Goal: Information Seeking & Learning: Learn about a topic

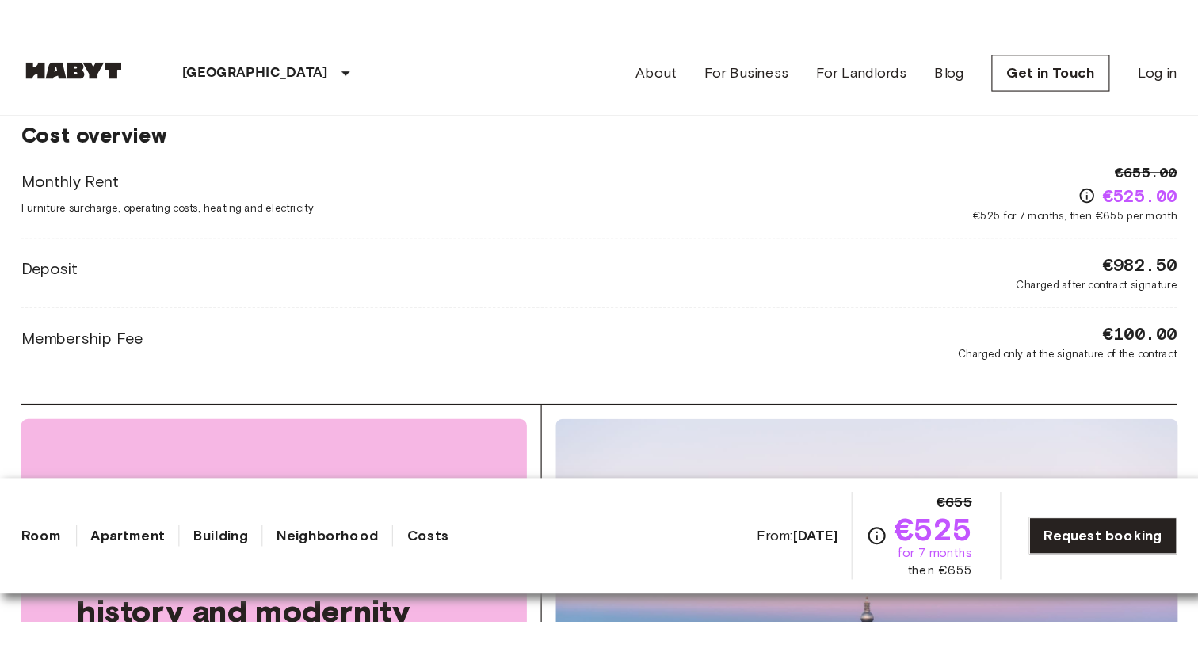
scroll to position [1442, 0]
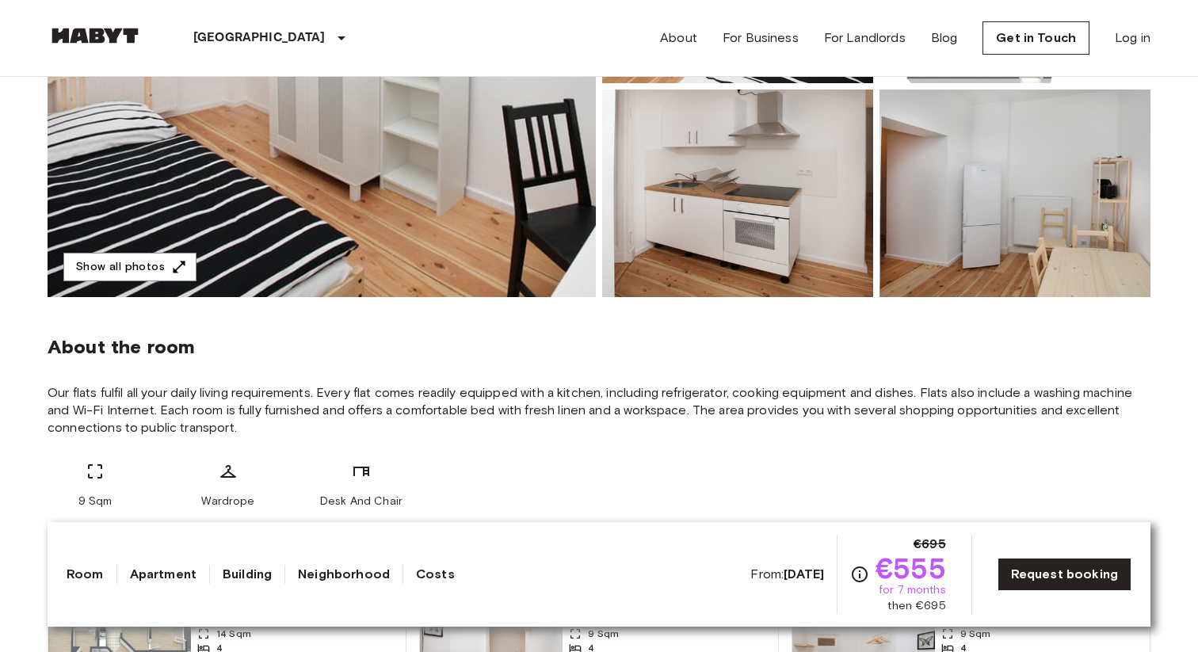
scroll to position [80, 0]
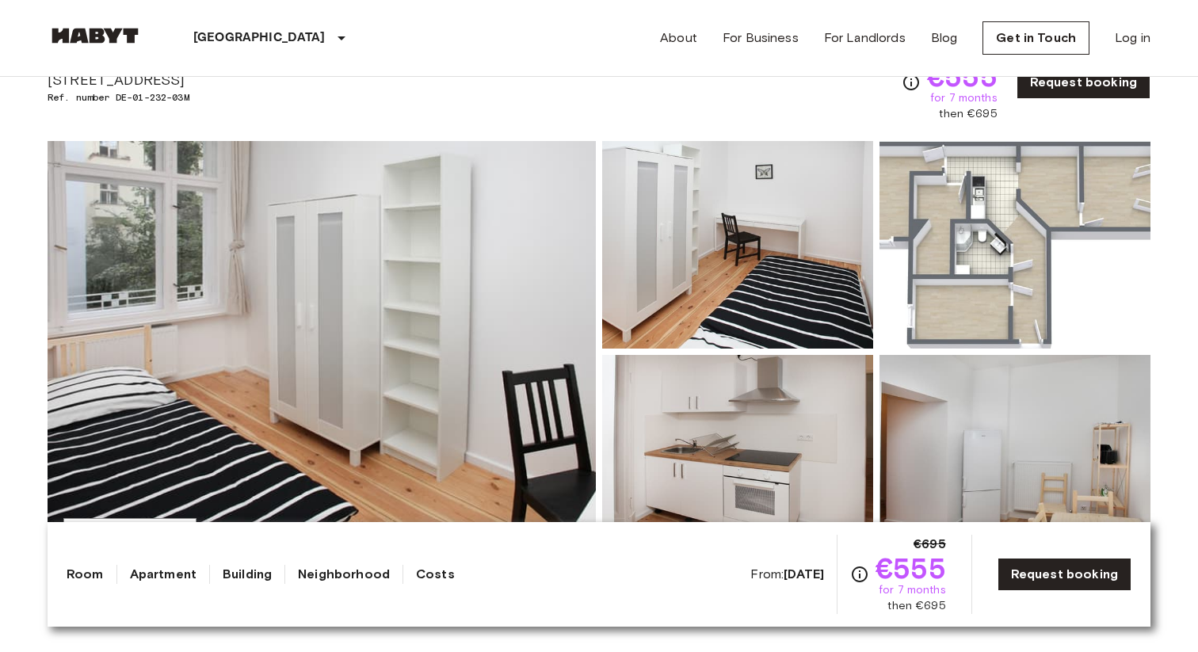
click at [394, 262] on img at bounding box center [322, 352] width 548 height 422
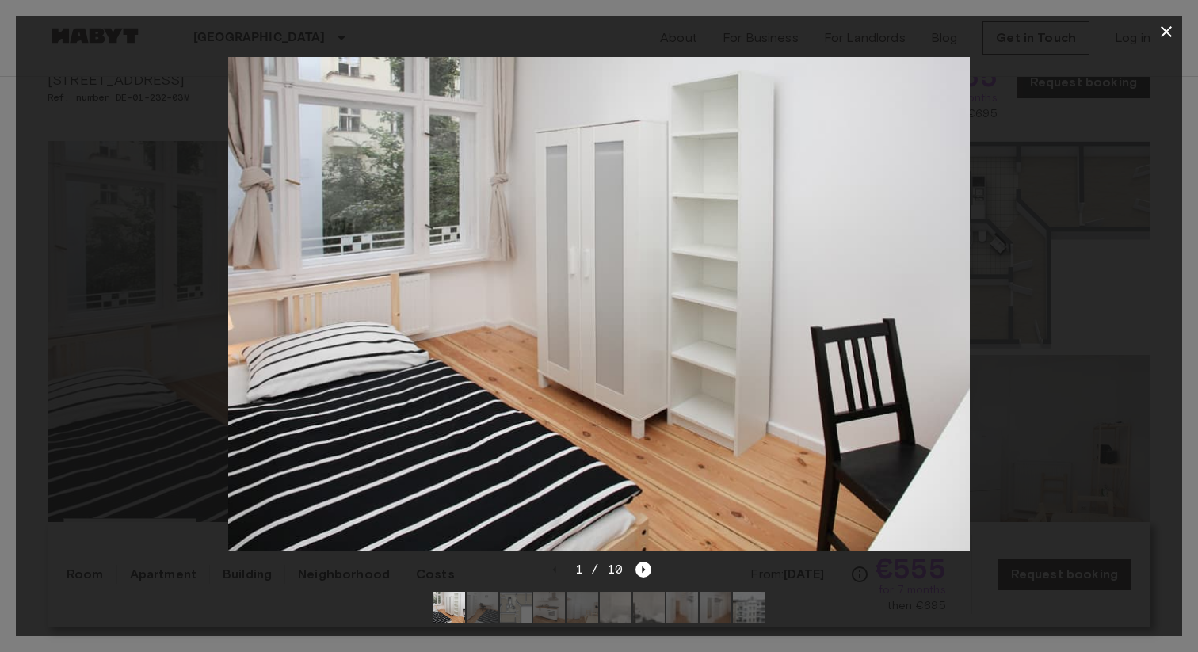
click at [1084, 295] on div at bounding box center [599, 304] width 1167 height 513
click at [1084, 40] on icon "button" at bounding box center [1166, 31] width 19 height 19
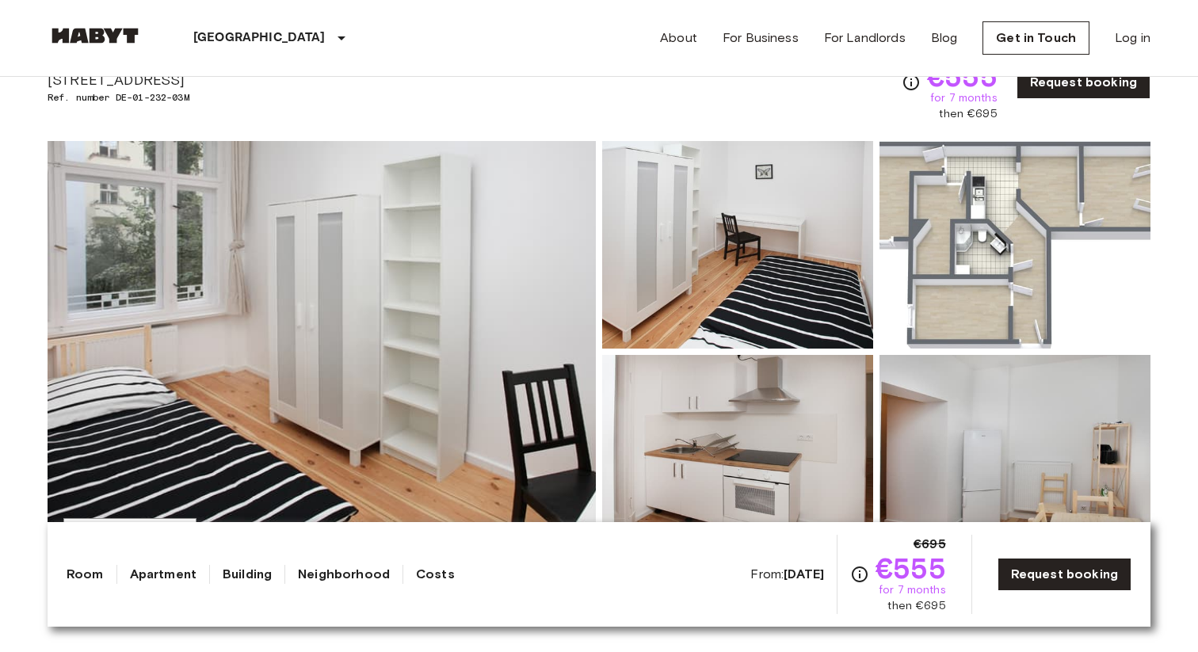
click at [1008, 224] on img at bounding box center [1015, 245] width 271 height 208
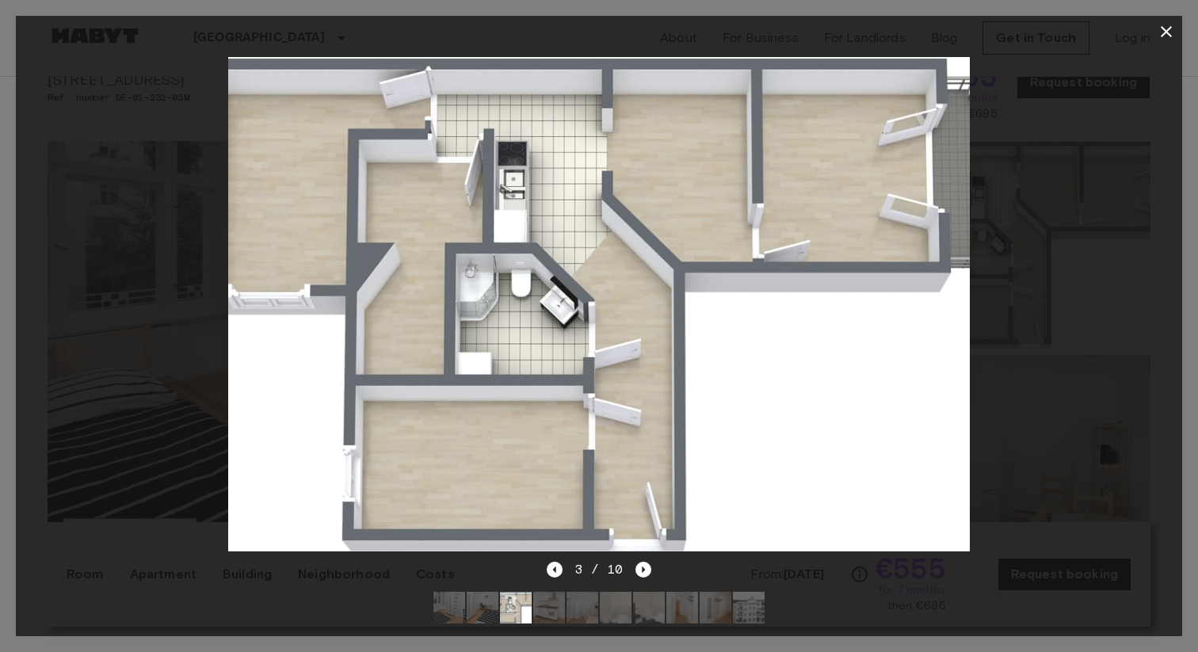
click at [1084, 35] on icon "button" at bounding box center [1166, 31] width 11 height 11
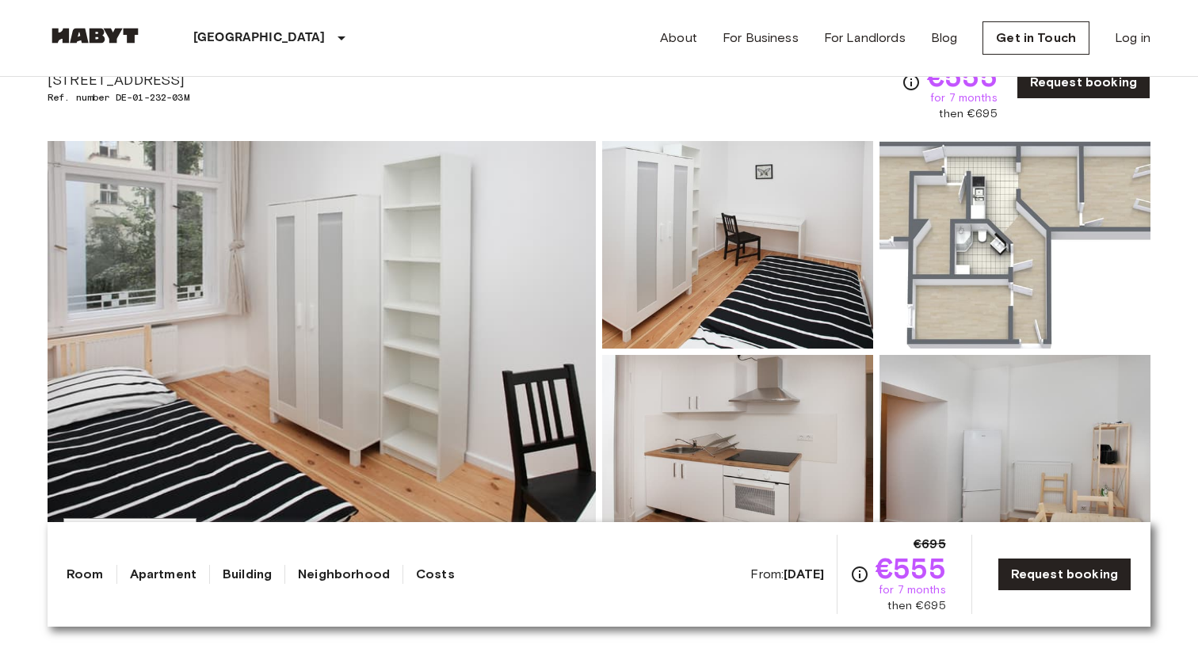
click at [428, 288] on img at bounding box center [322, 352] width 548 height 422
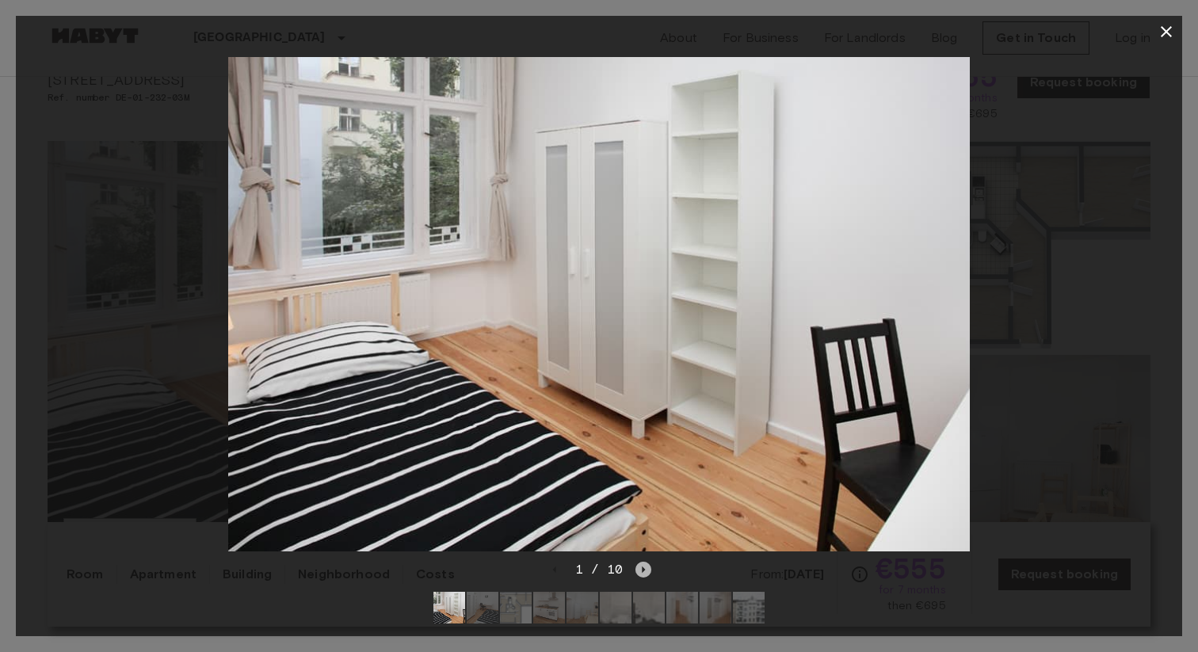
click at [636, 534] on icon "Next image" at bounding box center [644, 570] width 16 height 16
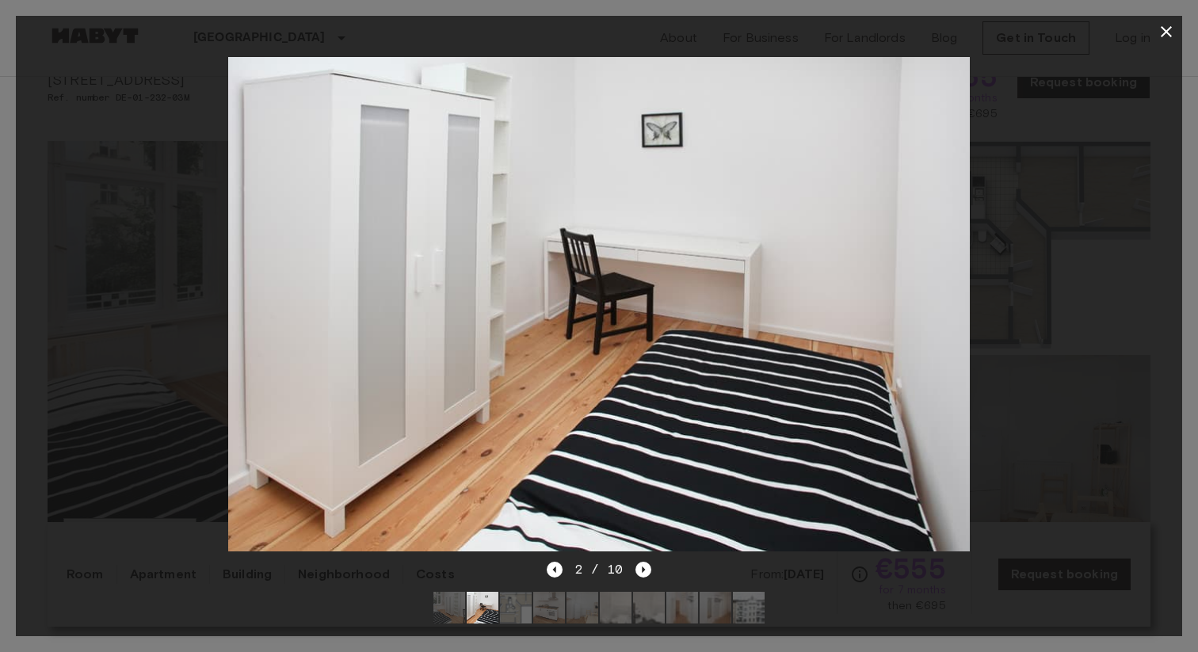
click at [1084, 292] on div at bounding box center [599, 304] width 1167 height 513
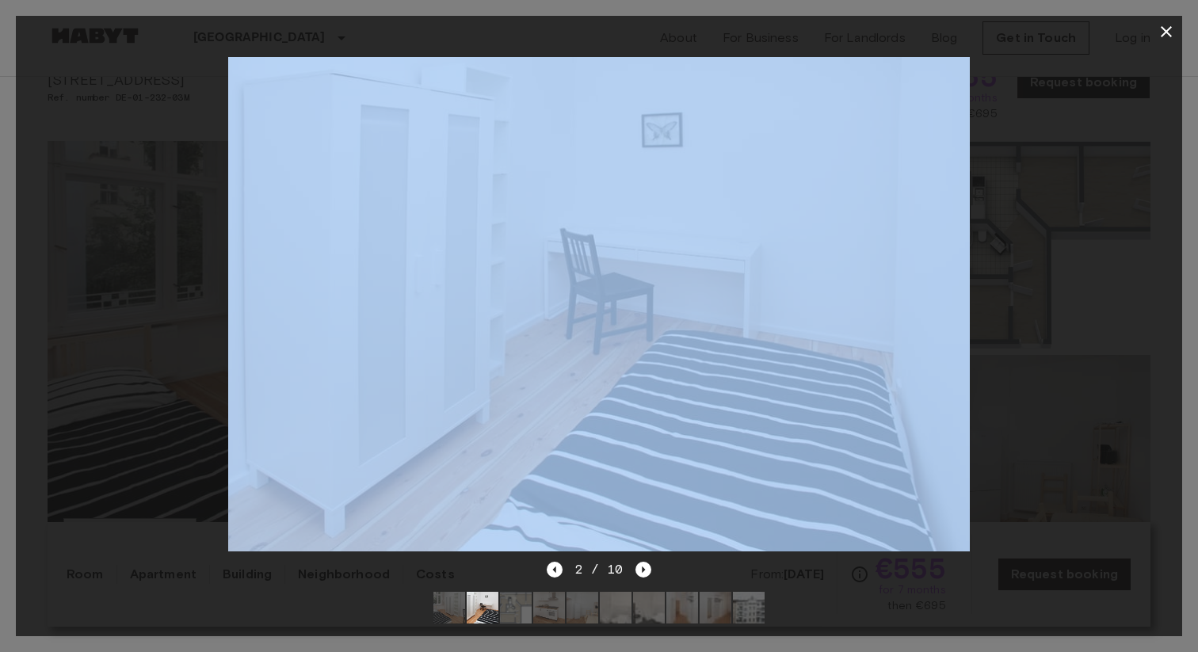
click at [1084, 292] on div at bounding box center [599, 304] width 1167 height 513
click at [1084, 32] on icon "button" at bounding box center [1166, 31] width 19 height 19
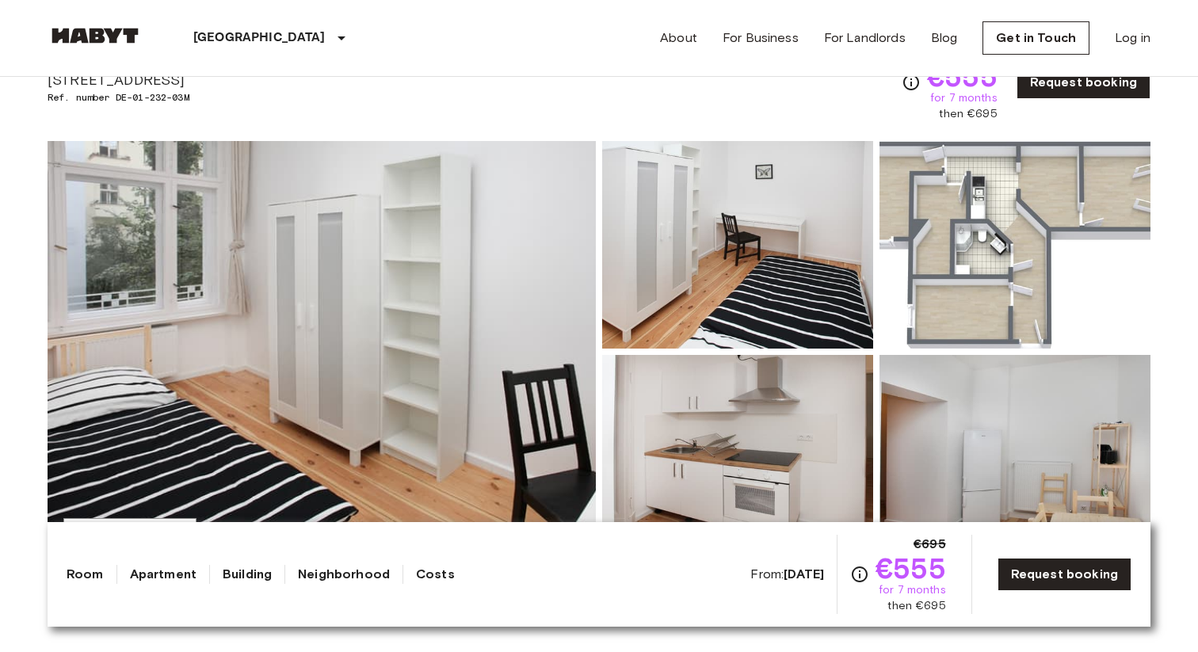
click at [951, 323] on img at bounding box center [1015, 245] width 271 height 208
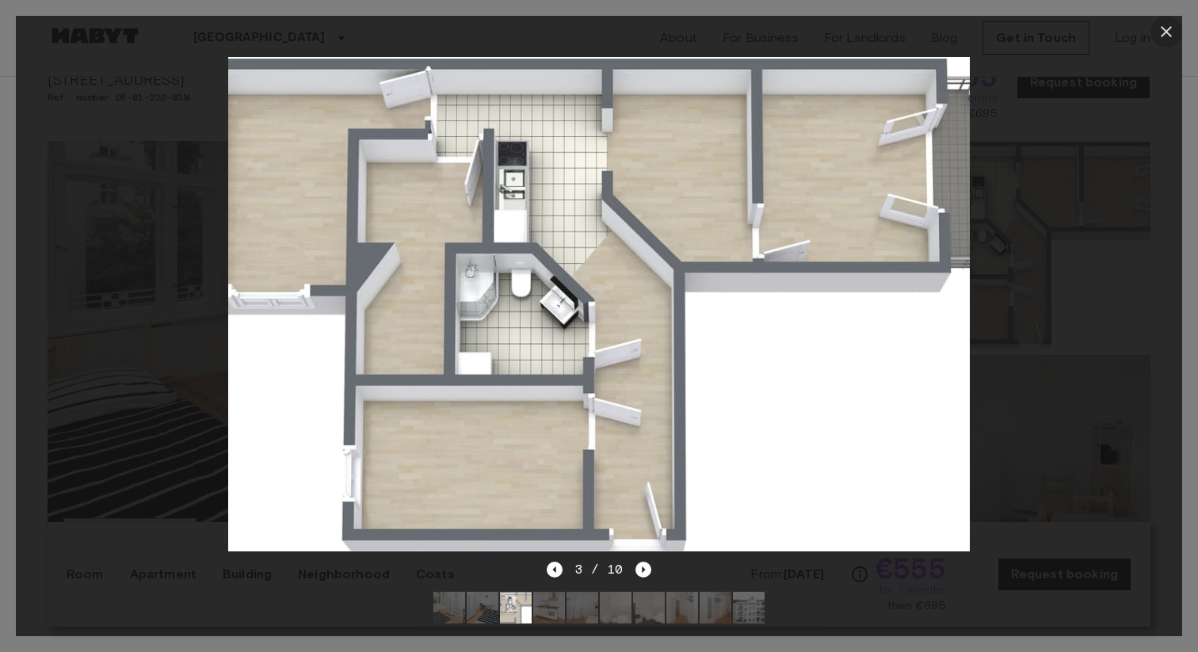
click at [1084, 25] on icon "button" at bounding box center [1166, 31] width 19 height 19
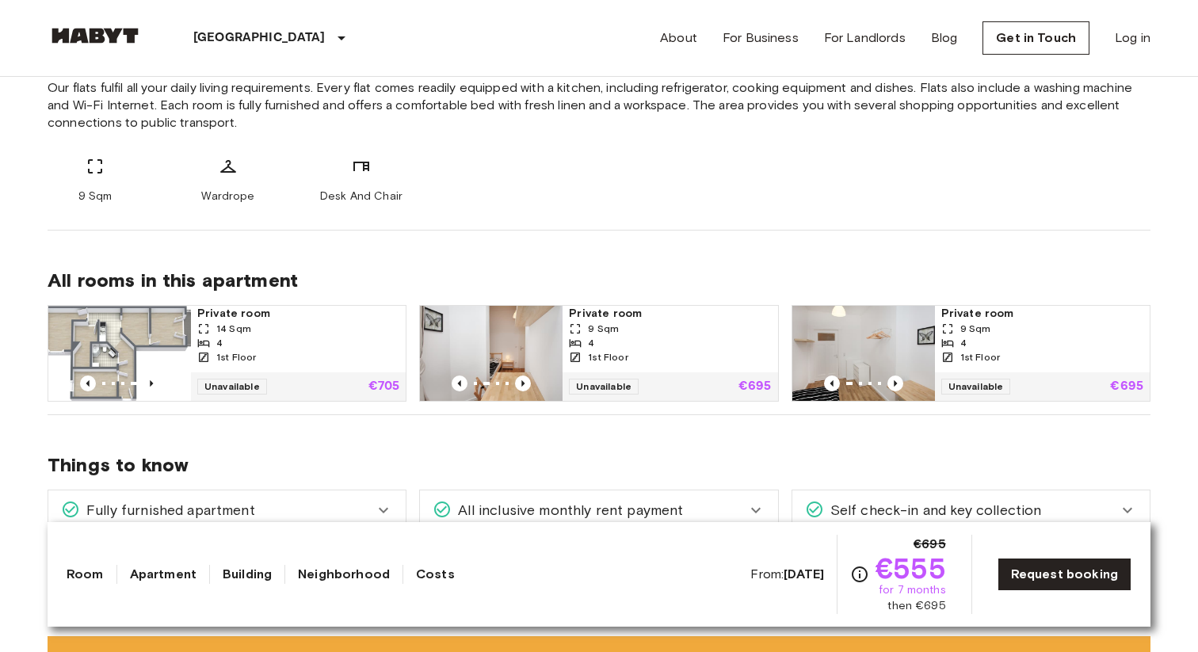
scroll to position [671, 0]
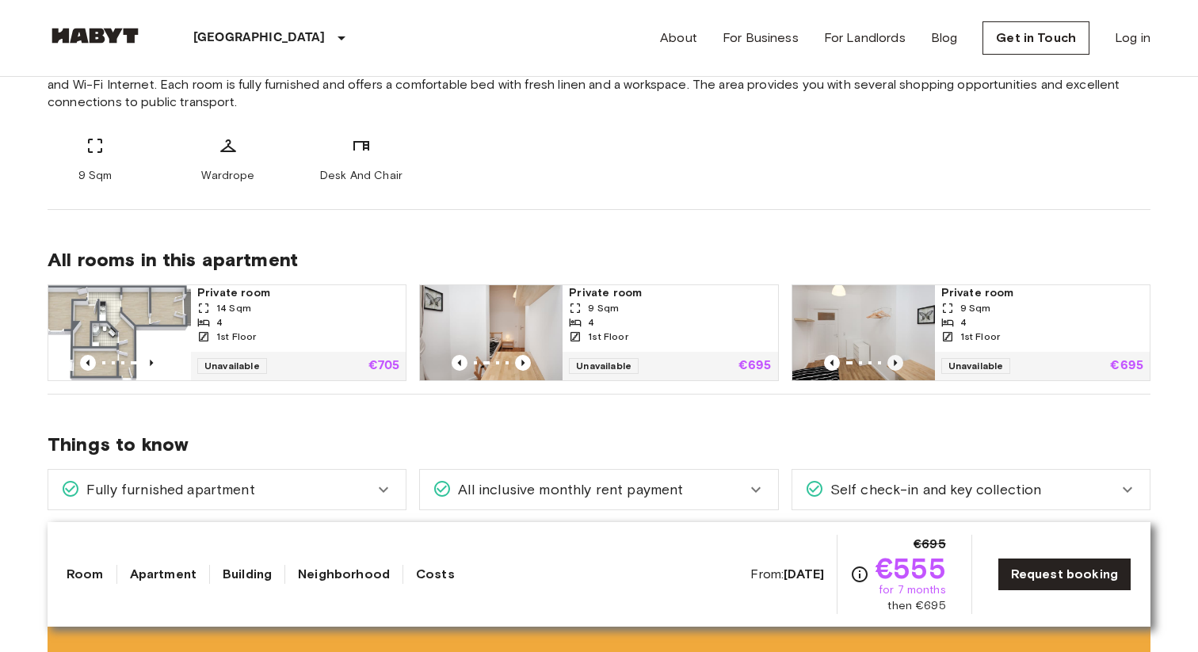
click at [896, 364] on icon "Previous image" at bounding box center [896, 363] width 16 height 16
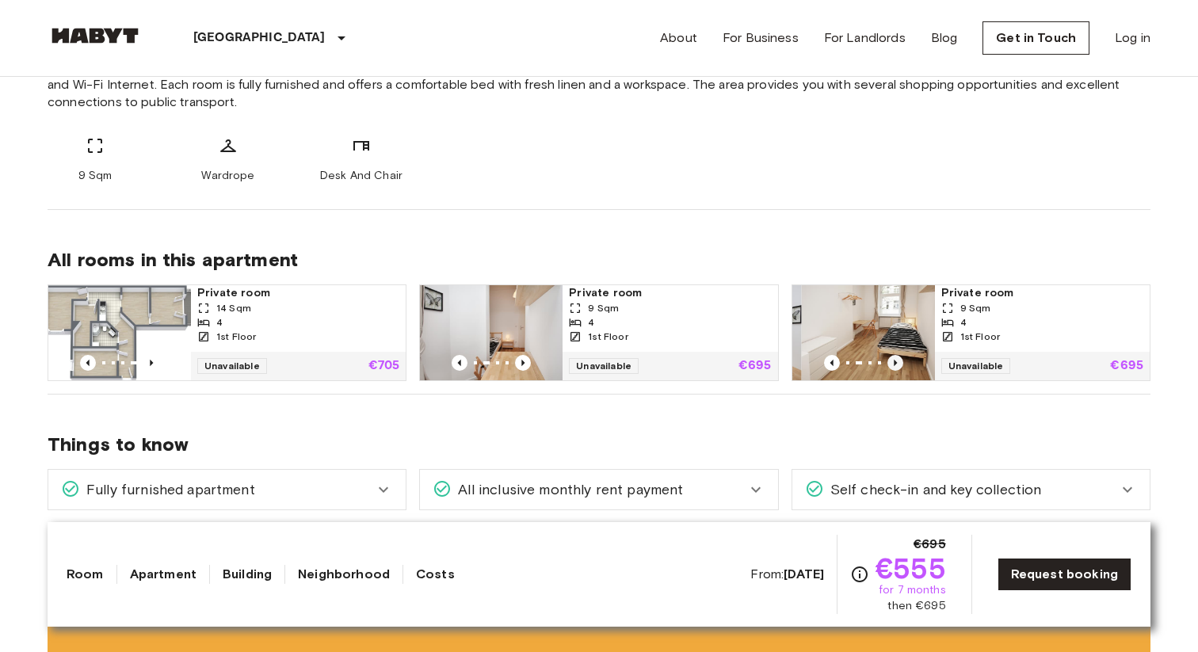
click at [896, 364] on icon "Previous image" at bounding box center [896, 363] width 16 height 16
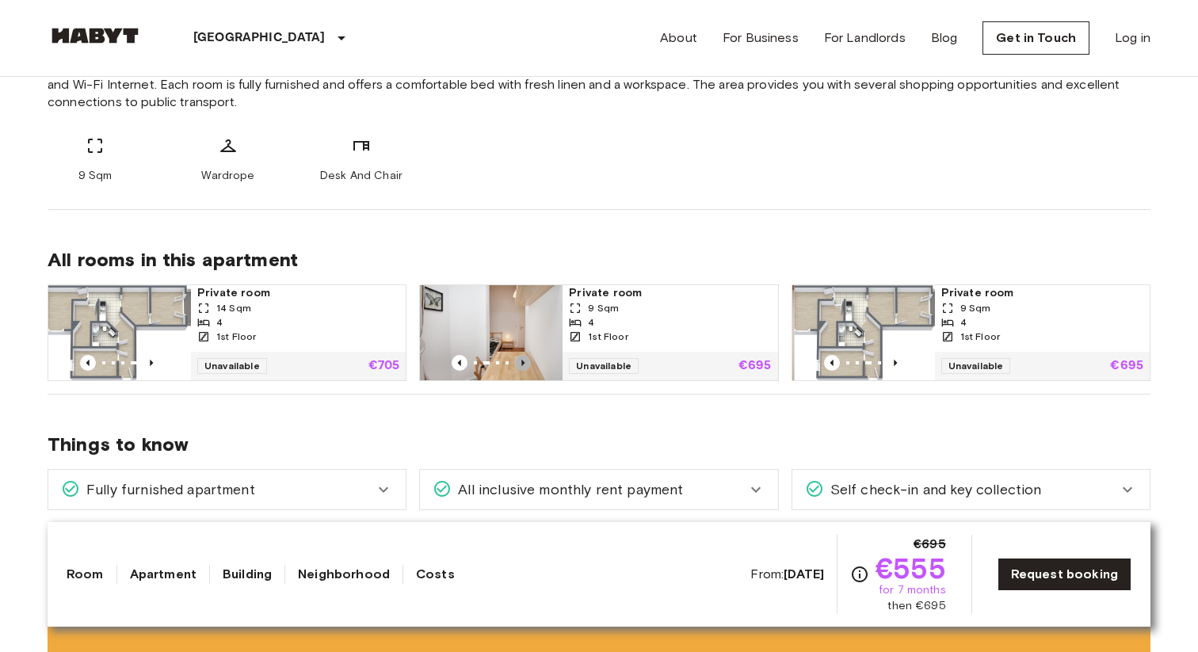
click at [524, 361] on icon "Previous image" at bounding box center [523, 363] width 16 height 16
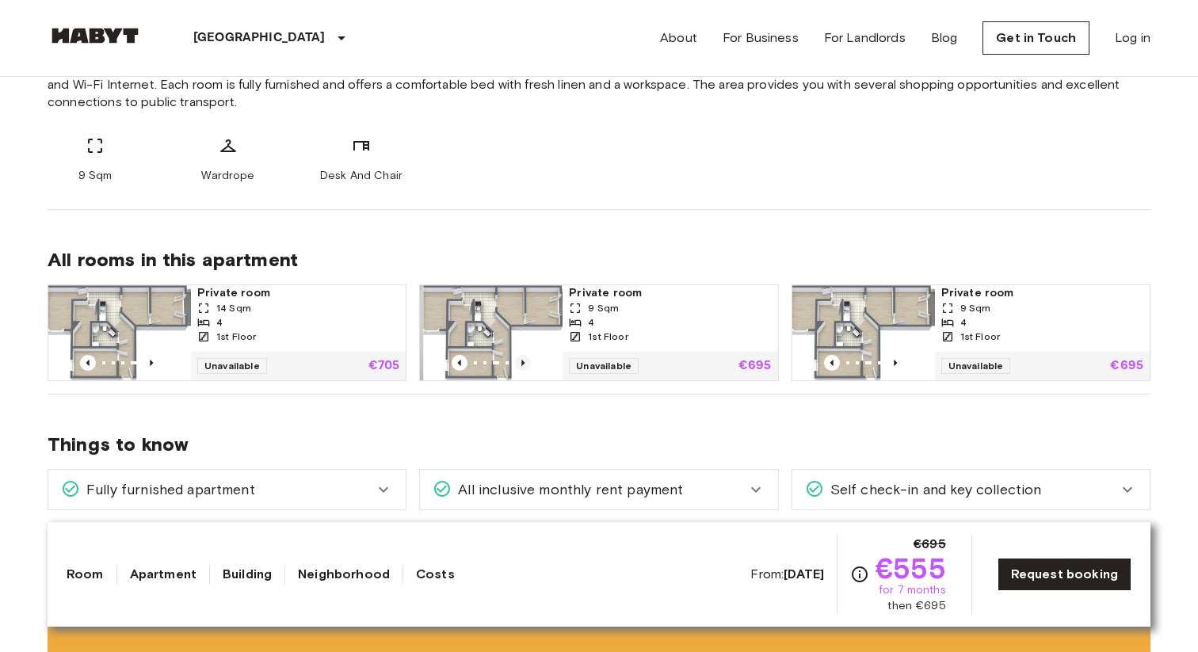
click at [524, 361] on icon "Previous image" at bounding box center [523, 363] width 16 height 16
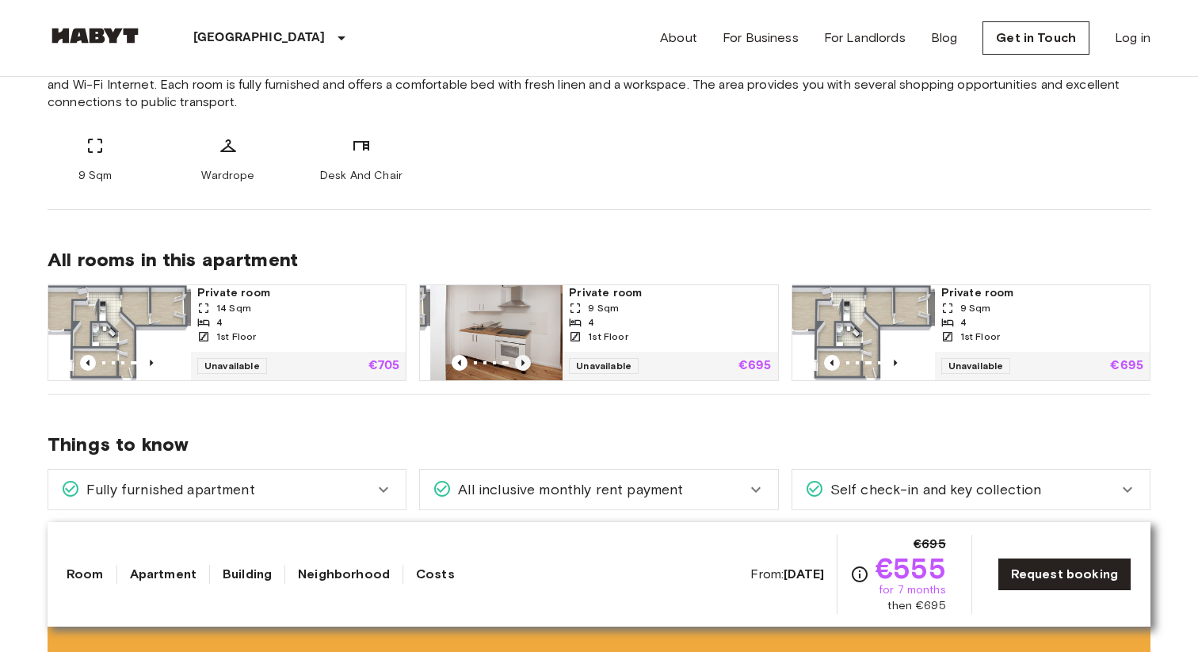
click at [524, 361] on icon "Previous image" at bounding box center [523, 363] width 16 height 16
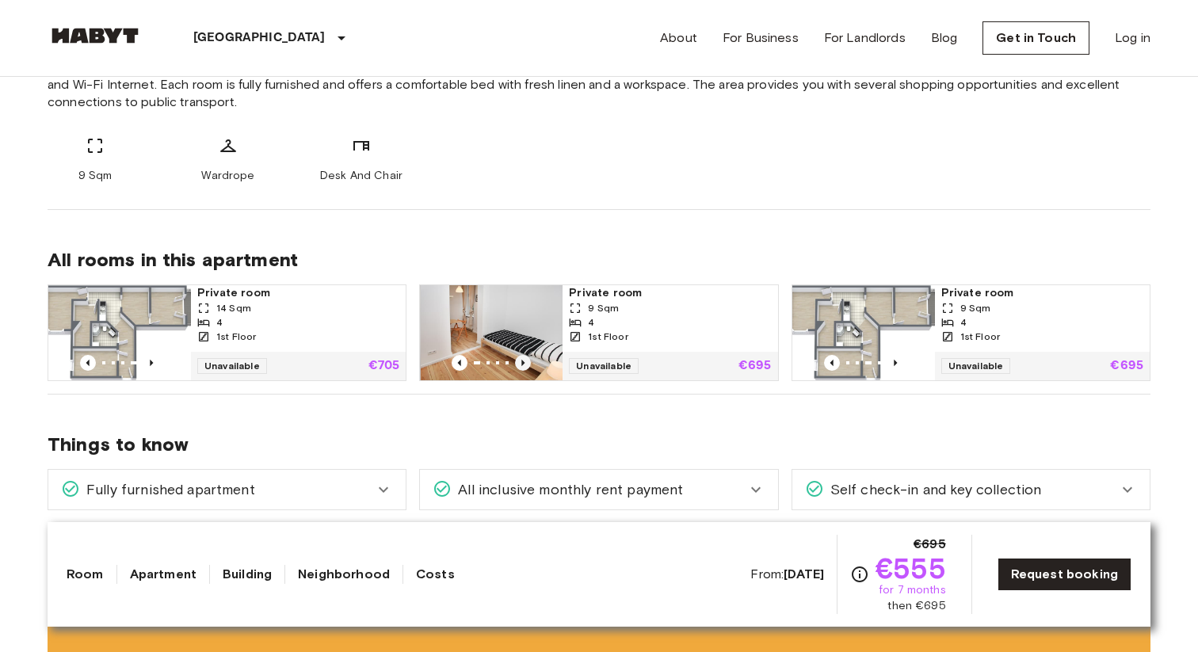
click at [524, 361] on icon "Previous image" at bounding box center [523, 363] width 16 height 16
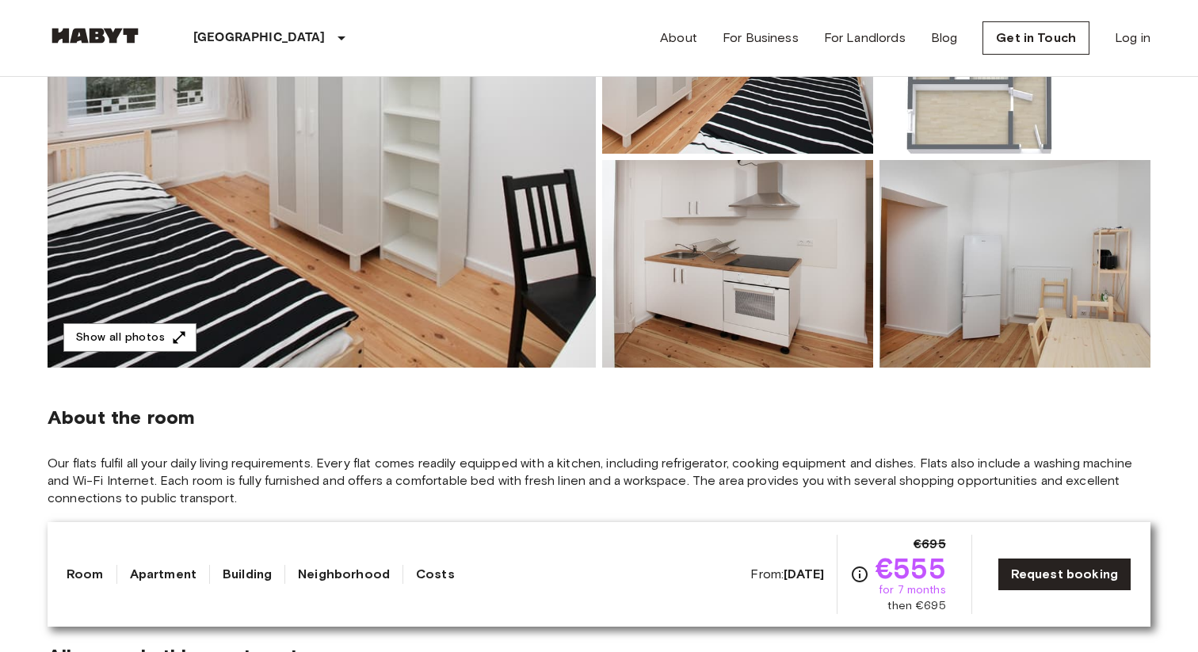
scroll to position [266, 0]
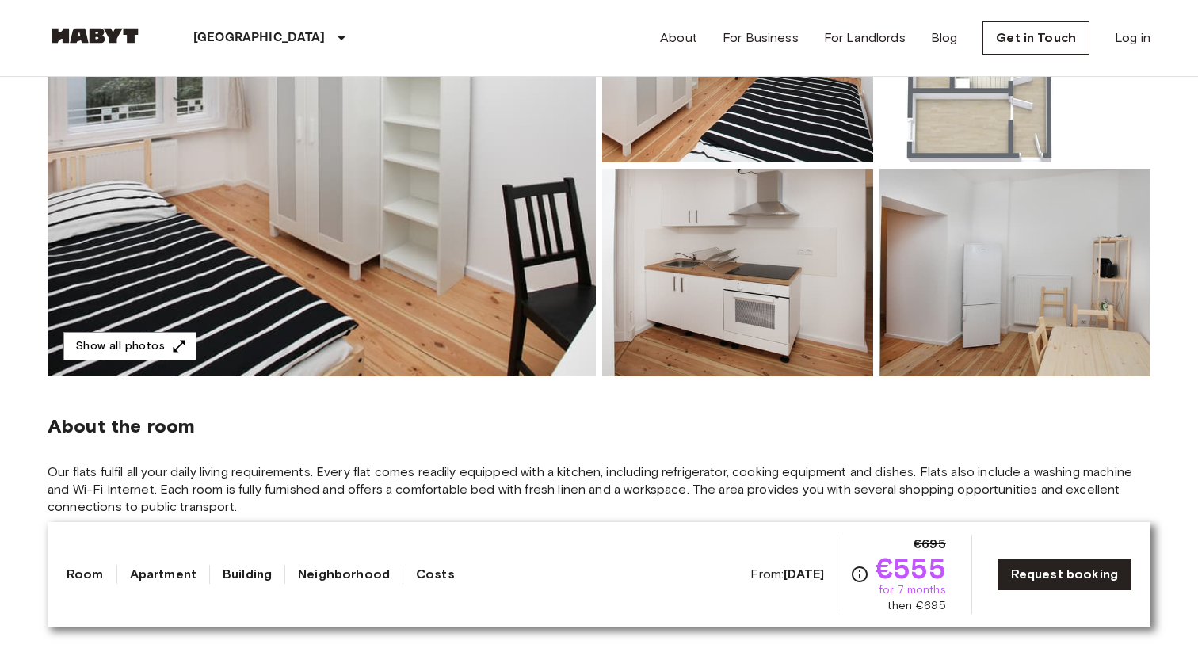
click at [1013, 101] on img at bounding box center [1015, 59] width 271 height 208
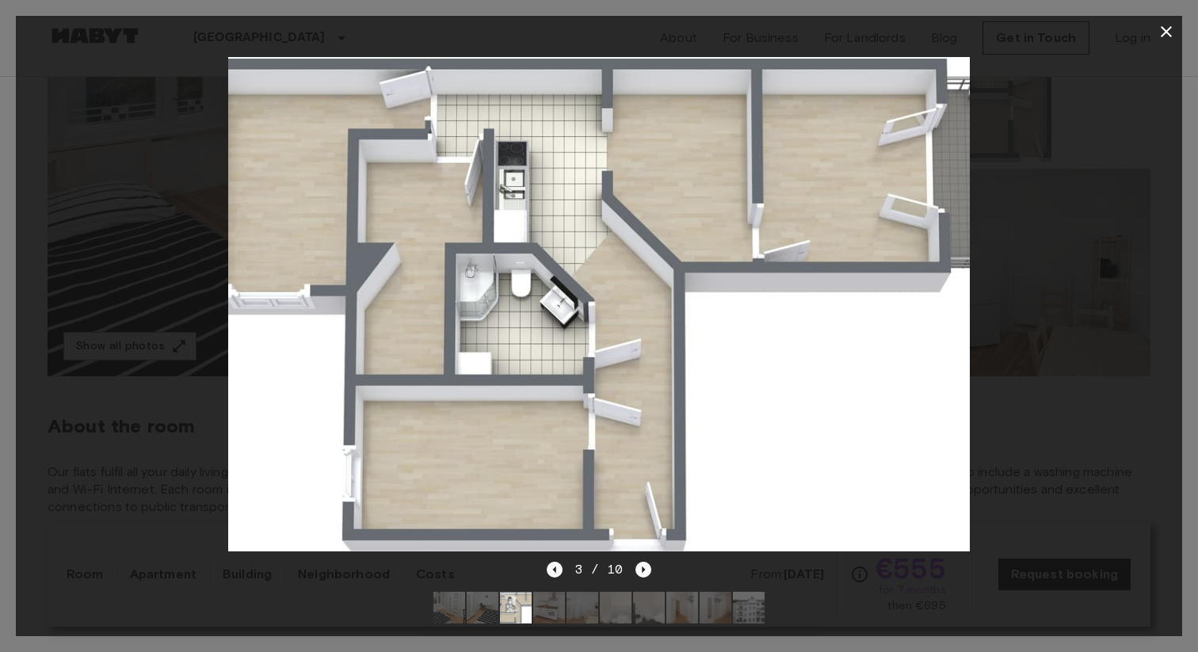
click at [1084, 32] on icon "button" at bounding box center [1166, 31] width 11 height 11
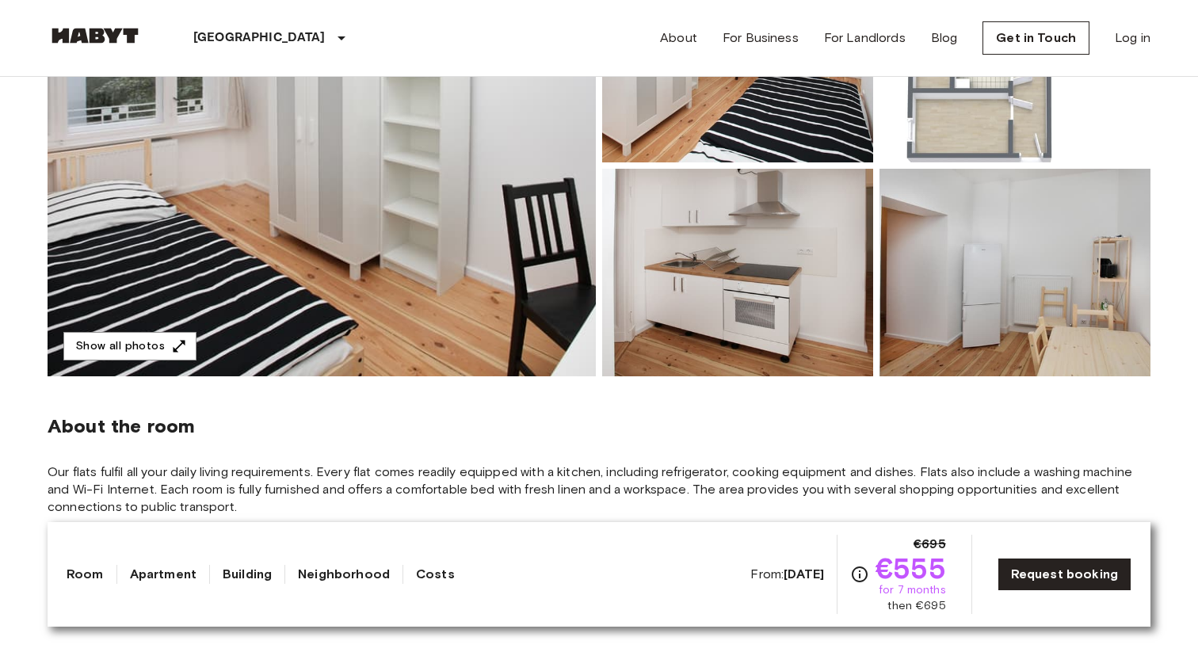
click at [1011, 97] on img at bounding box center [1015, 59] width 271 height 208
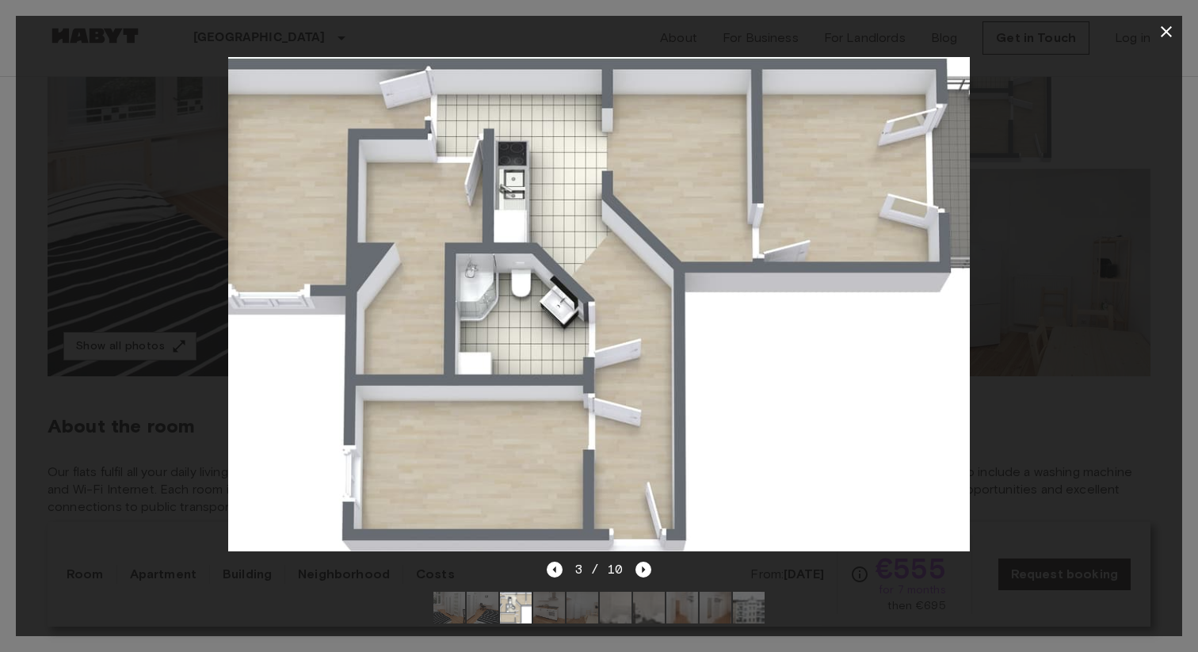
click at [1033, 97] on div at bounding box center [599, 304] width 1167 height 513
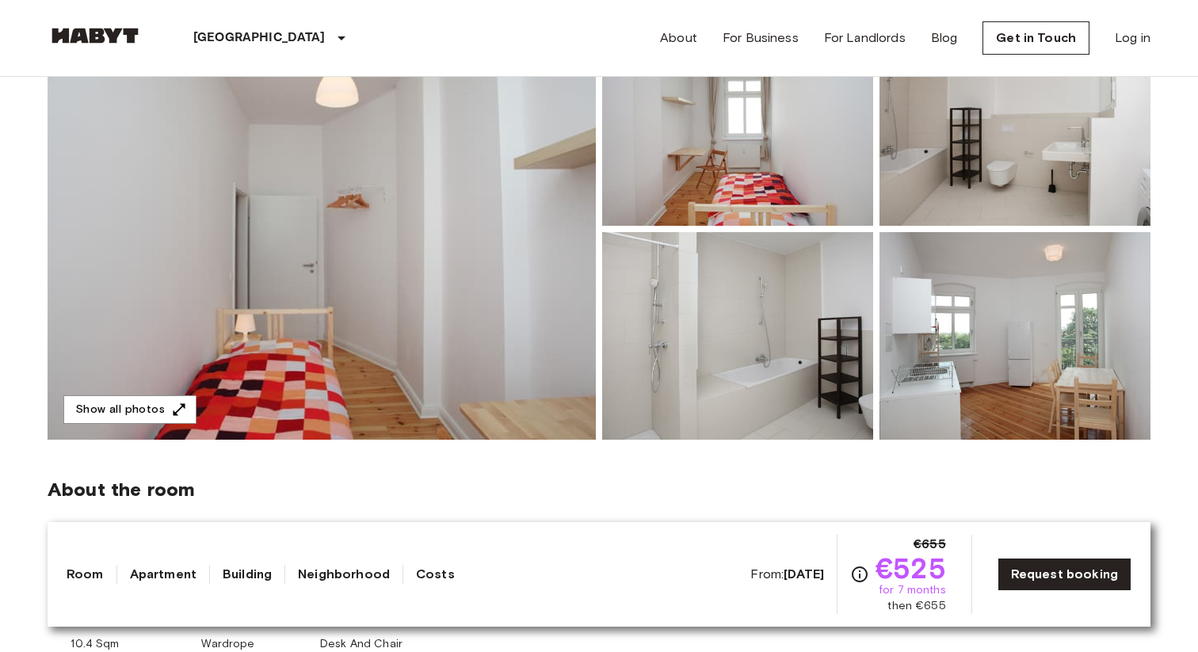
scroll to position [215, 0]
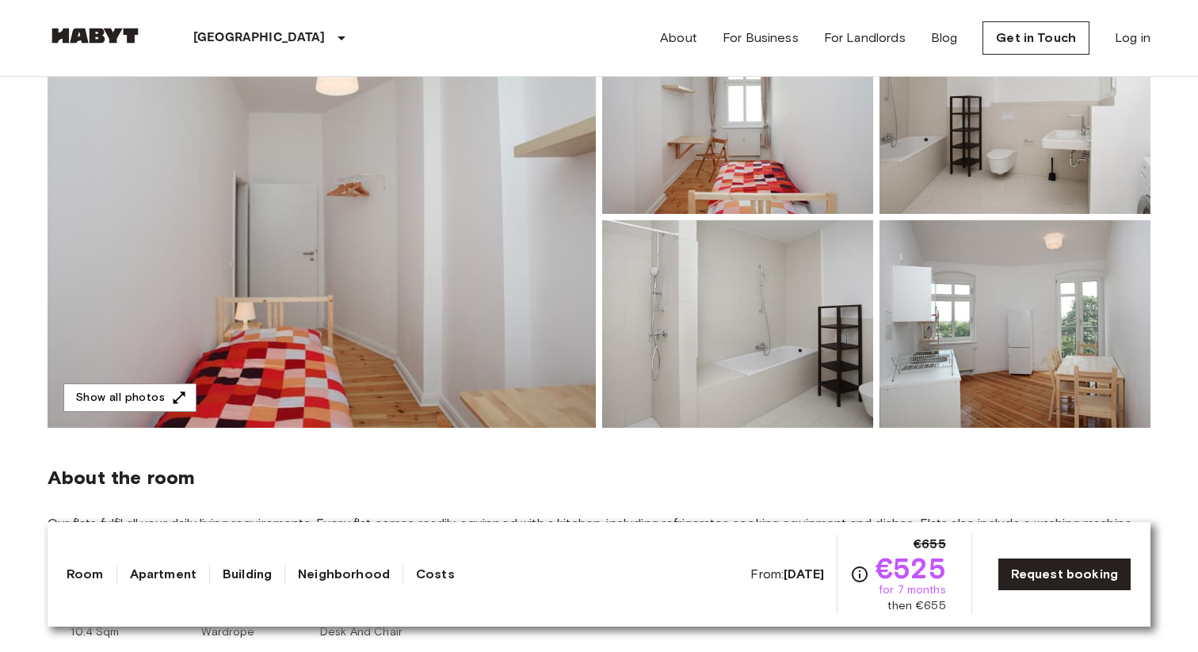
click at [932, 311] on img at bounding box center [1015, 324] width 271 height 208
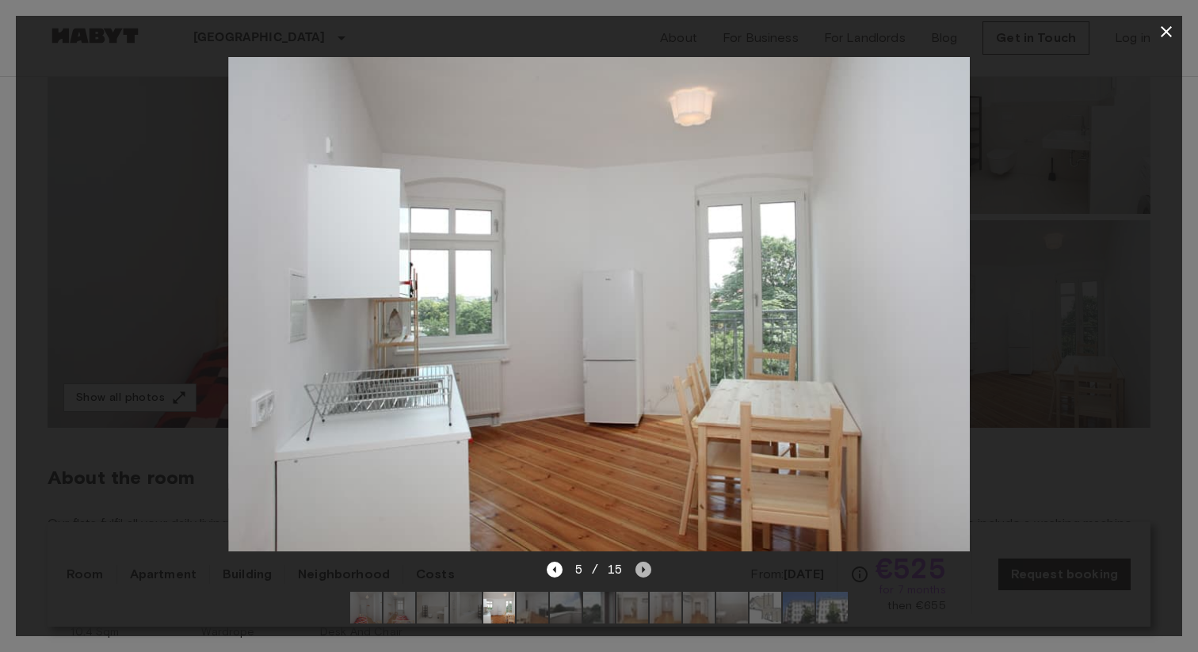
click at [646, 569] on icon "Next image" at bounding box center [644, 570] width 16 height 16
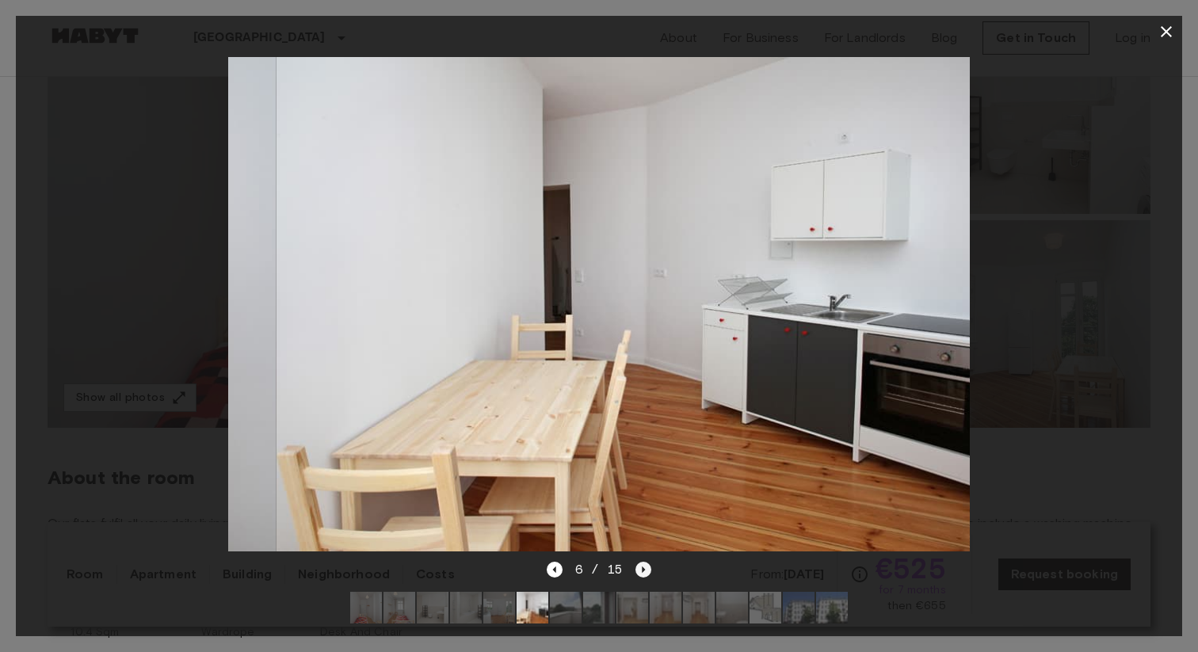
click at [646, 569] on icon "Next image" at bounding box center [644, 570] width 16 height 16
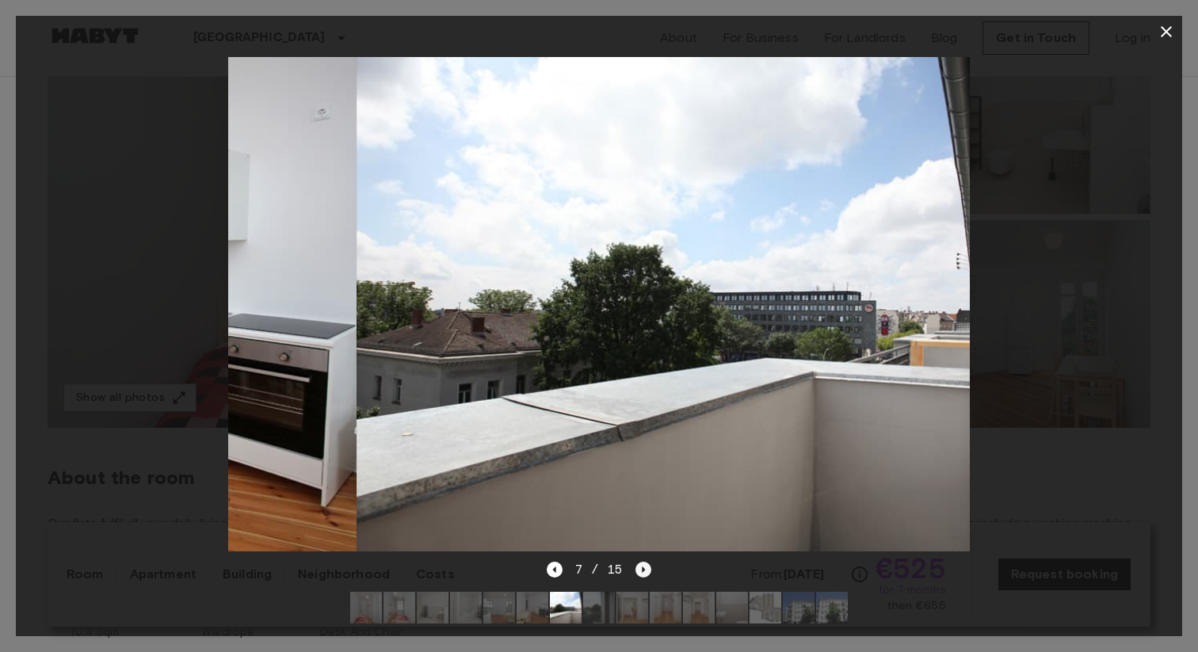
click at [646, 569] on icon "Next image" at bounding box center [644, 570] width 16 height 16
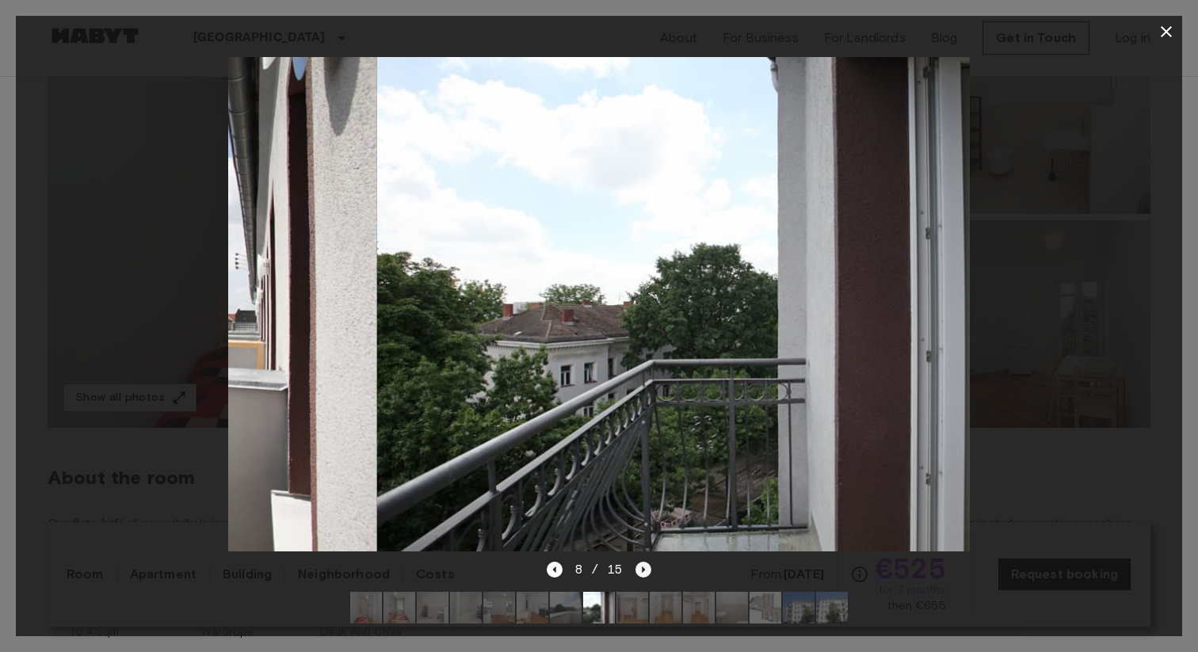
click at [646, 569] on icon "Next image" at bounding box center [644, 570] width 16 height 16
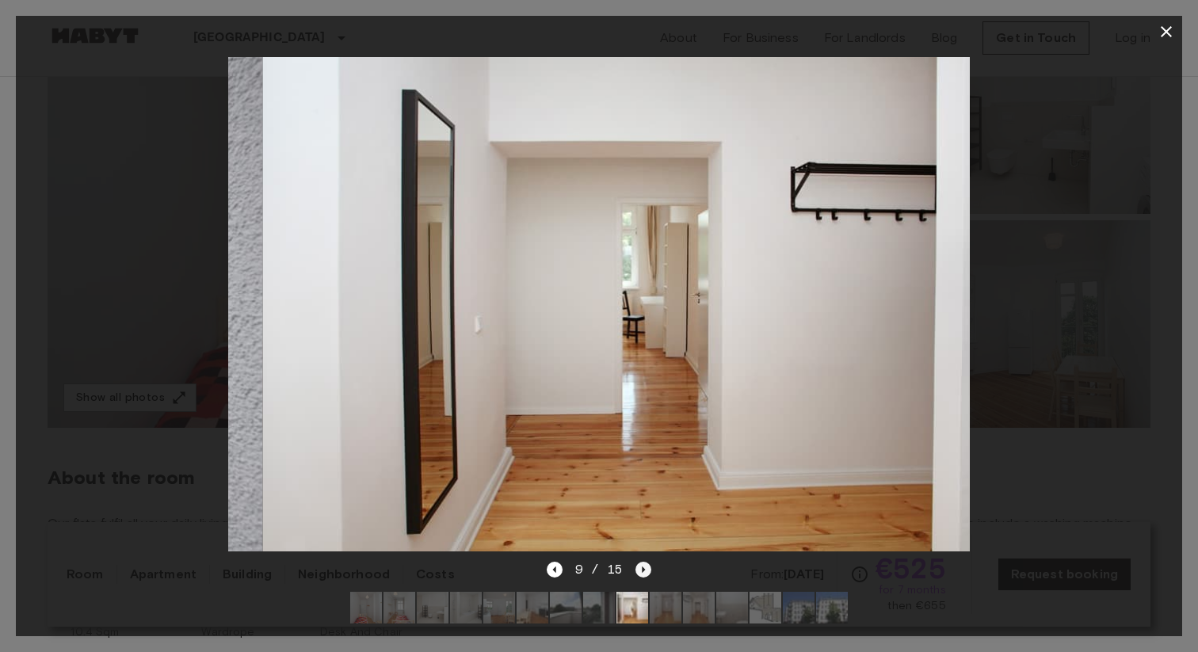
click at [646, 569] on icon "Next image" at bounding box center [644, 570] width 16 height 16
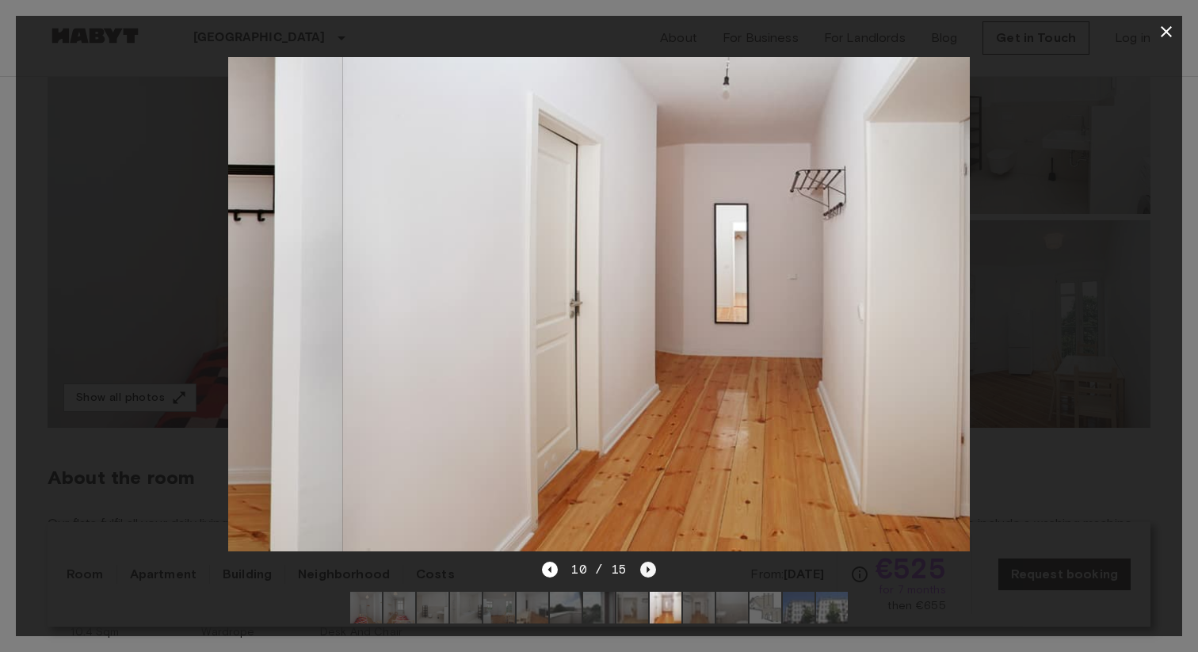
click at [647, 569] on icon "Next image" at bounding box center [648, 570] width 3 height 6
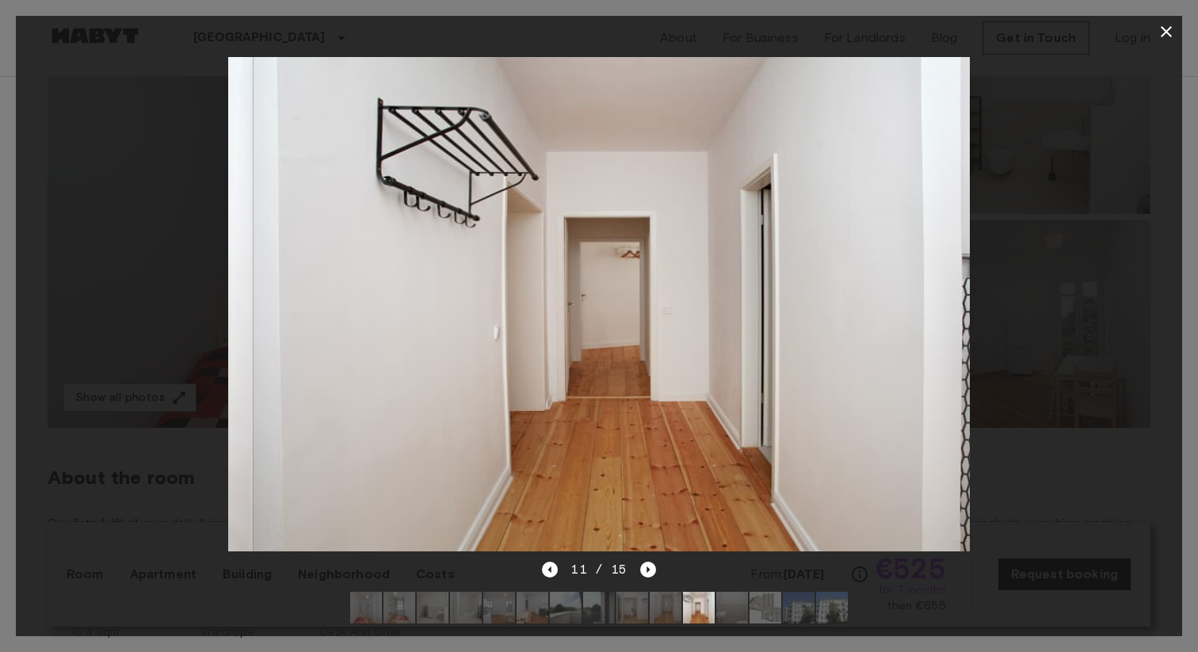
click at [1058, 494] on div at bounding box center [599, 304] width 1167 height 513
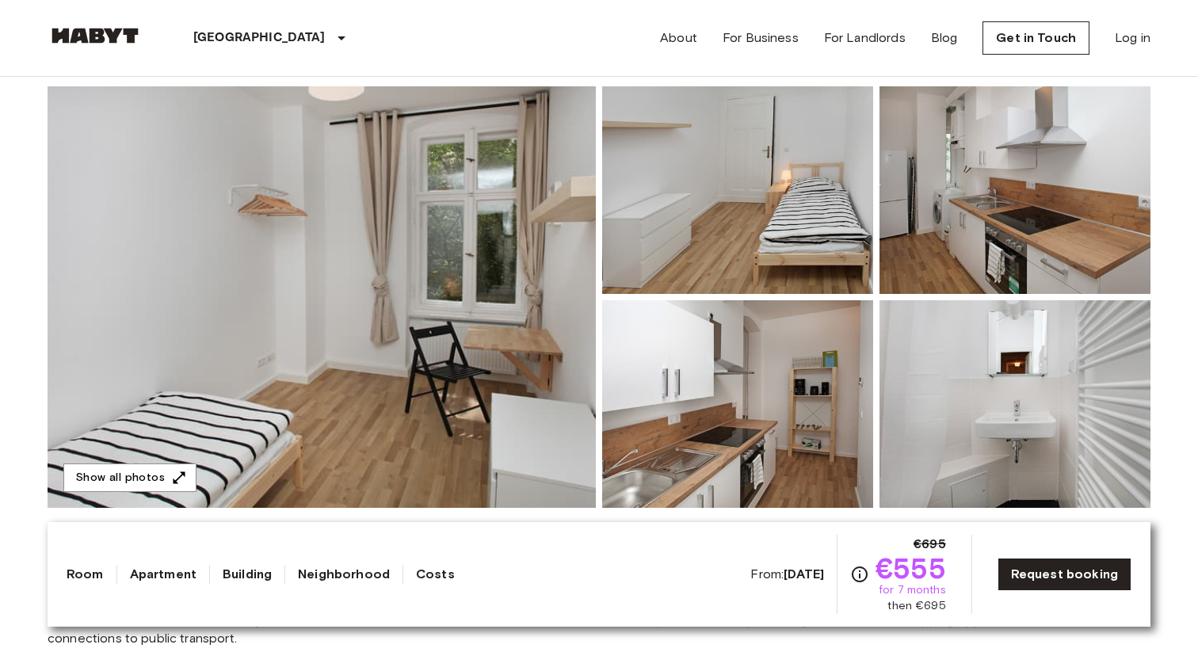
scroll to position [109, 0]
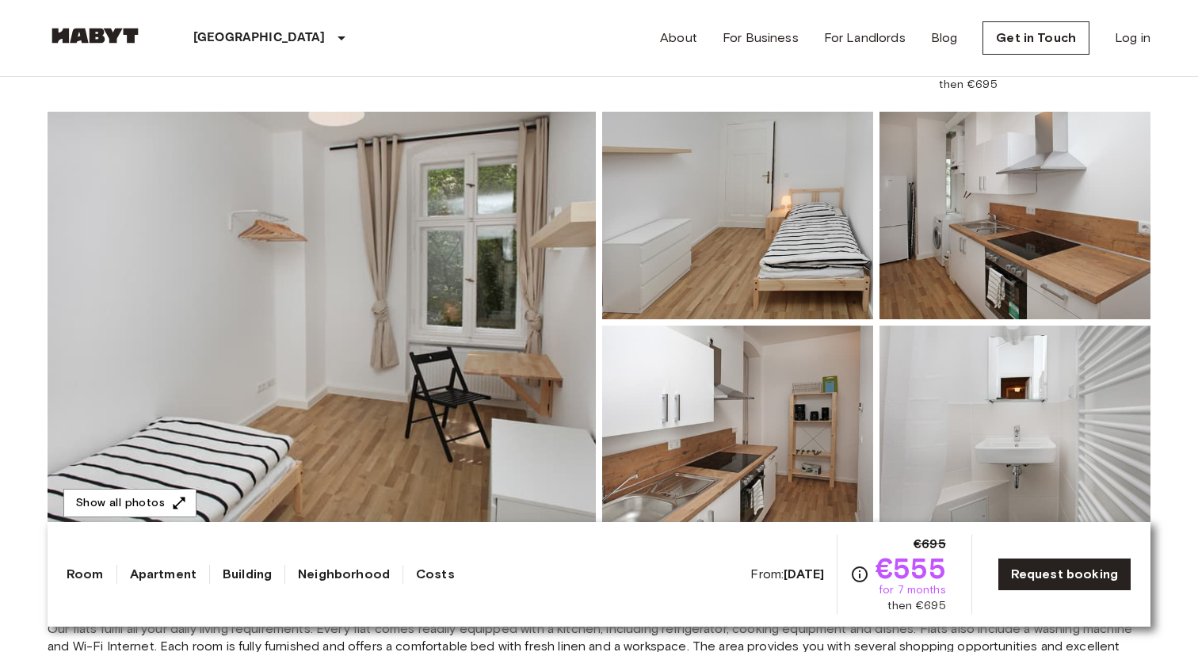
click at [380, 275] on img at bounding box center [322, 323] width 548 height 422
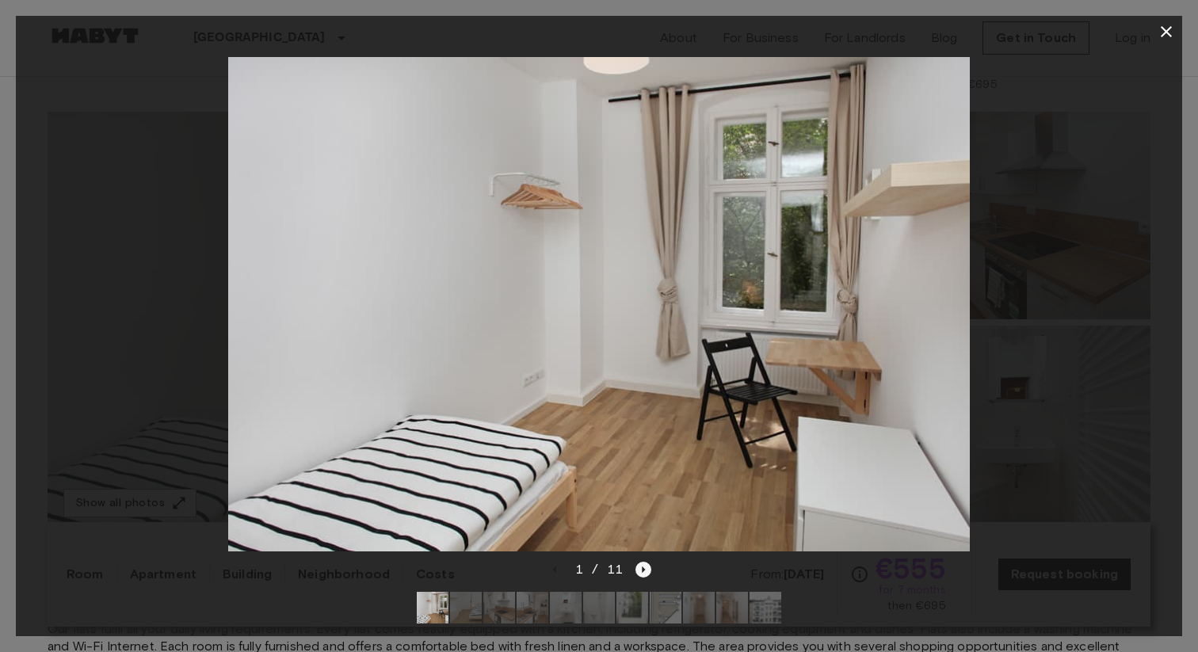
click at [638, 569] on icon "Next image" at bounding box center [644, 570] width 16 height 16
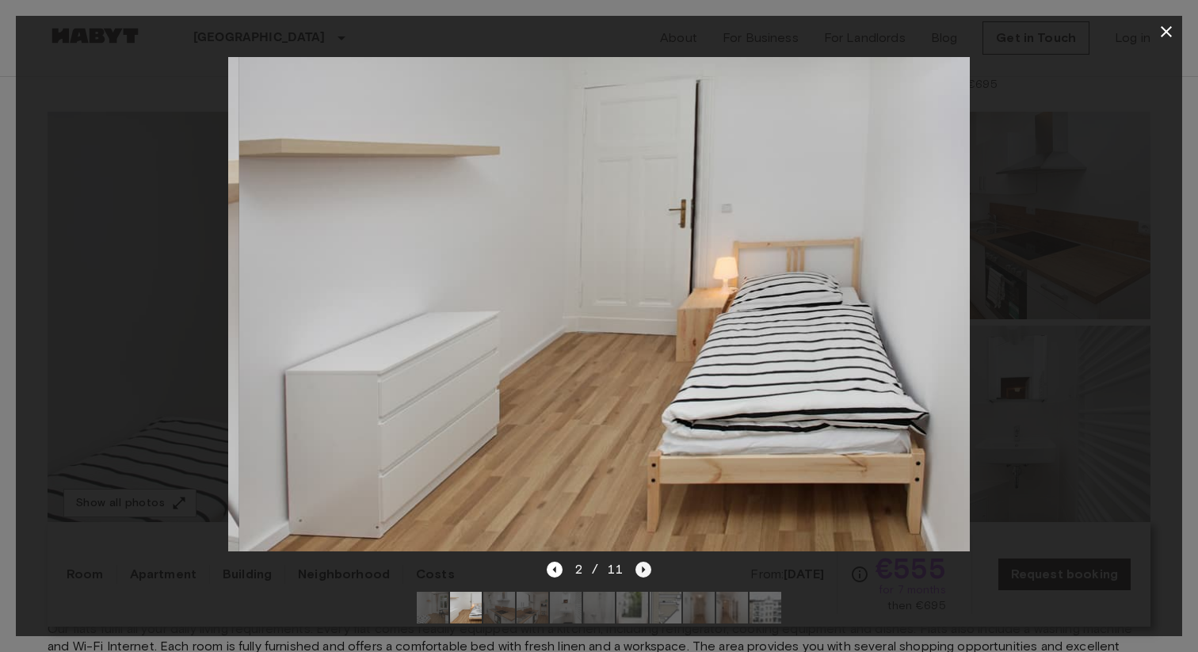
click at [638, 569] on icon "Next image" at bounding box center [644, 570] width 16 height 16
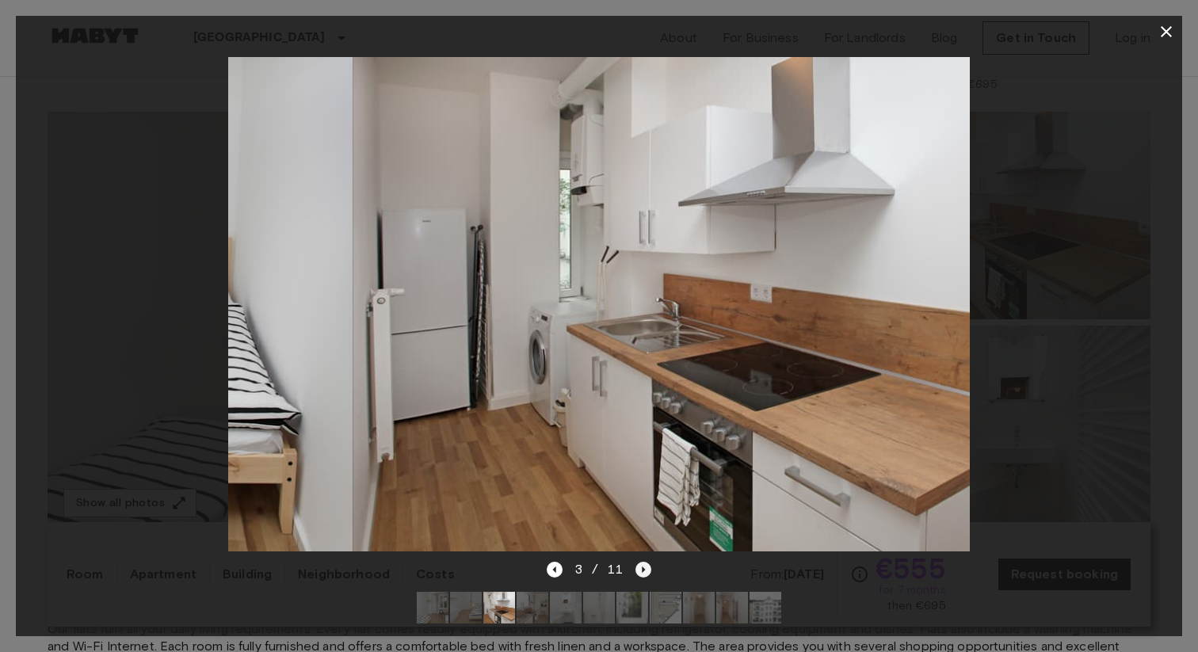
click at [638, 569] on icon "Next image" at bounding box center [644, 570] width 16 height 16
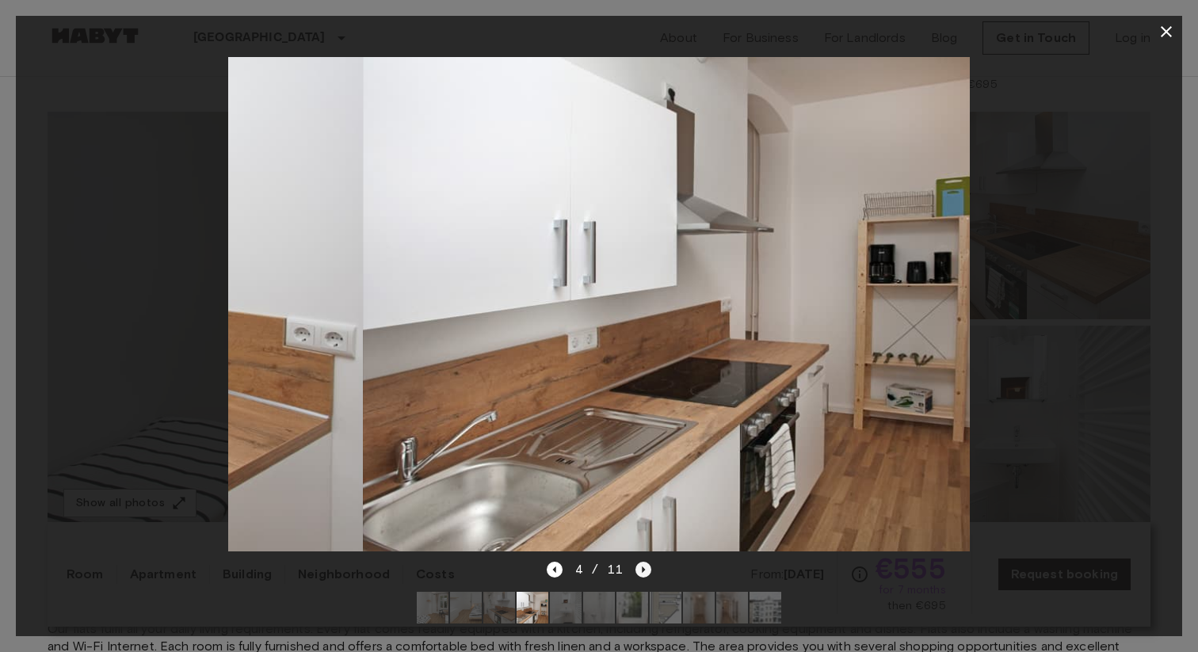
click at [638, 569] on icon "Next image" at bounding box center [644, 570] width 16 height 16
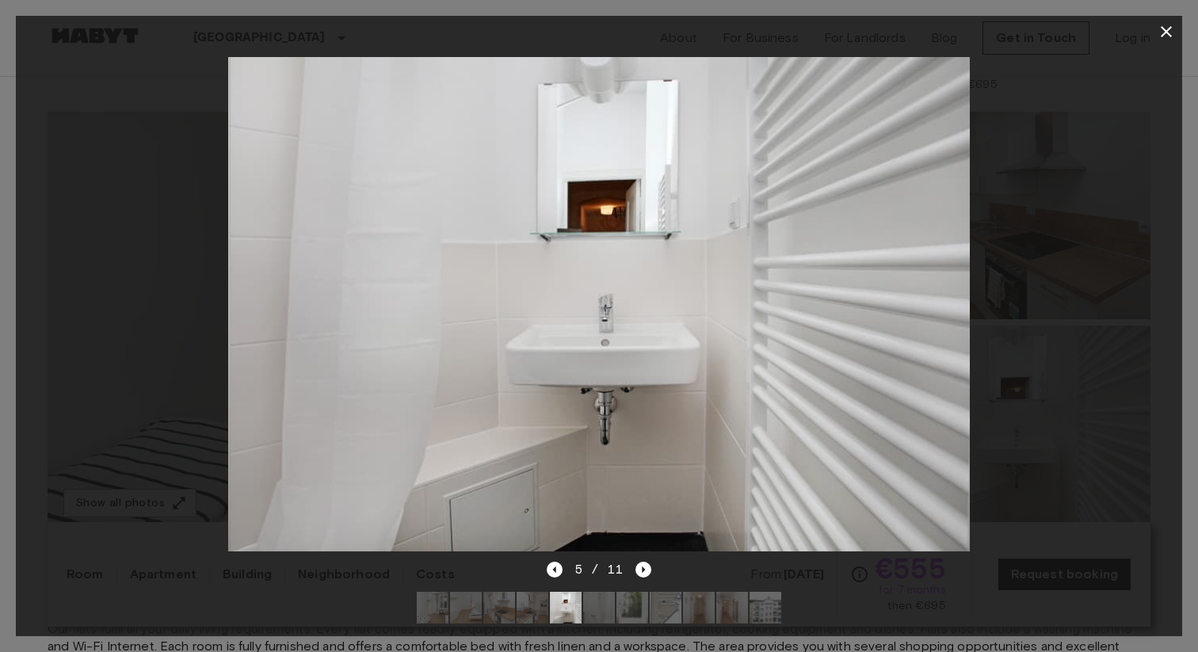
click at [762, 612] on img at bounding box center [766, 608] width 32 height 32
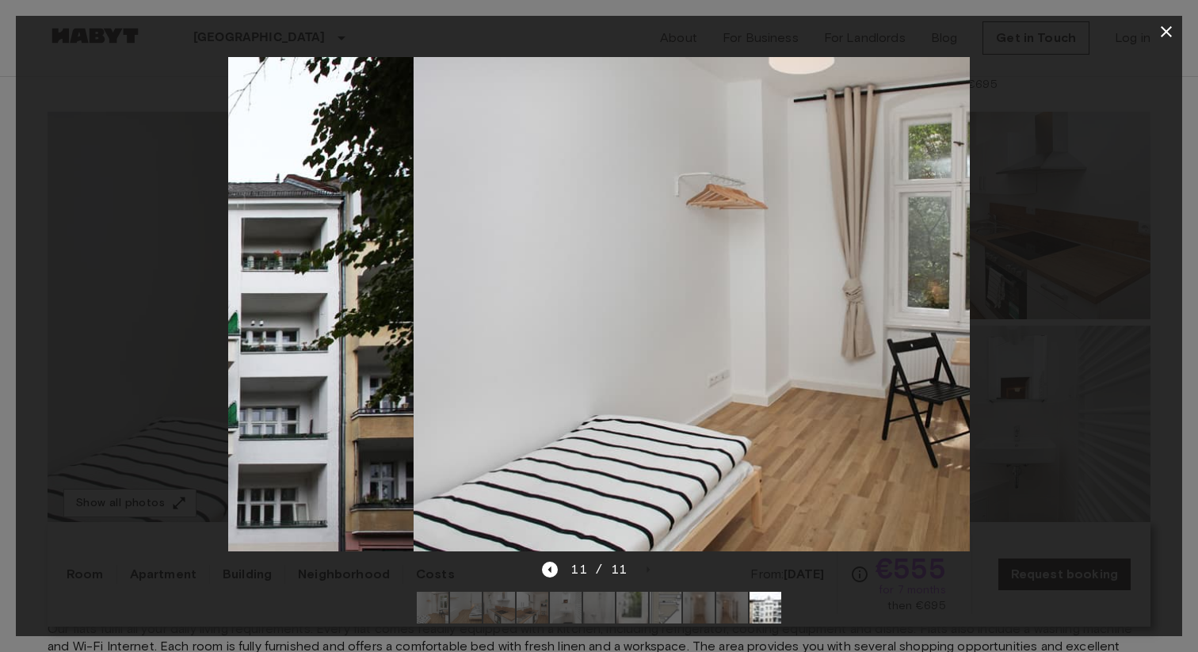
click at [679, 605] on img at bounding box center [666, 608] width 32 height 32
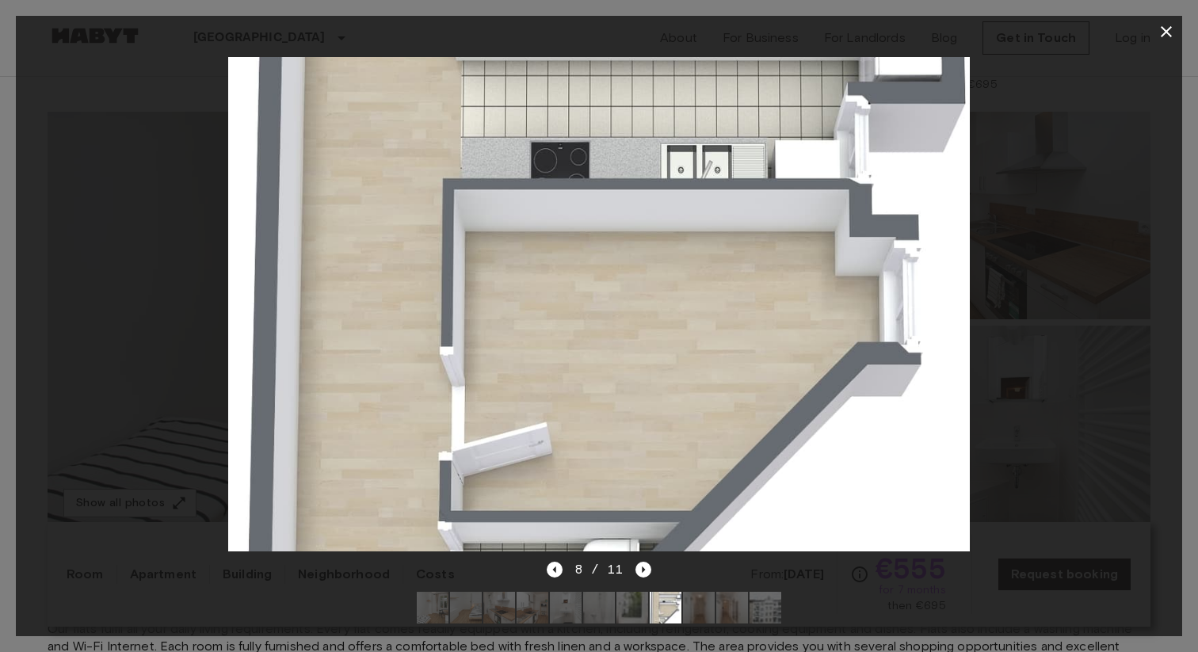
click at [1049, 94] on div at bounding box center [599, 304] width 1167 height 513
click at [1161, 34] on icon "button" at bounding box center [1166, 31] width 19 height 19
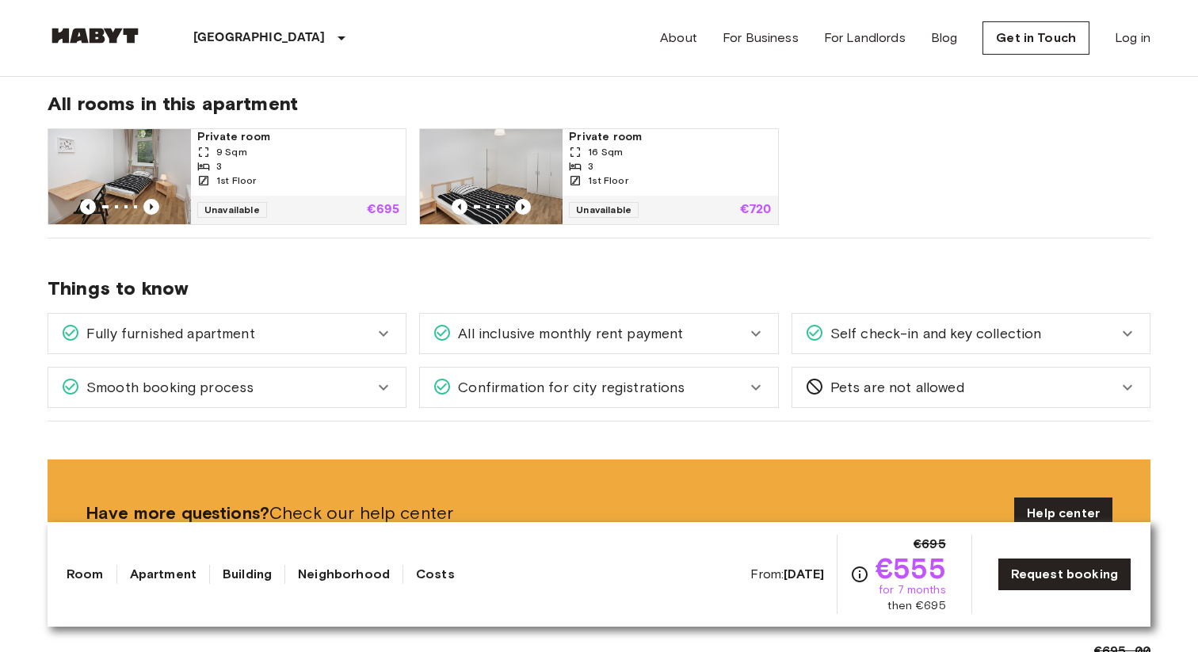
scroll to position [832, 0]
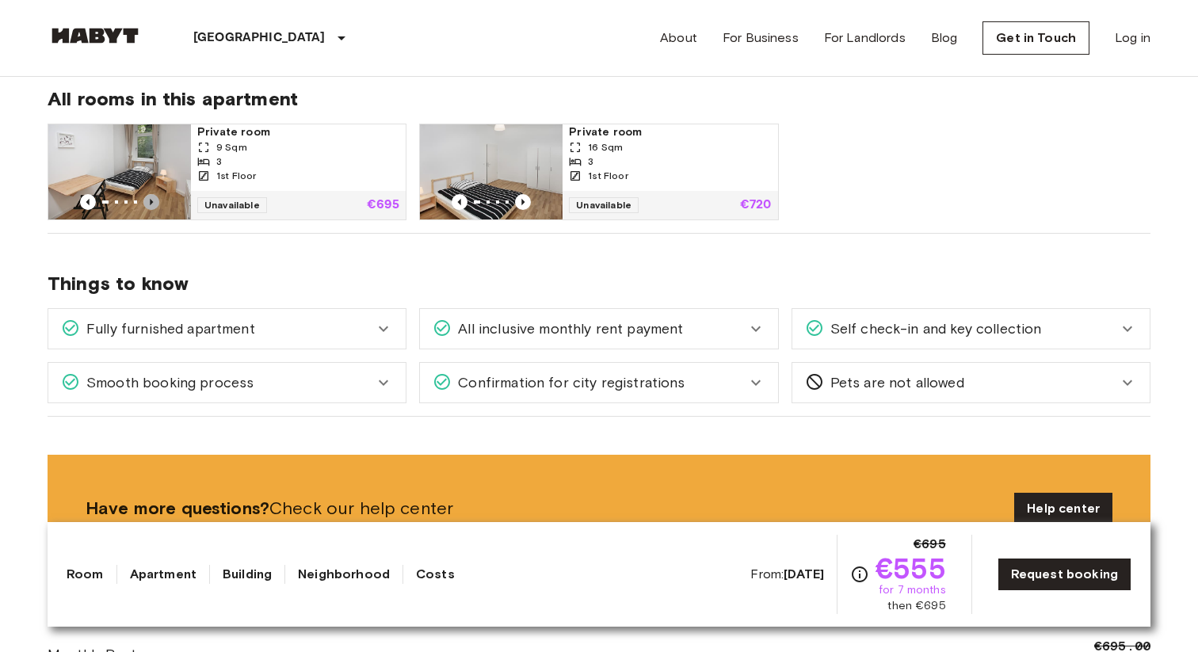
click at [157, 201] on icon "Previous image" at bounding box center [151, 202] width 16 height 16
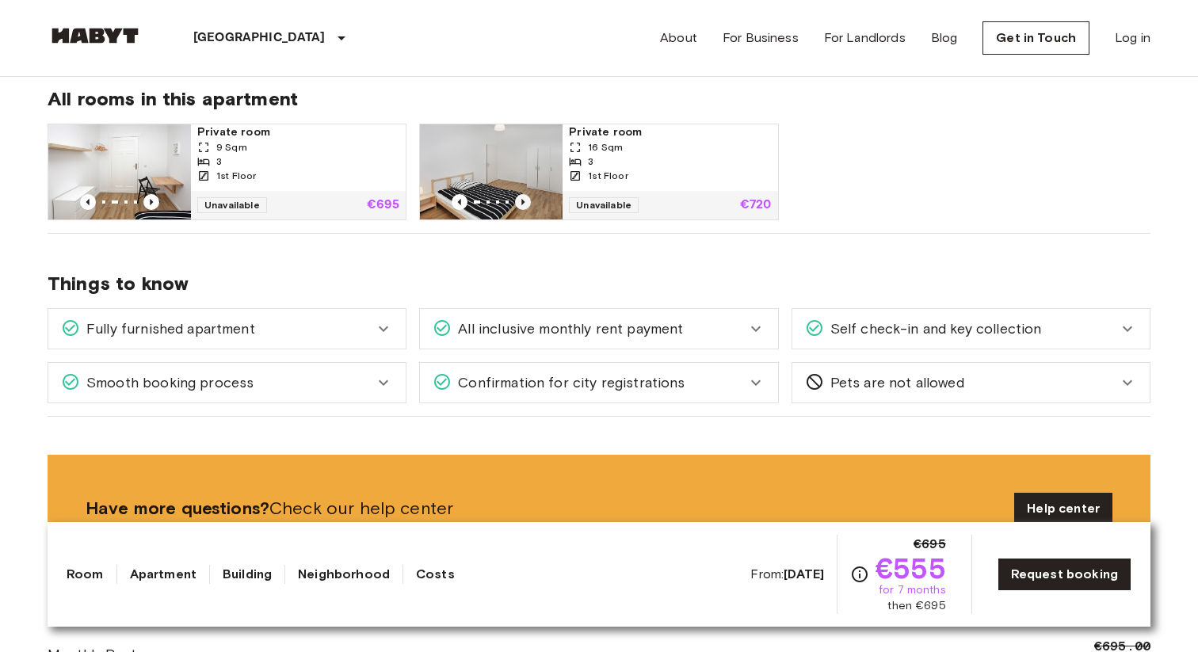
click at [526, 201] on icon "Previous image" at bounding box center [523, 202] width 16 height 16
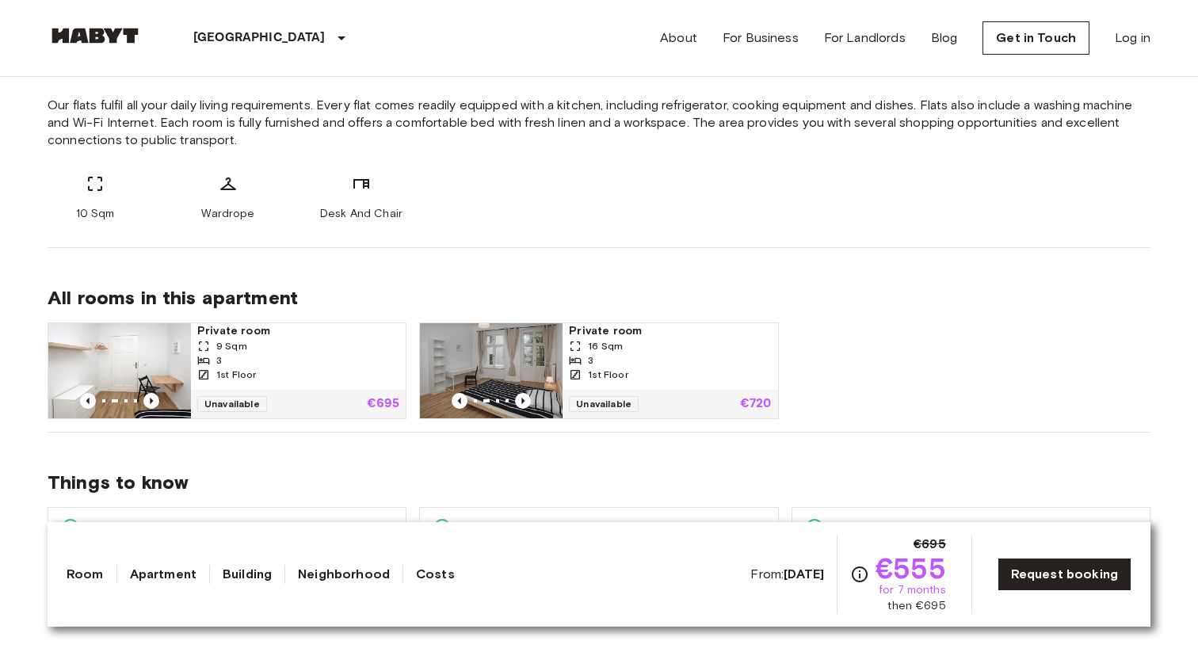
scroll to position [636, 0]
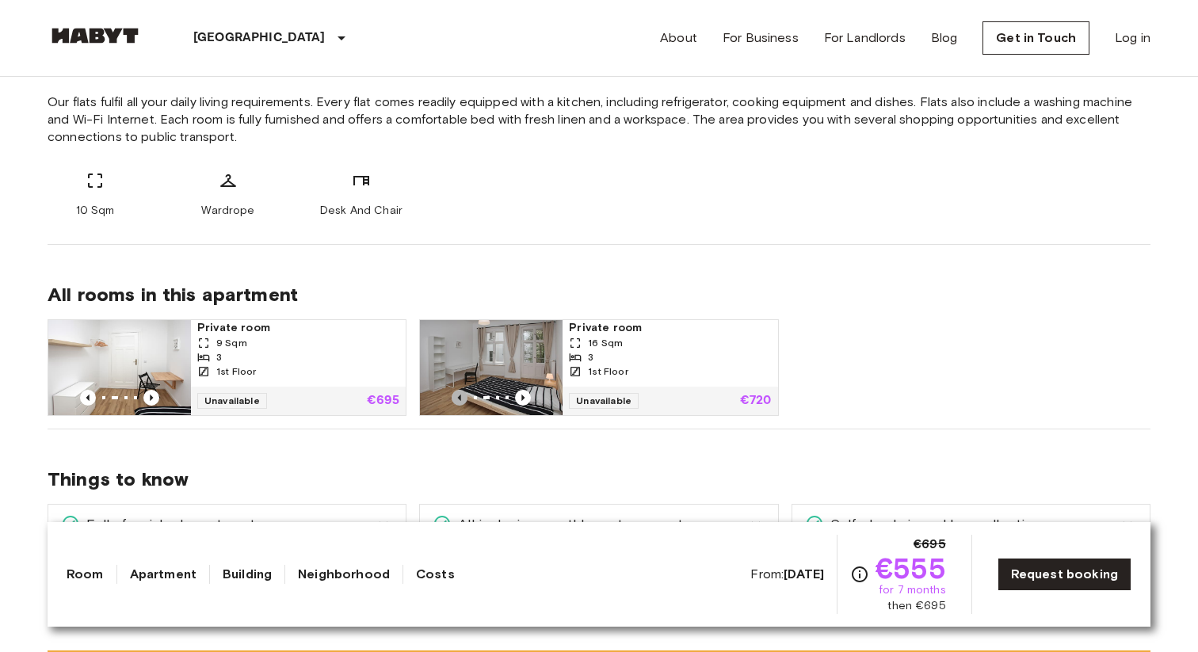
click at [453, 394] on icon "Previous image" at bounding box center [460, 398] width 16 height 16
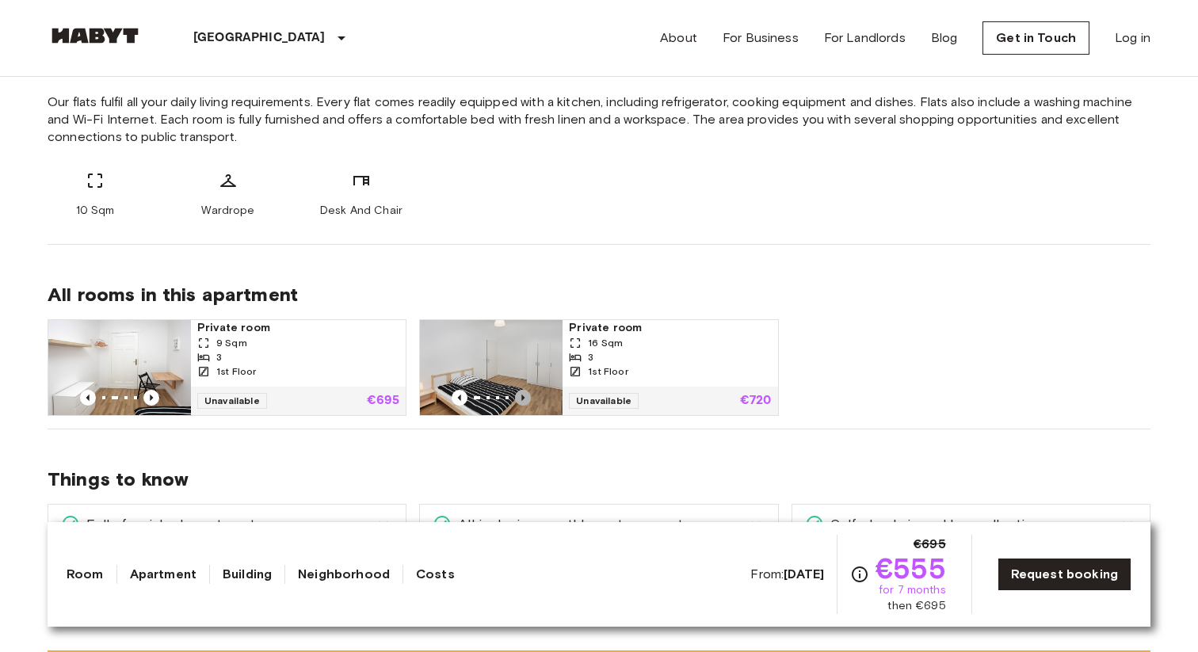
click at [521, 397] on icon "Previous image" at bounding box center [523, 398] width 16 height 16
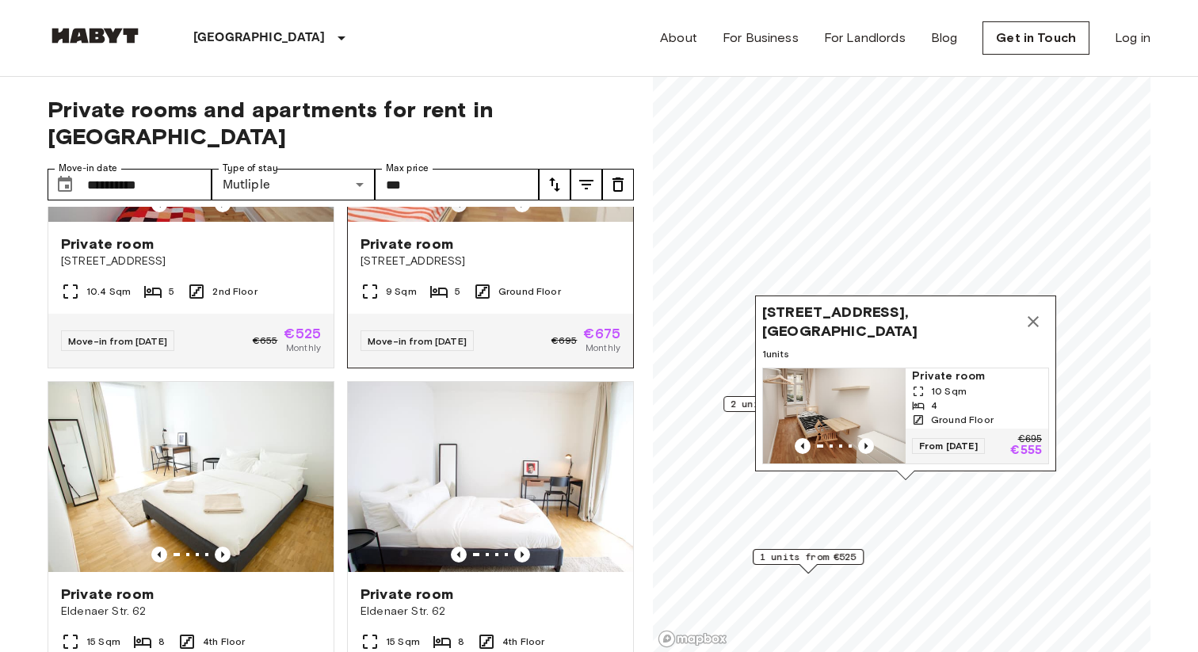
scroll to position [981, 0]
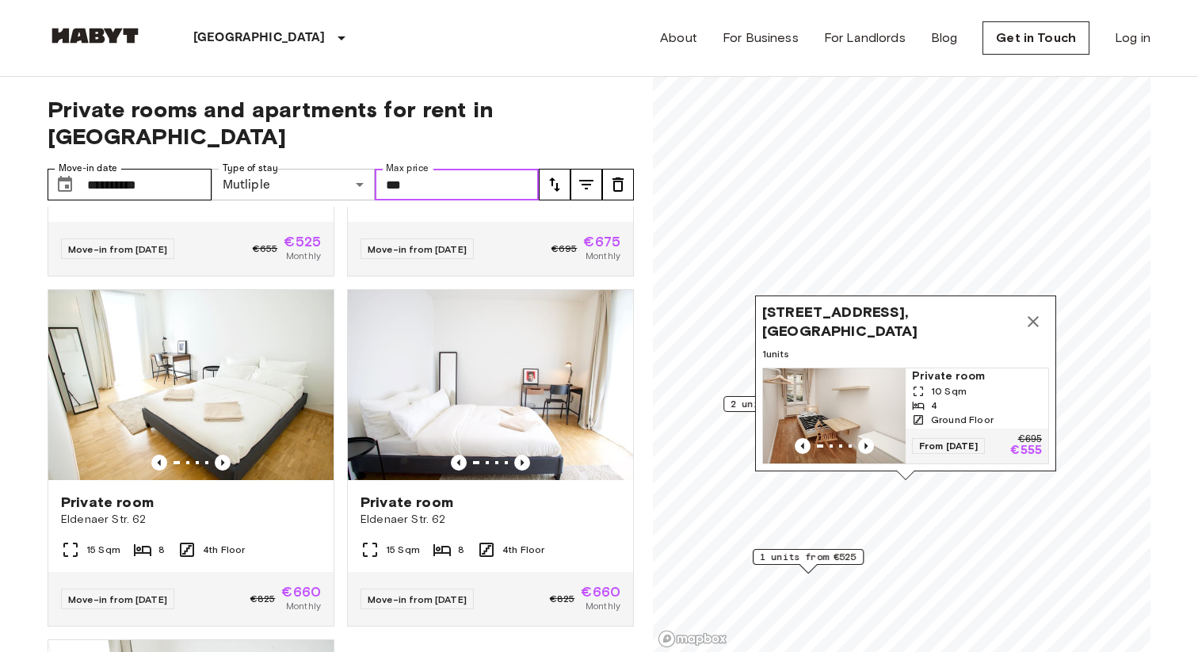
drag, startPoint x: 422, startPoint y: 163, endPoint x: 357, endPoint y: 163, distance: 65.0
click at [357, 169] on div "**********" at bounding box center [293, 185] width 491 height 32
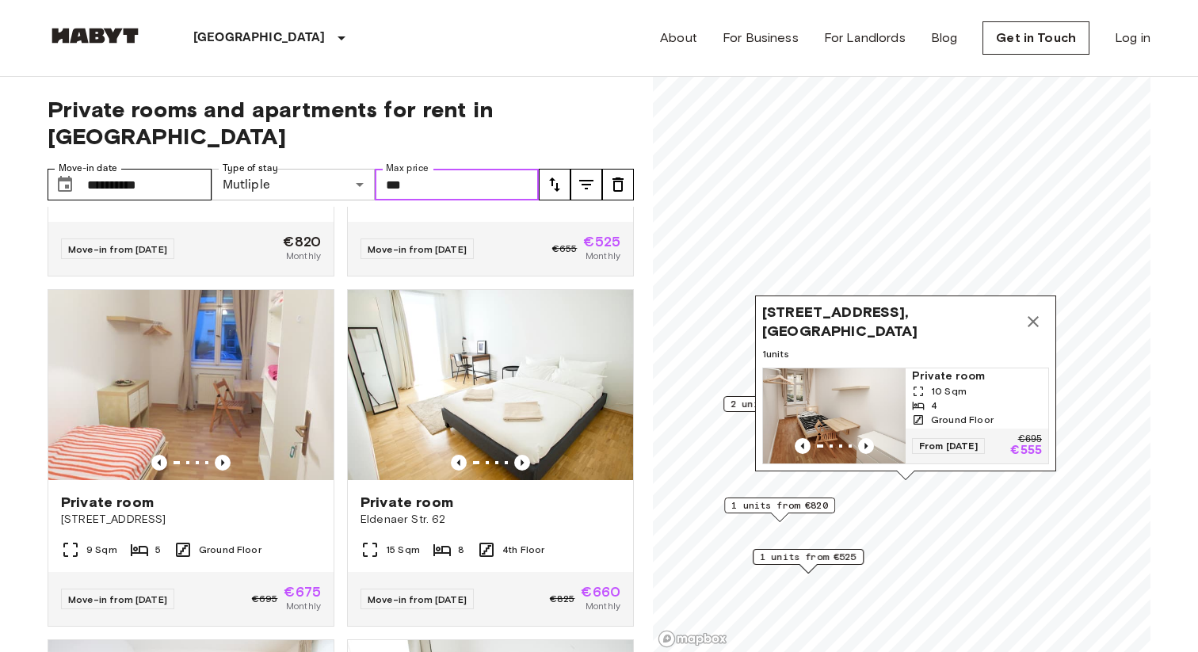
type input "***"
click at [598, 115] on span "Private rooms and apartments for rent in Berlin" at bounding box center [341, 123] width 586 height 54
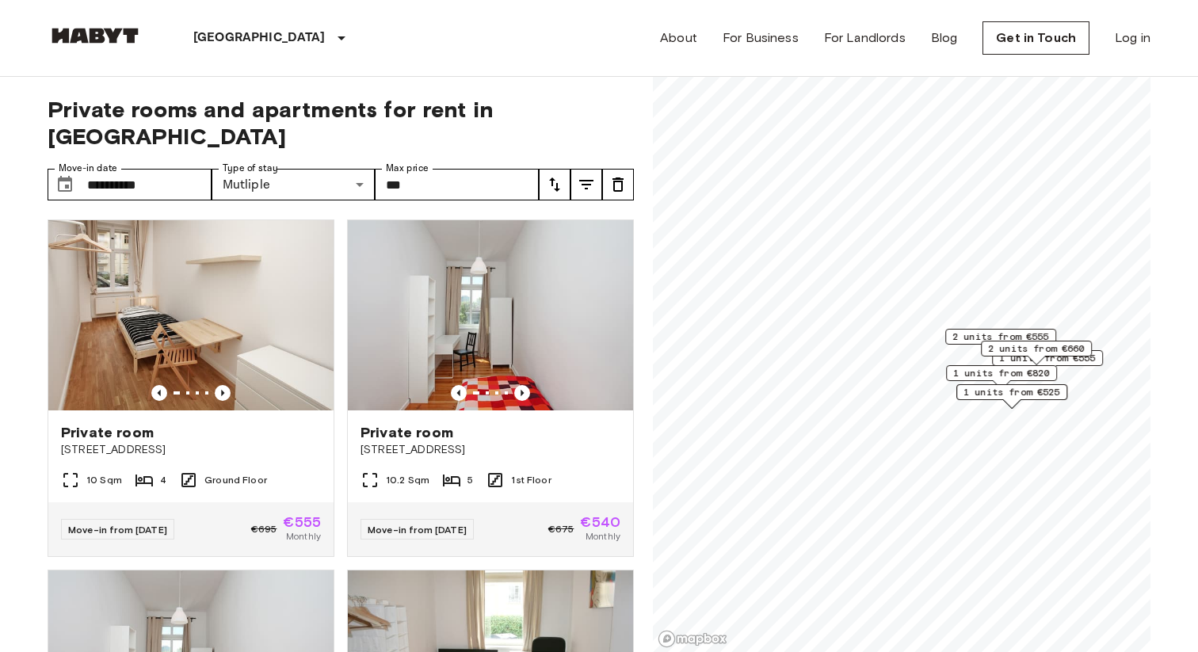
click at [995, 375] on span "1 units from €820" at bounding box center [1001, 373] width 97 height 14
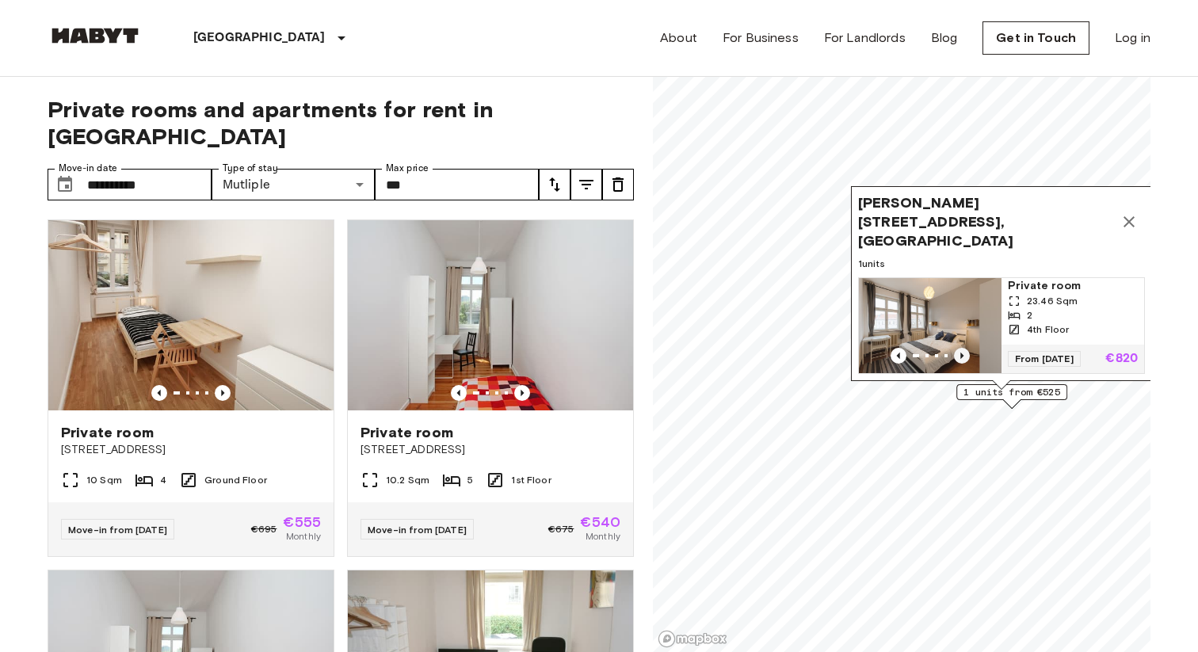
click at [959, 354] on icon "Previous image" at bounding box center [962, 356] width 16 height 16
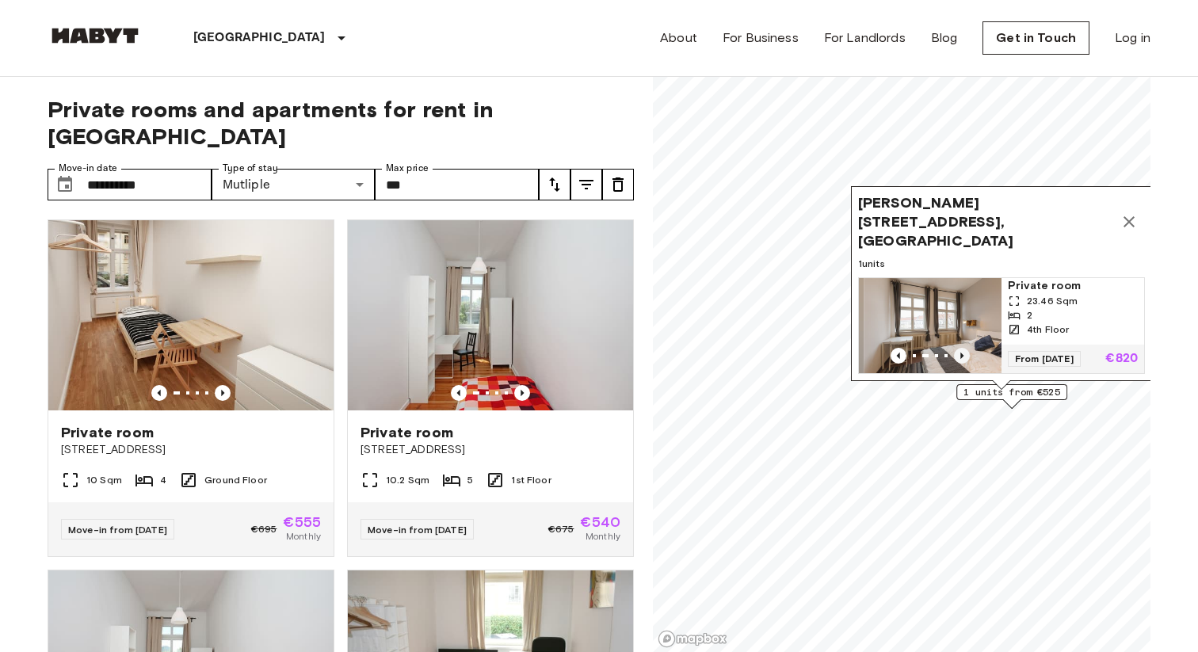
click at [959, 354] on icon "Previous image" at bounding box center [962, 356] width 16 height 16
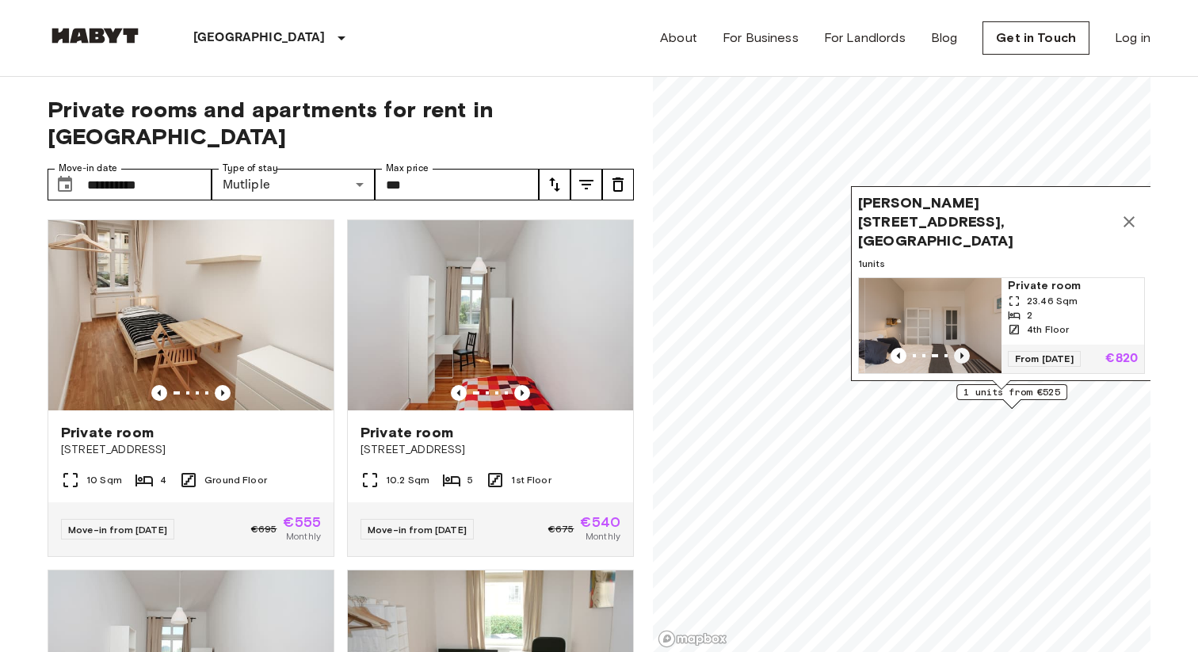
click at [959, 354] on icon "Previous image" at bounding box center [962, 356] width 16 height 16
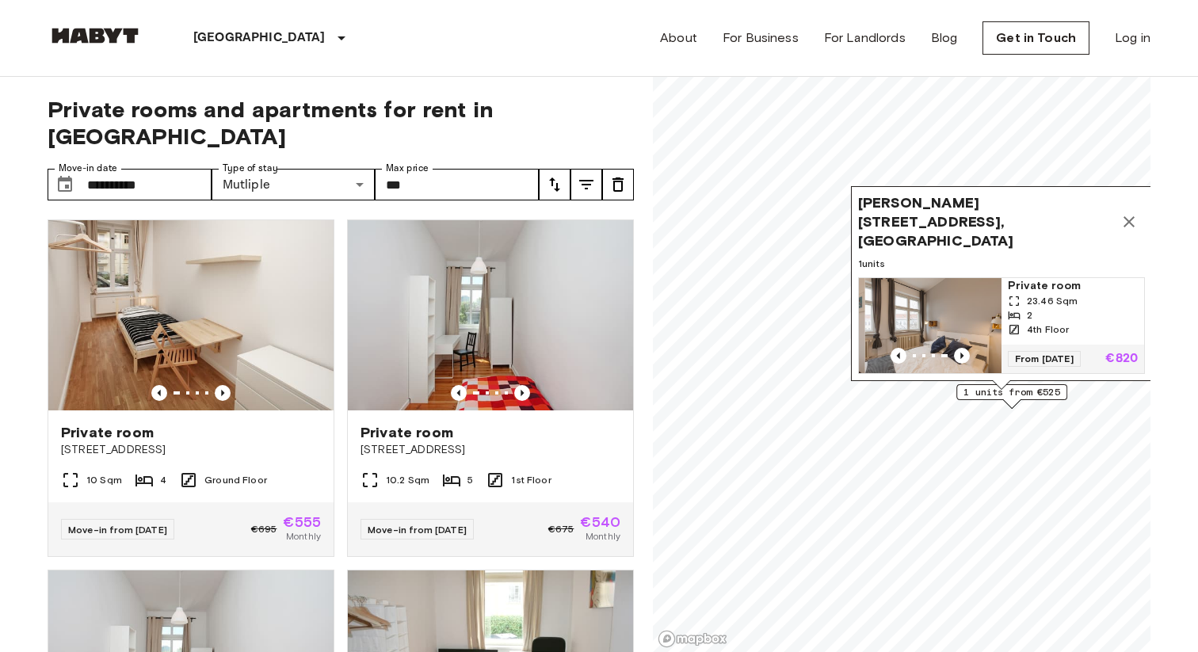
click at [1059, 285] on span "Private room" at bounding box center [1073, 286] width 130 height 16
click at [1130, 227] on icon "Map marker" at bounding box center [1129, 221] width 11 height 11
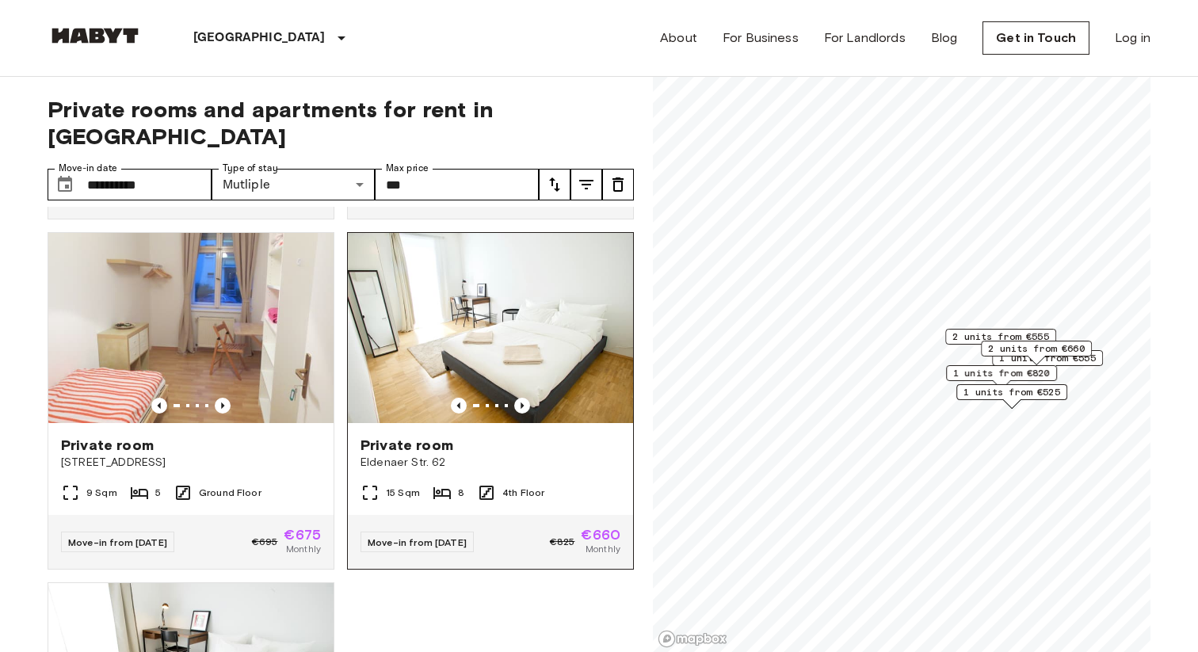
scroll to position [1043, 0]
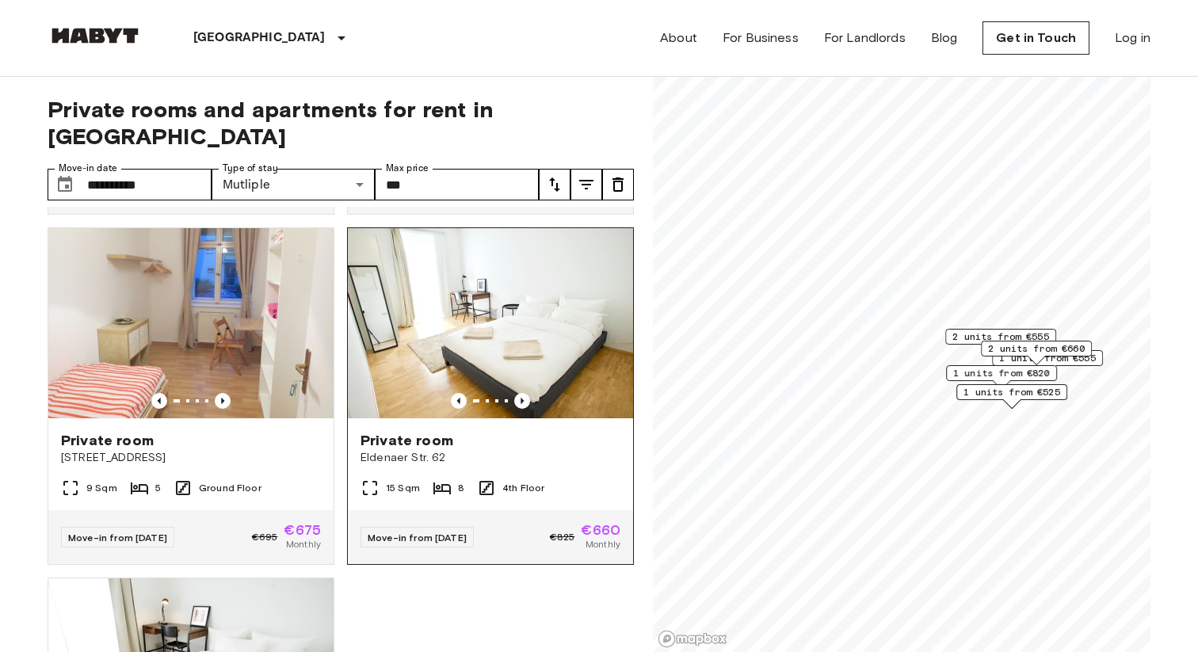
click at [525, 431] on div "Private room" at bounding box center [491, 440] width 260 height 19
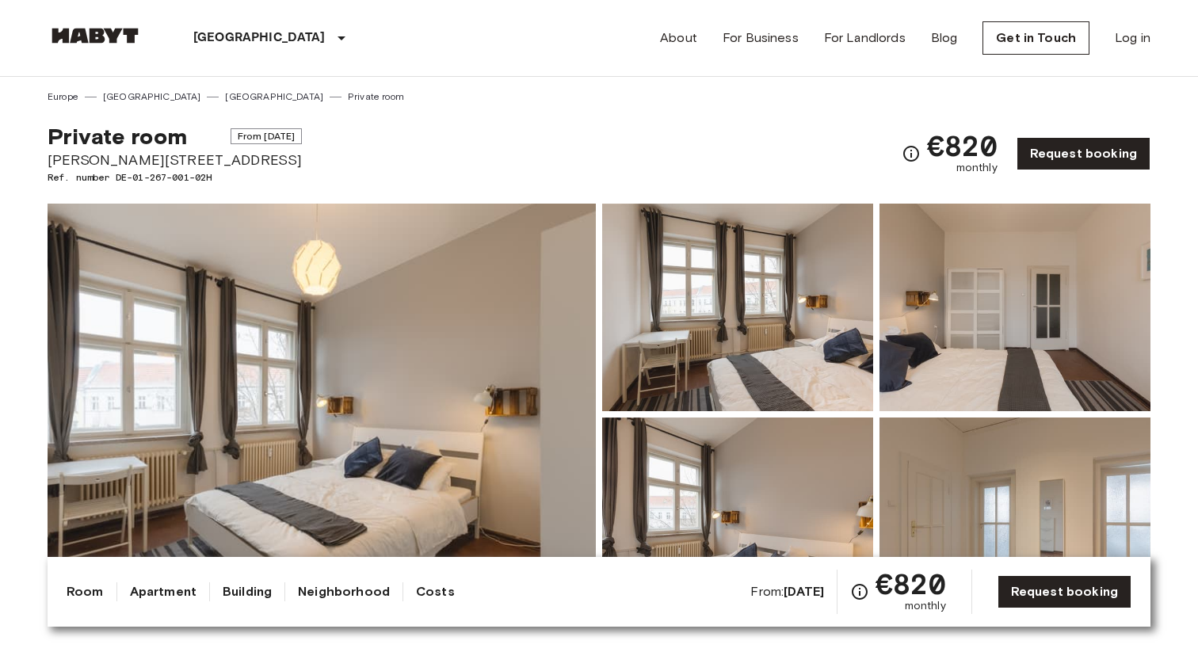
click at [406, 321] on img at bounding box center [322, 415] width 548 height 422
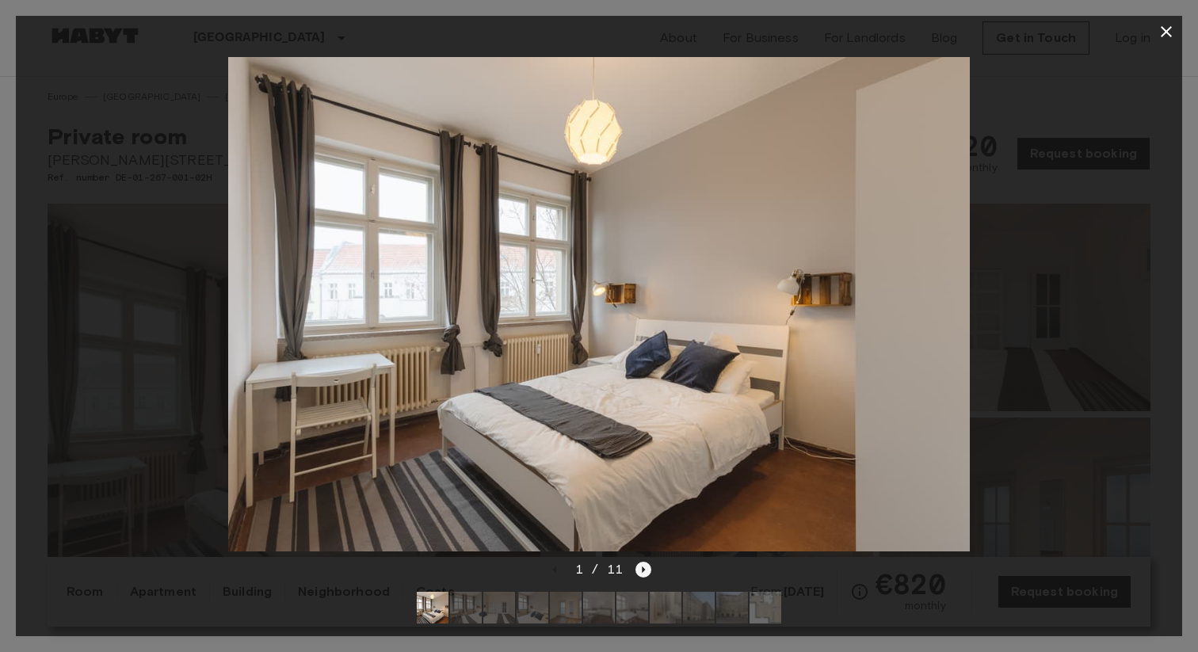
click at [645, 564] on icon "Next image" at bounding box center [644, 570] width 16 height 16
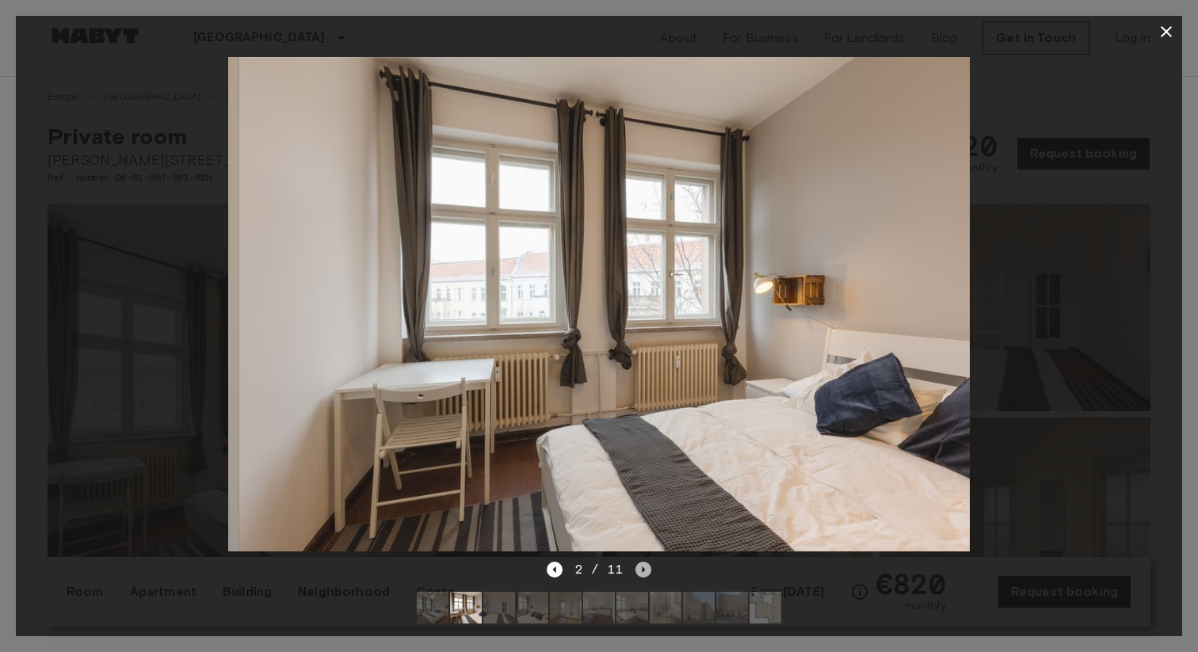
click at [645, 565] on icon "Next image" at bounding box center [644, 570] width 16 height 16
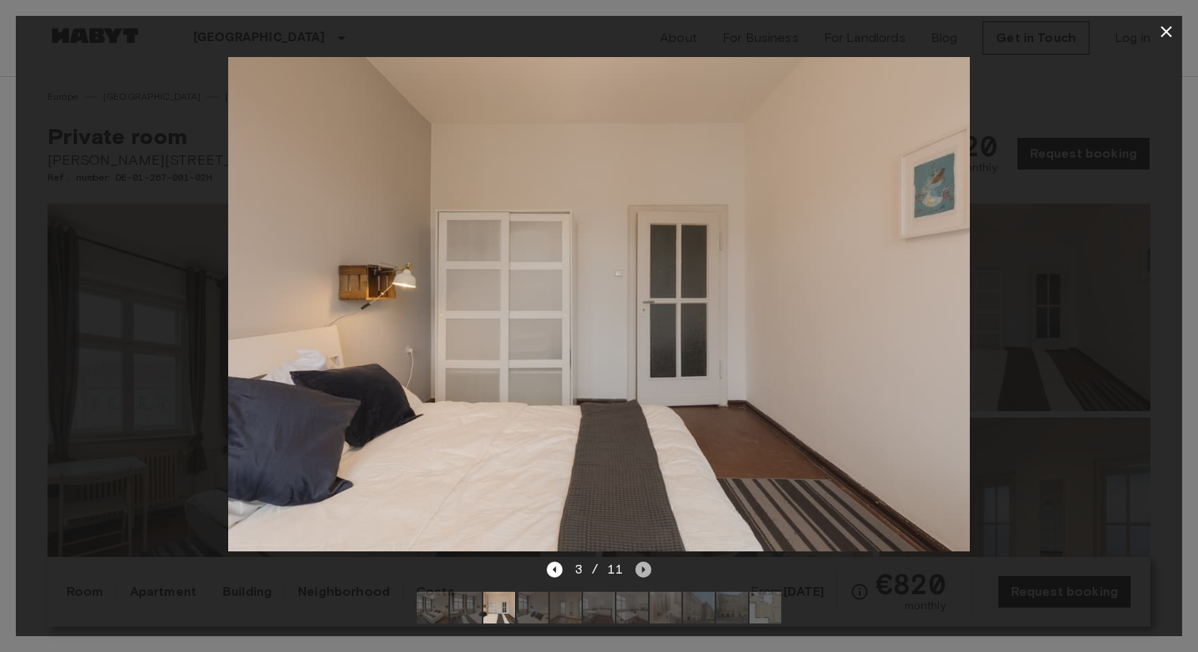
click at [645, 565] on icon "Next image" at bounding box center [644, 570] width 16 height 16
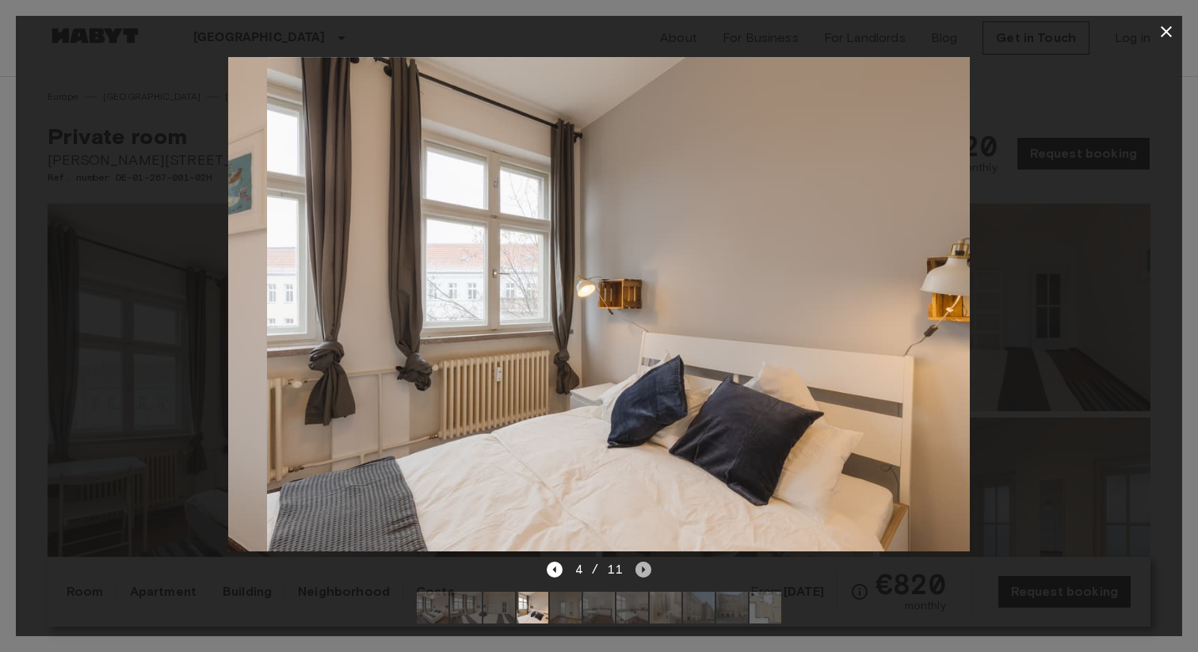
click at [645, 565] on icon "Next image" at bounding box center [644, 570] width 16 height 16
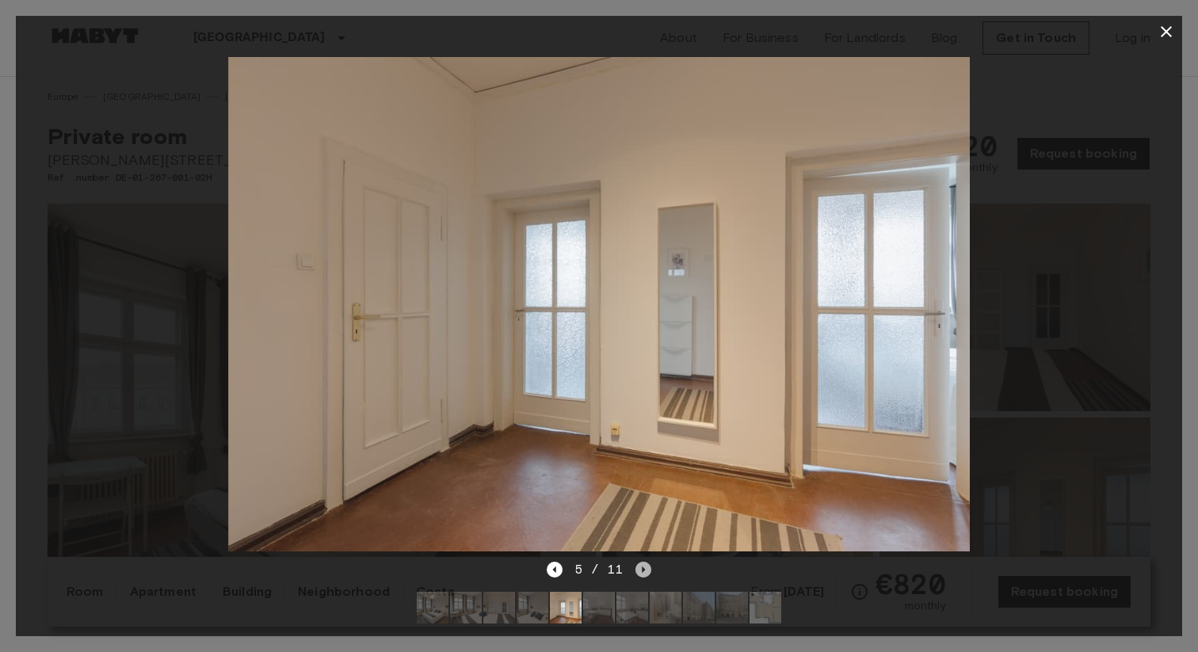
click at [645, 567] on icon "Next image" at bounding box center [644, 570] width 16 height 16
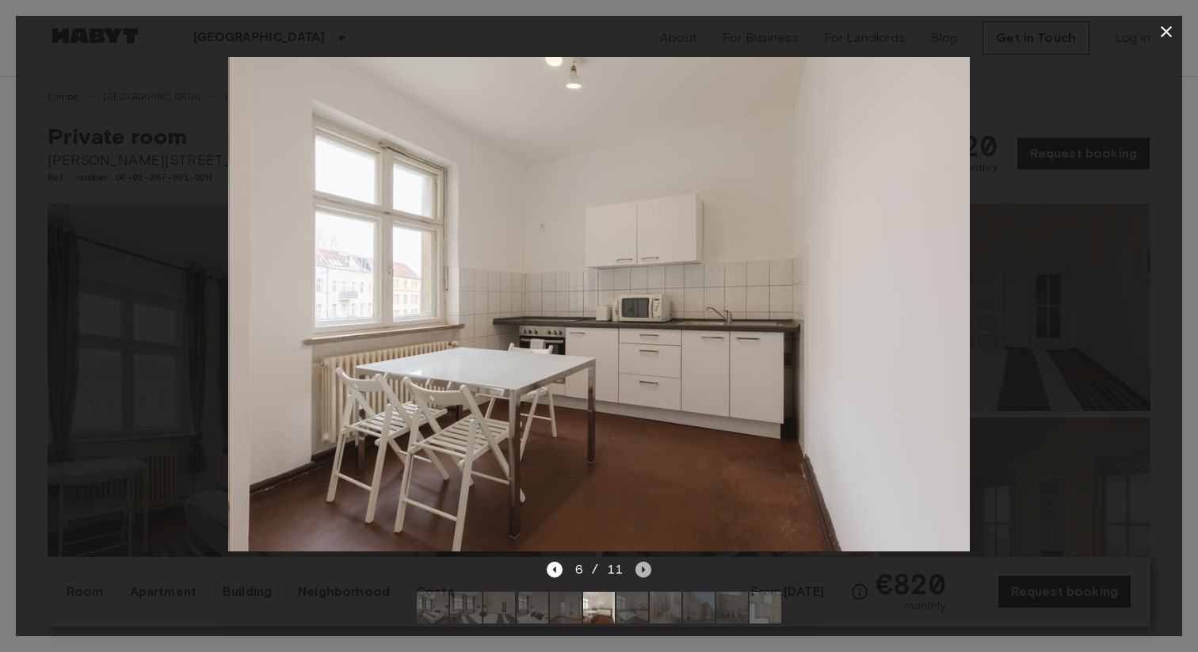
click at [647, 571] on icon "Next image" at bounding box center [644, 570] width 16 height 16
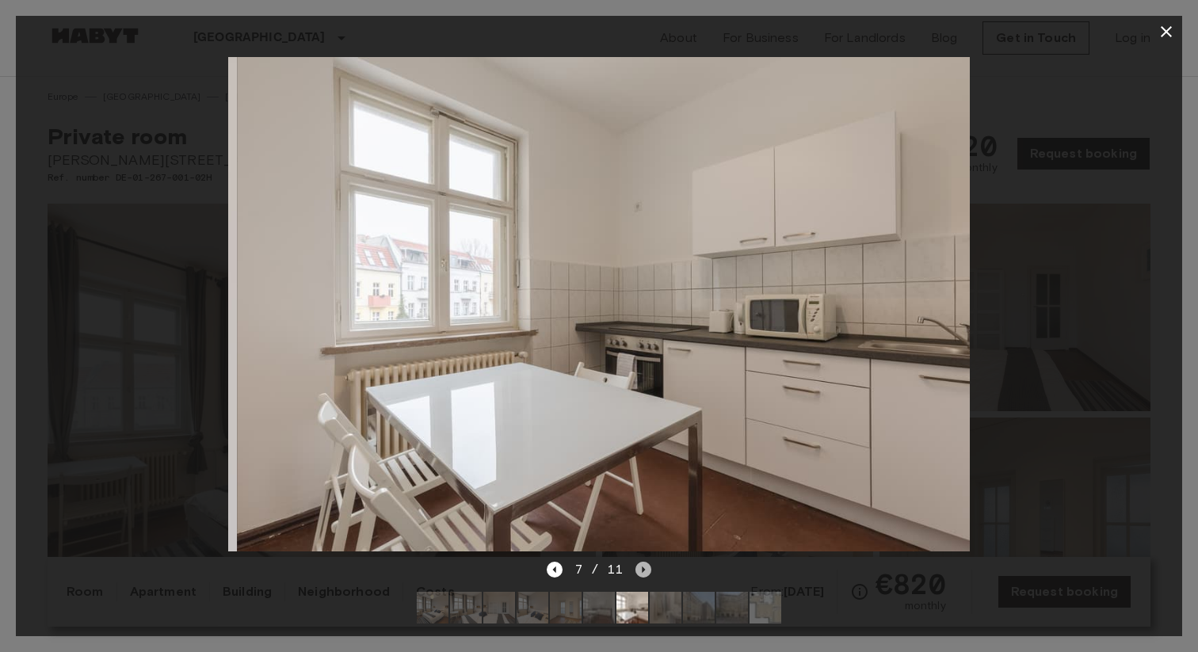
click at [647, 571] on icon "Next image" at bounding box center [644, 570] width 16 height 16
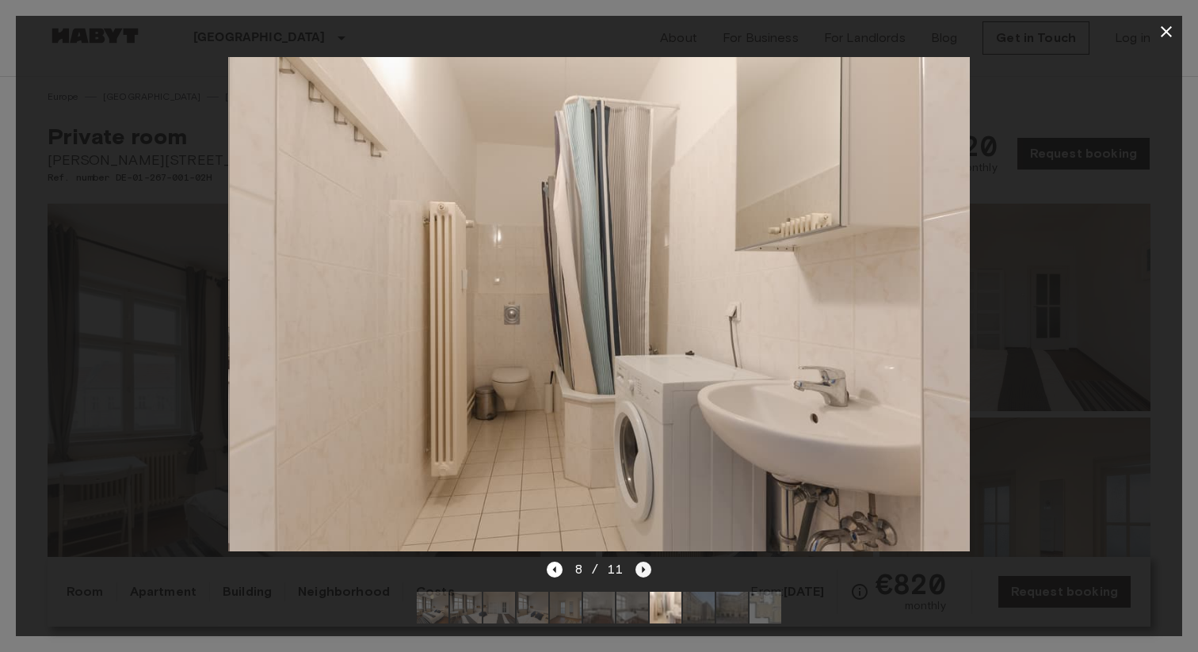
click at [647, 571] on icon "Next image" at bounding box center [644, 570] width 16 height 16
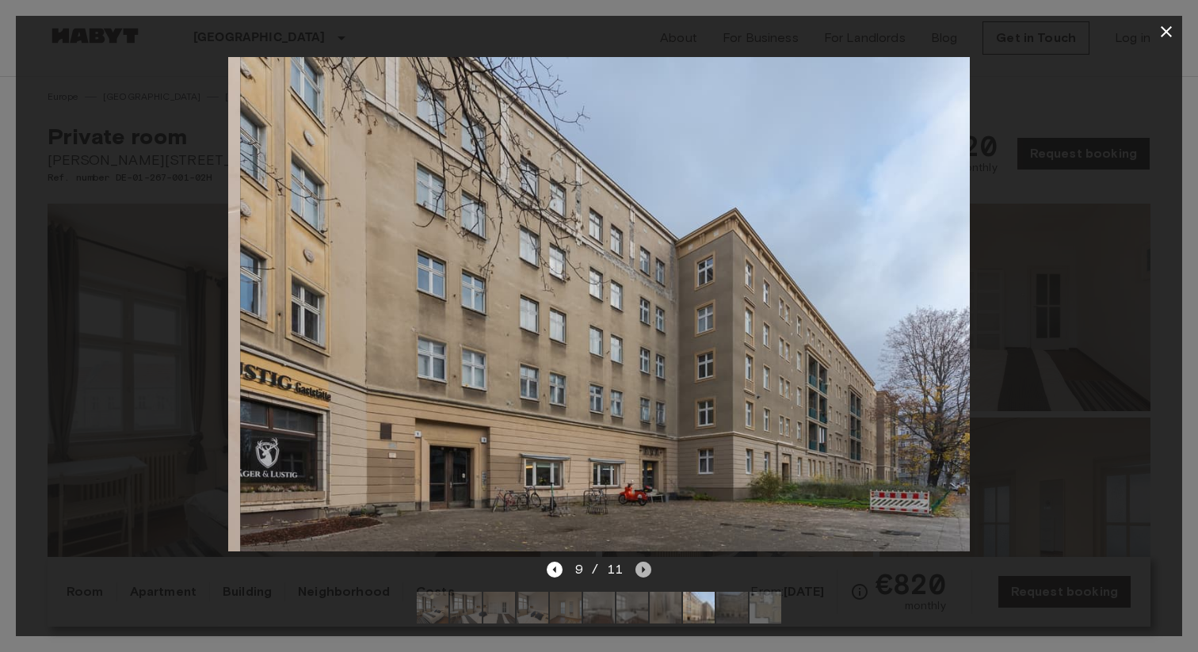
click at [647, 571] on icon "Next image" at bounding box center [644, 570] width 16 height 16
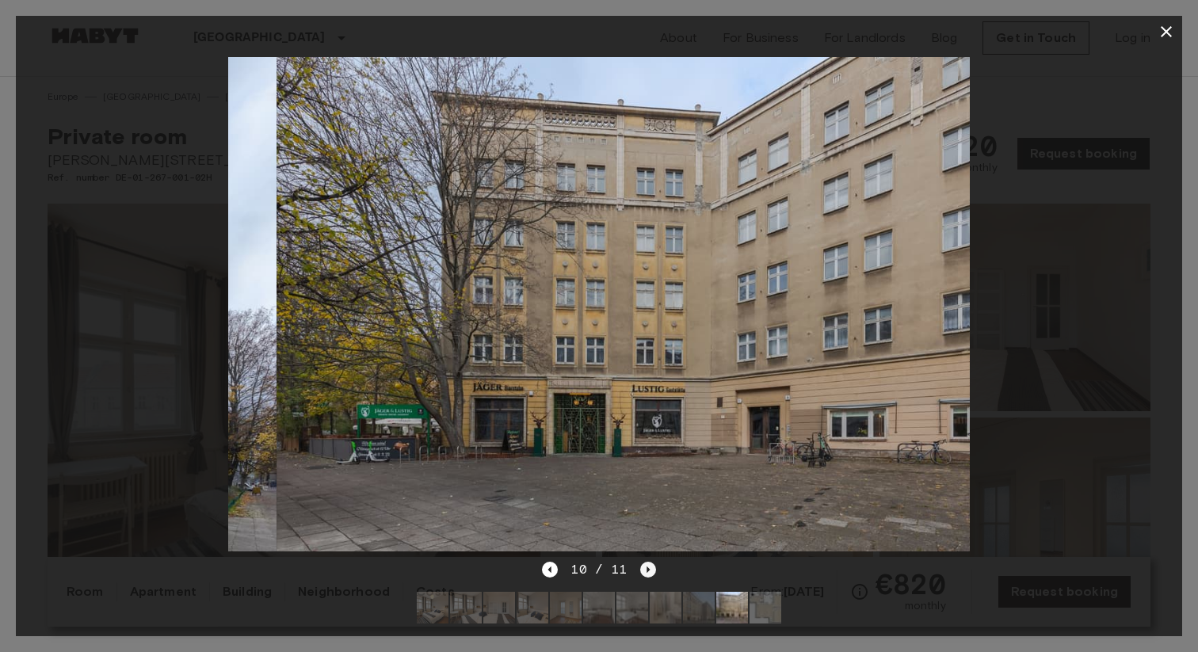
click at [647, 571] on icon "Next image" at bounding box center [648, 570] width 16 height 16
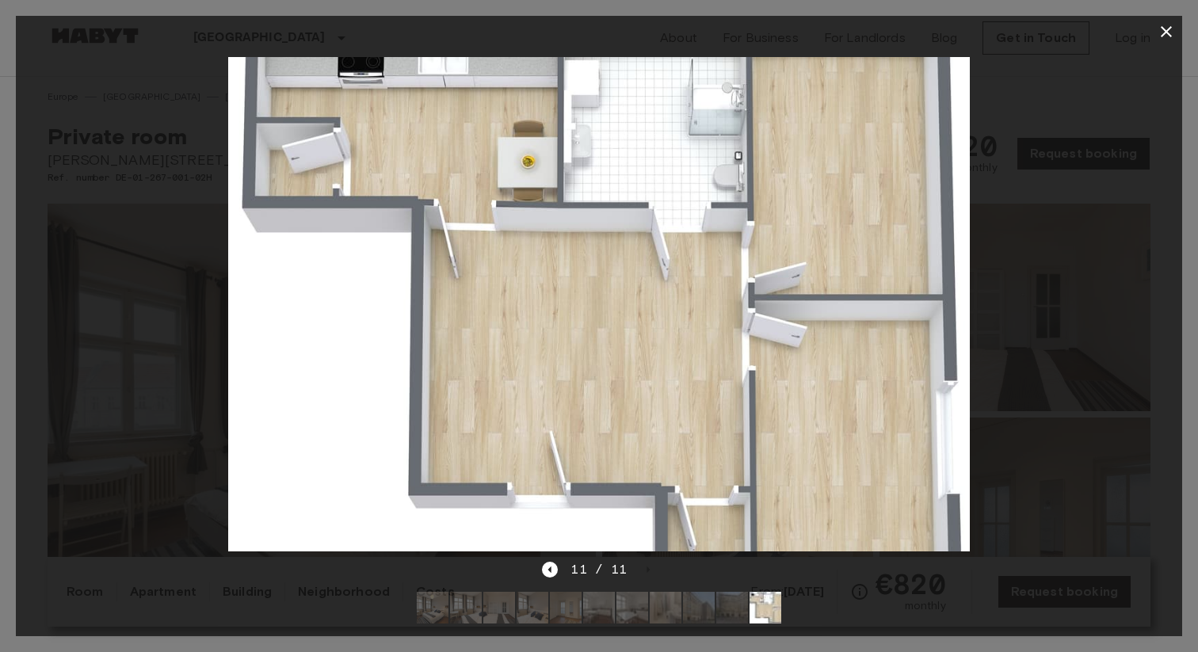
click at [1079, 242] on div at bounding box center [599, 304] width 1167 height 513
click at [1171, 33] on icon "button" at bounding box center [1166, 31] width 19 height 19
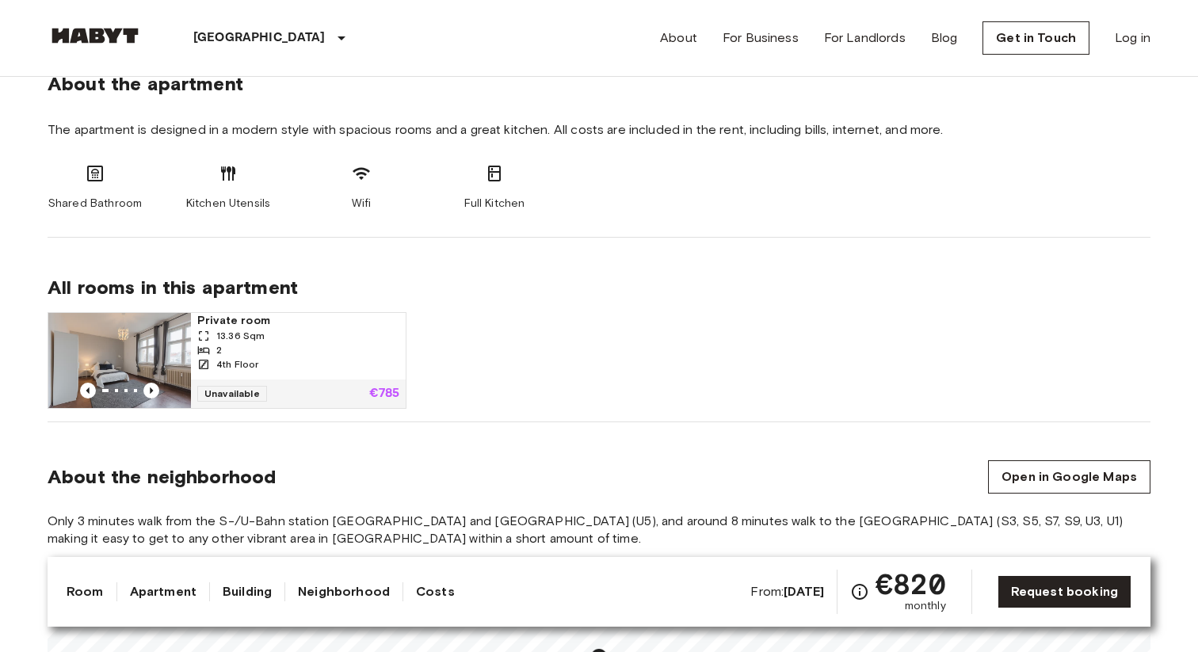
scroll to position [796, 0]
click at [152, 387] on icon "Previous image" at bounding box center [151, 390] width 16 height 16
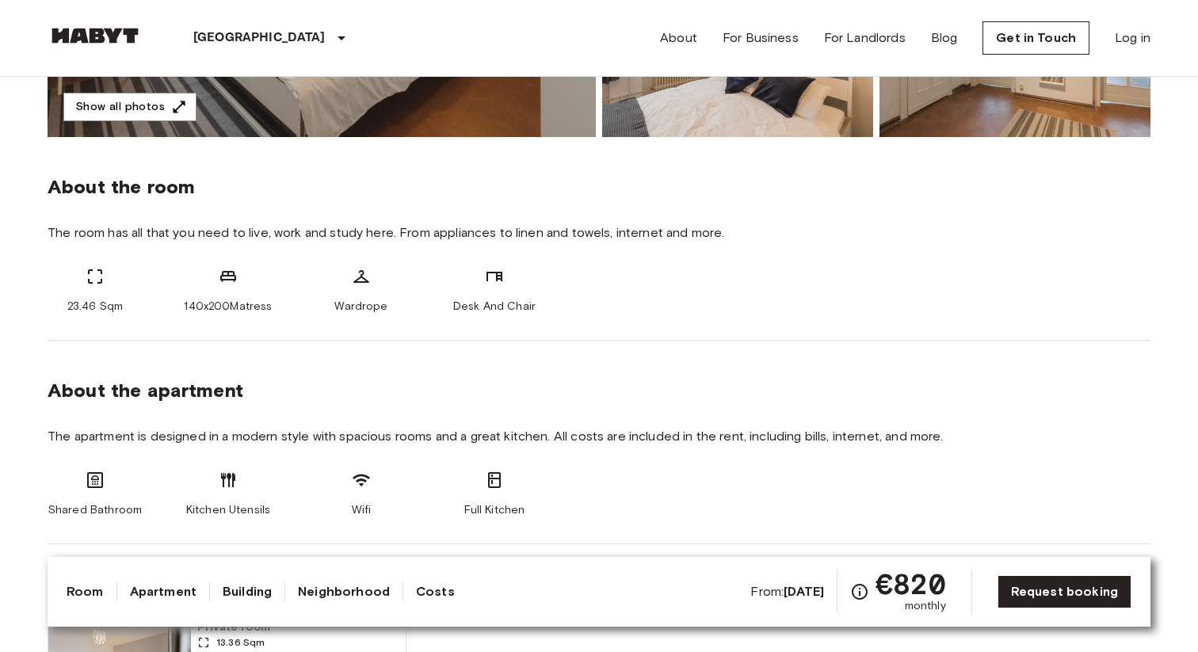
scroll to position [486, 0]
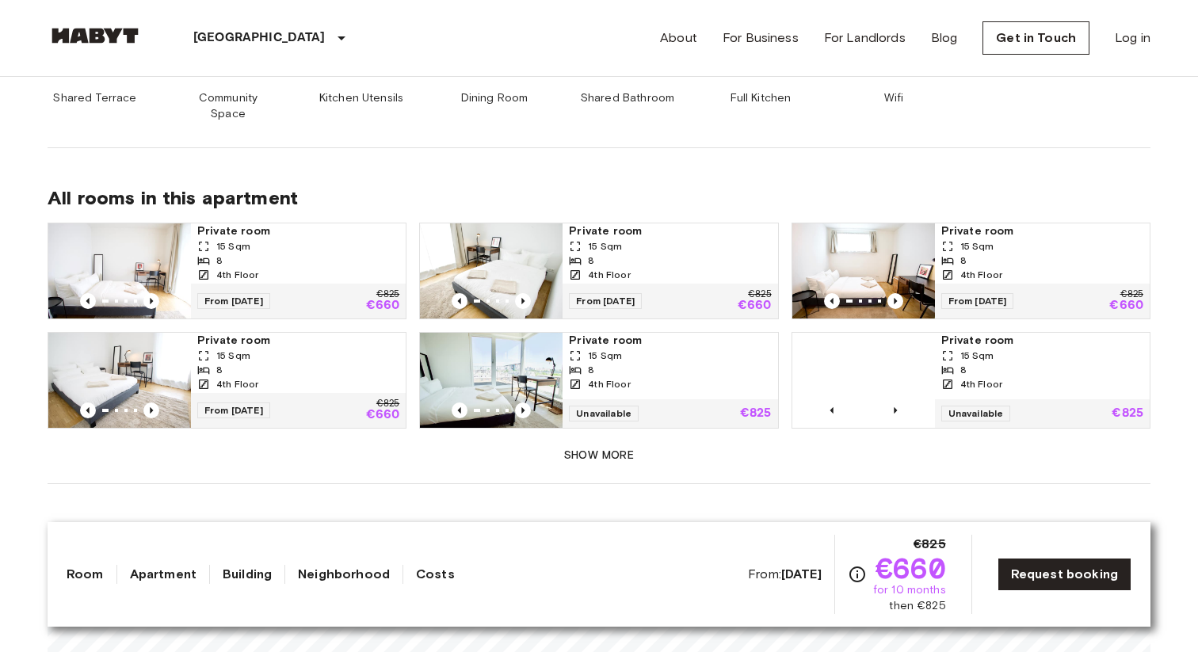
scroll to position [938, 0]
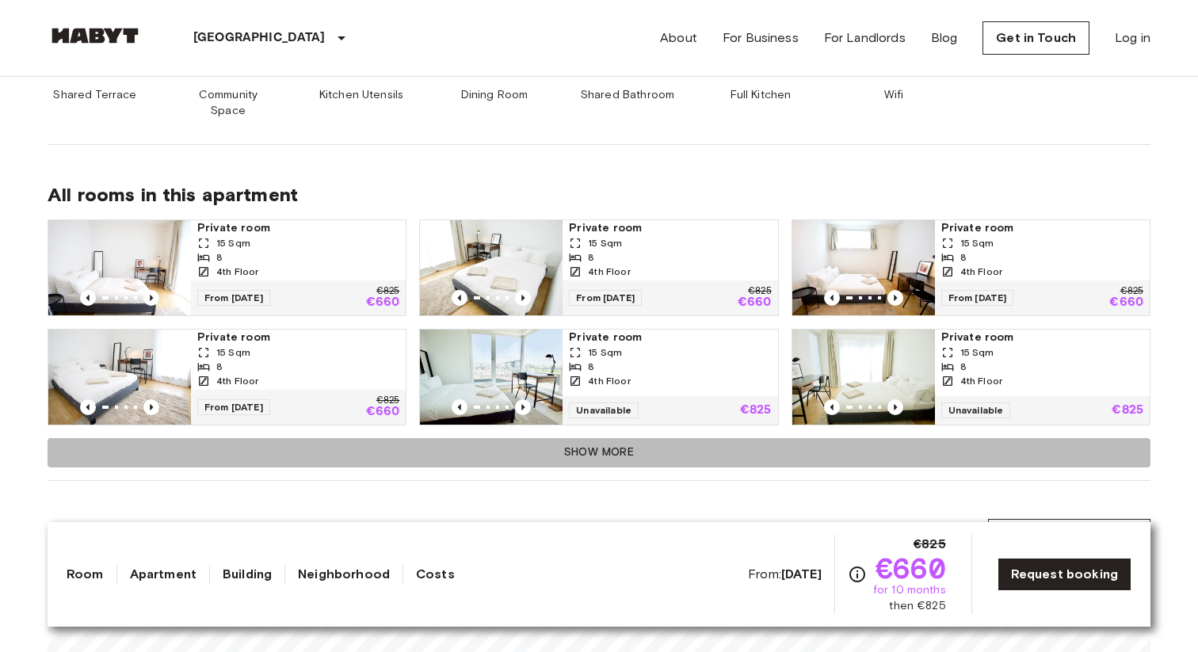
click at [575, 438] on button "Show more" at bounding box center [599, 452] width 1103 height 29
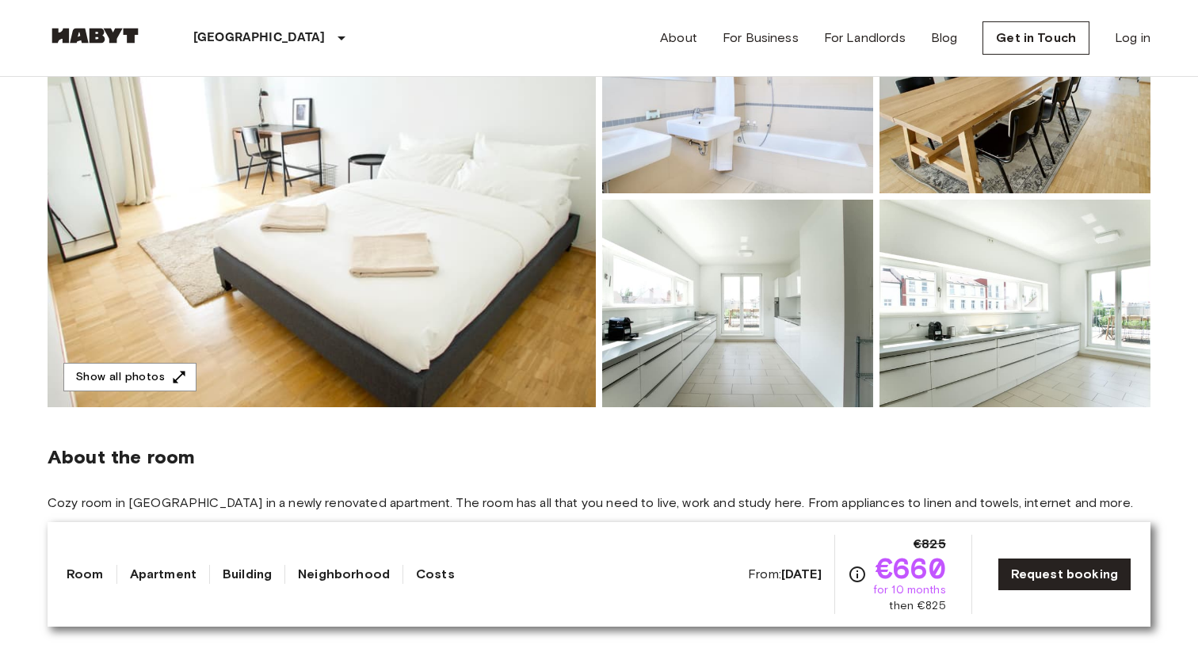
scroll to position [254, 0]
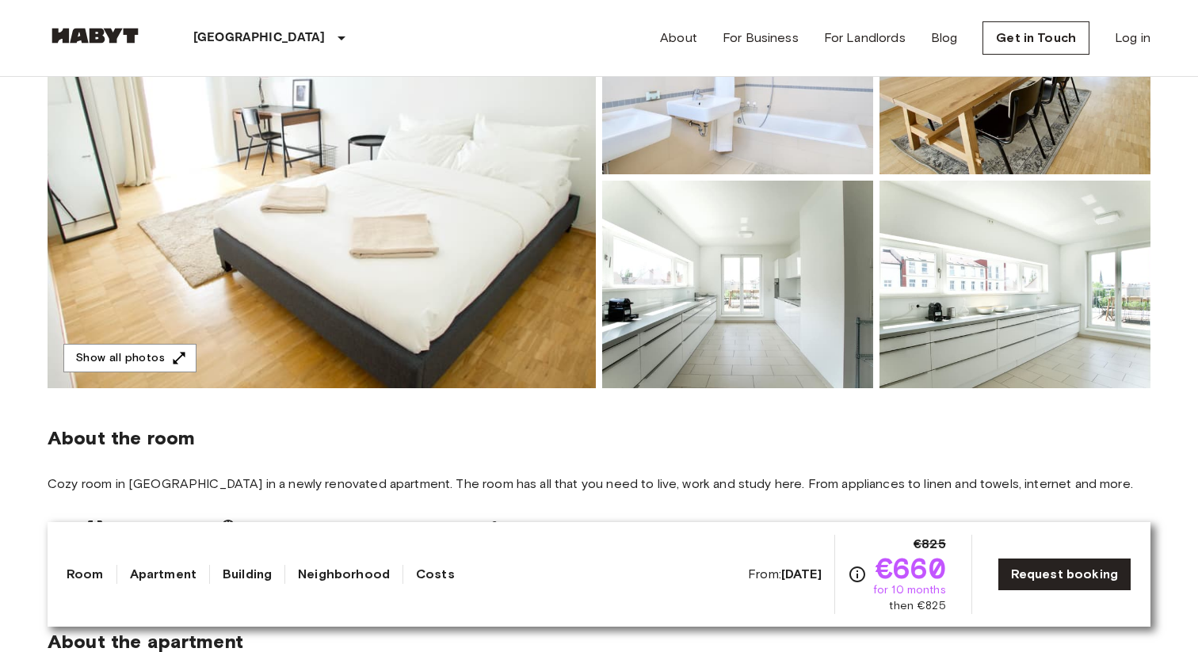
click at [489, 322] on img at bounding box center [322, 178] width 548 height 422
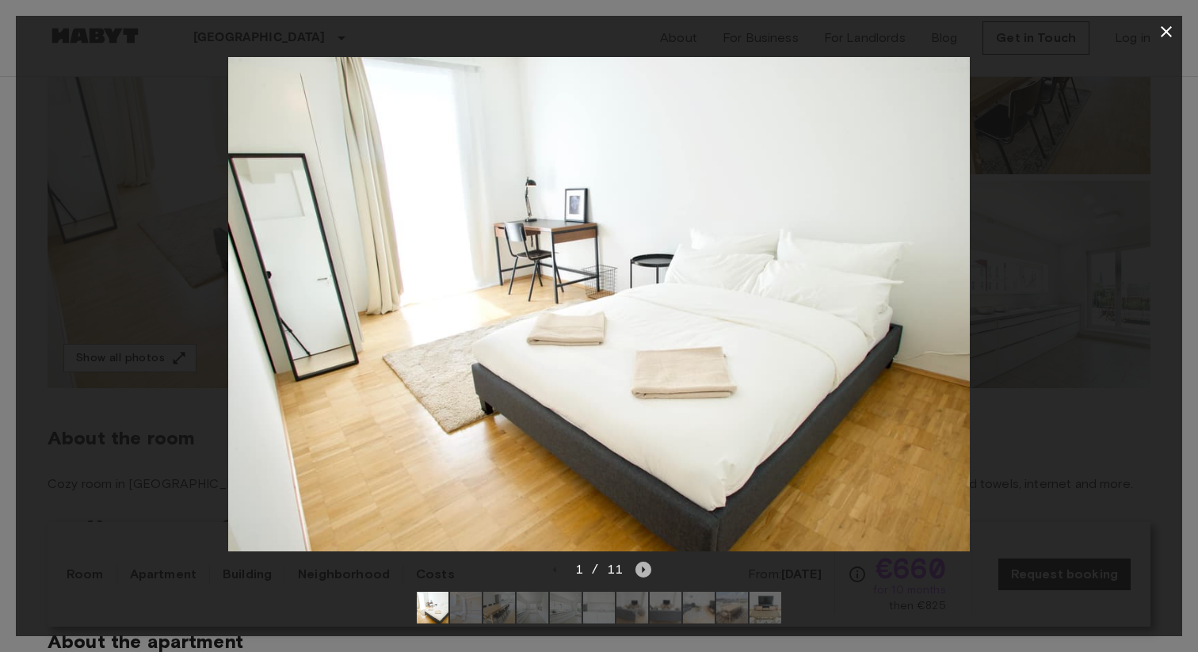
click at [644, 571] on icon "Next image" at bounding box center [644, 570] width 16 height 16
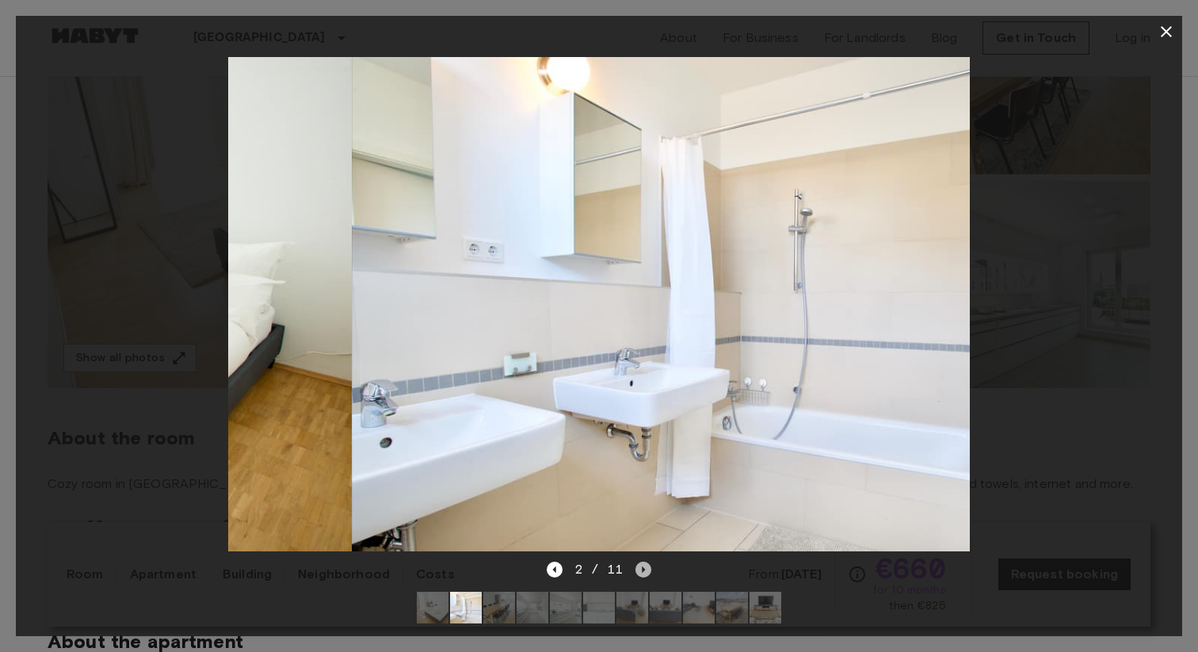
click at [643, 571] on icon "Next image" at bounding box center [644, 570] width 3 height 6
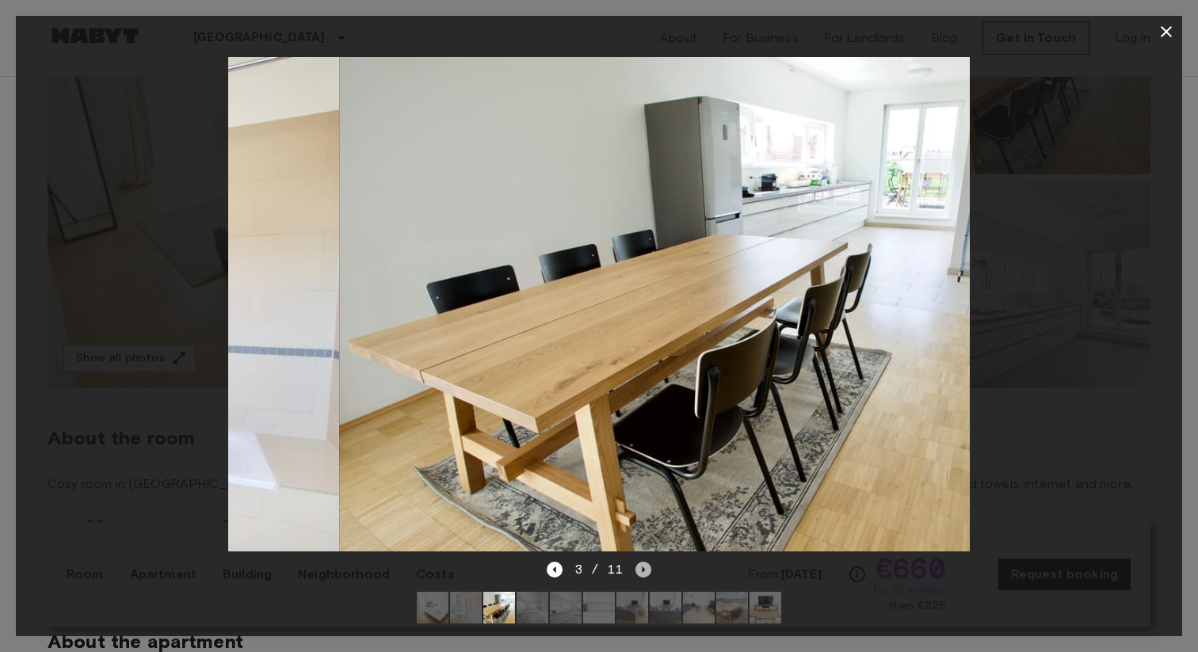
click at [643, 571] on icon "Next image" at bounding box center [644, 570] width 3 height 6
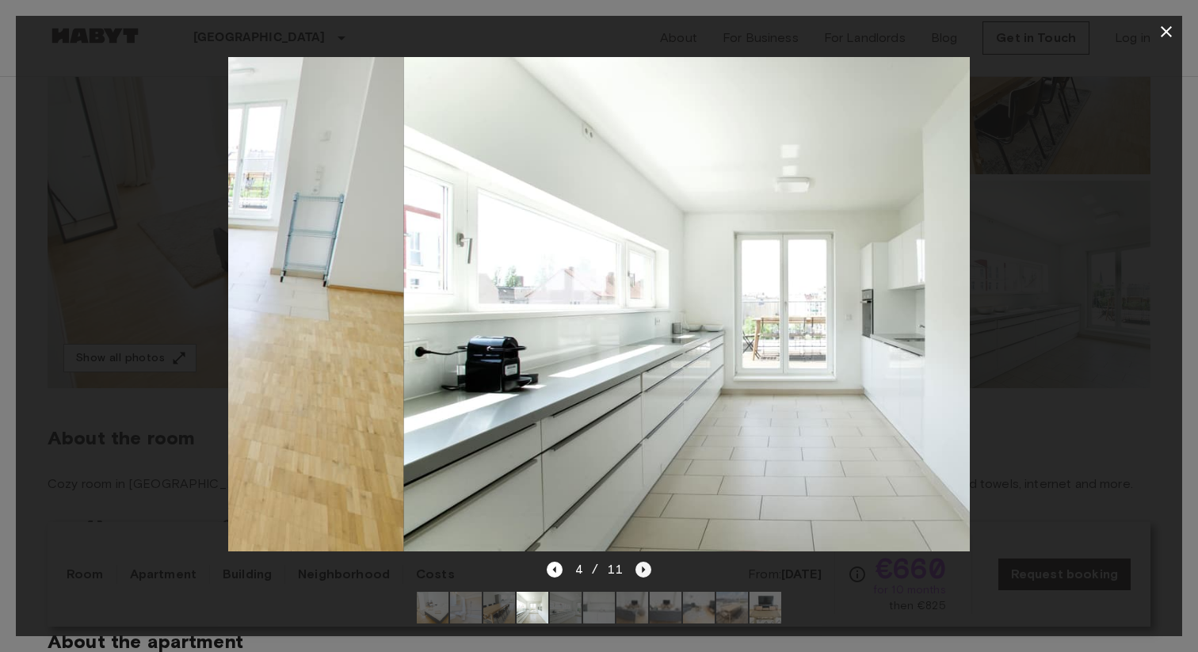
click at [641, 570] on icon "Next image" at bounding box center [644, 570] width 16 height 16
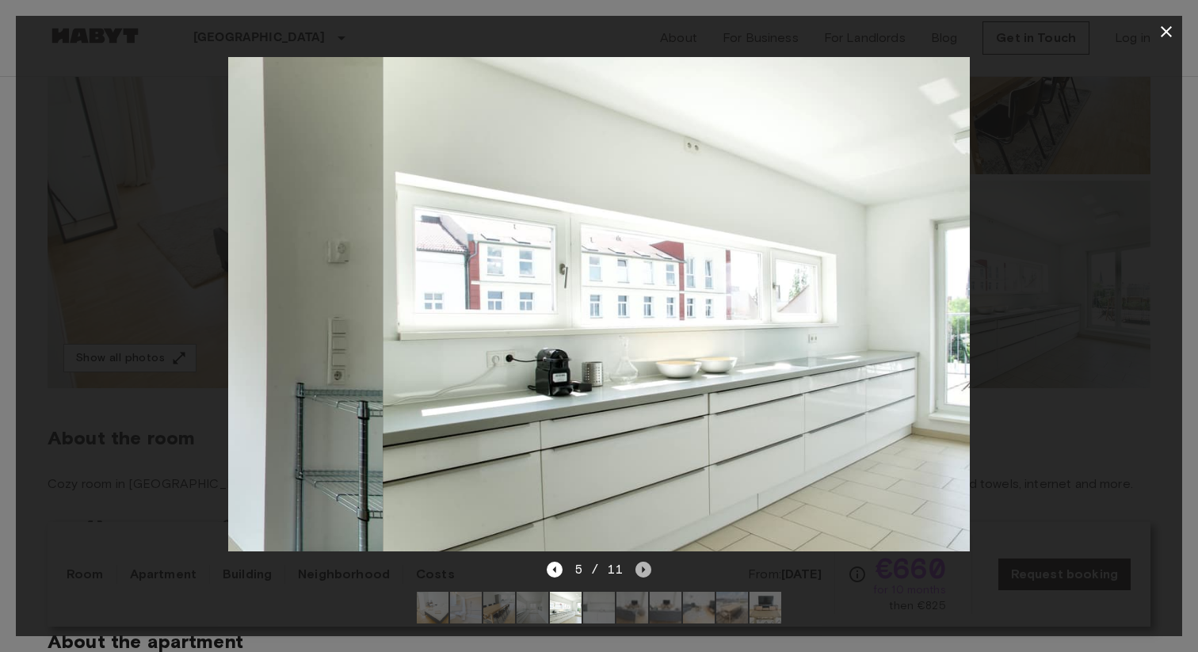
click at [641, 570] on icon "Next image" at bounding box center [644, 570] width 16 height 16
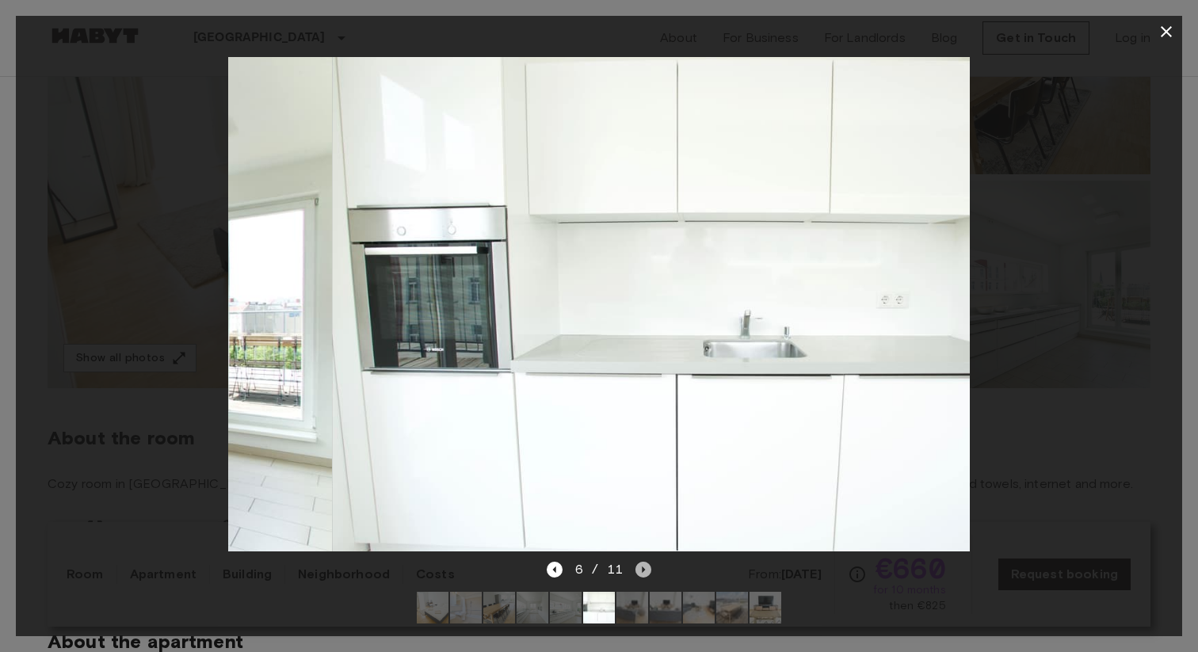
click at [641, 570] on icon "Next image" at bounding box center [644, 570] width 16 height 16
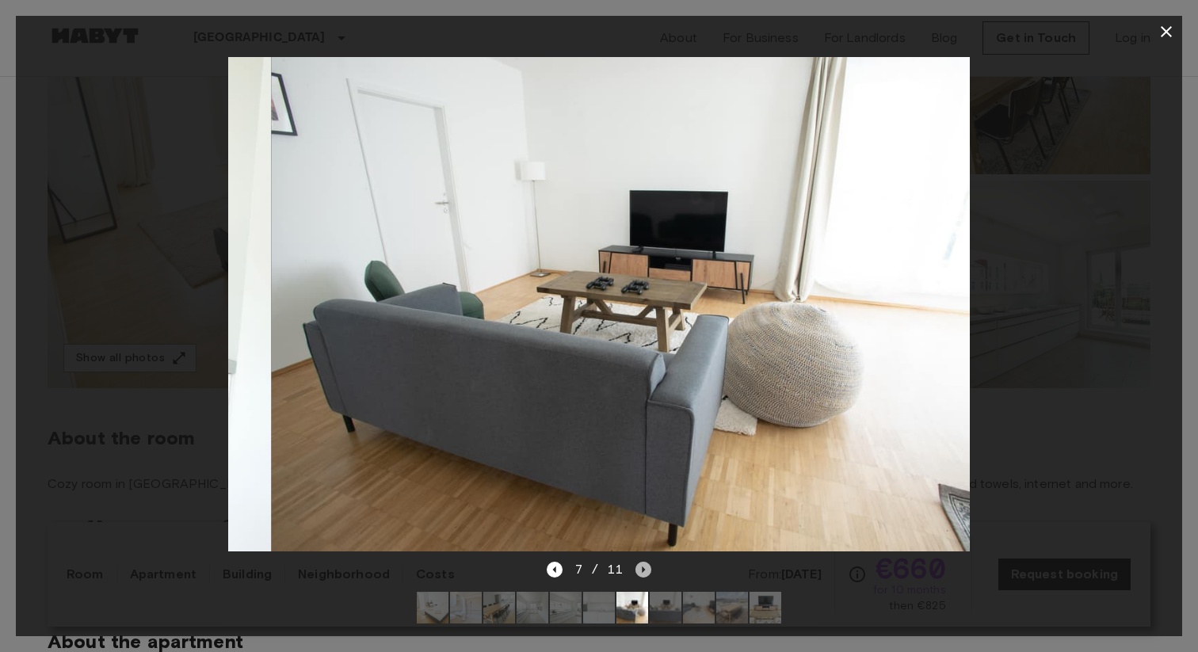
click at [640, 569] on icon "Next image" at bounding box center [644, 570] width 16 height 16
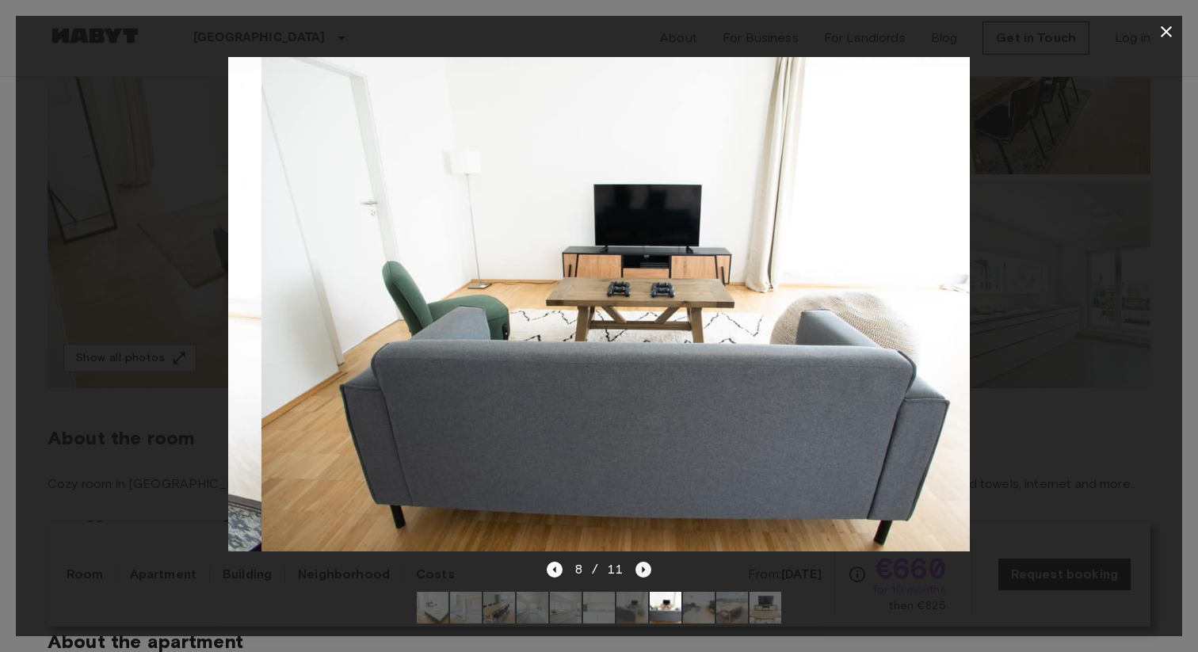
click at [640, 569] on icon "Next image" at bounding box center [644, 570] width 16 height 16
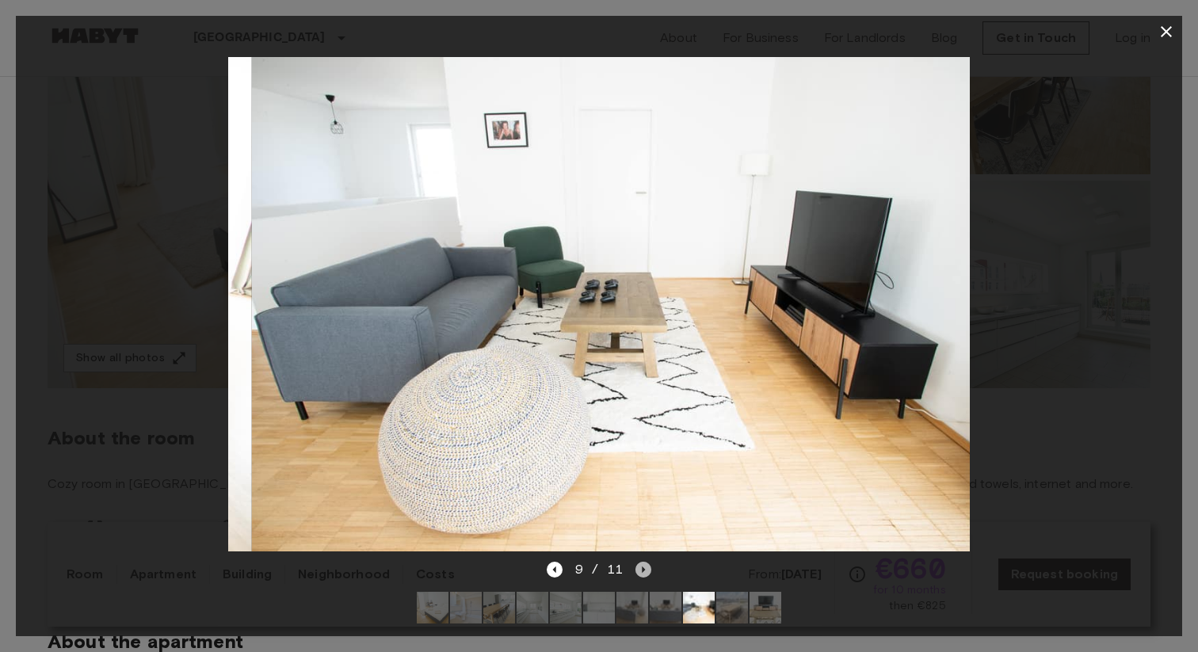
click at [638, 569] on icon "Next image" at bounding box center [644, 570] width 16 height 16
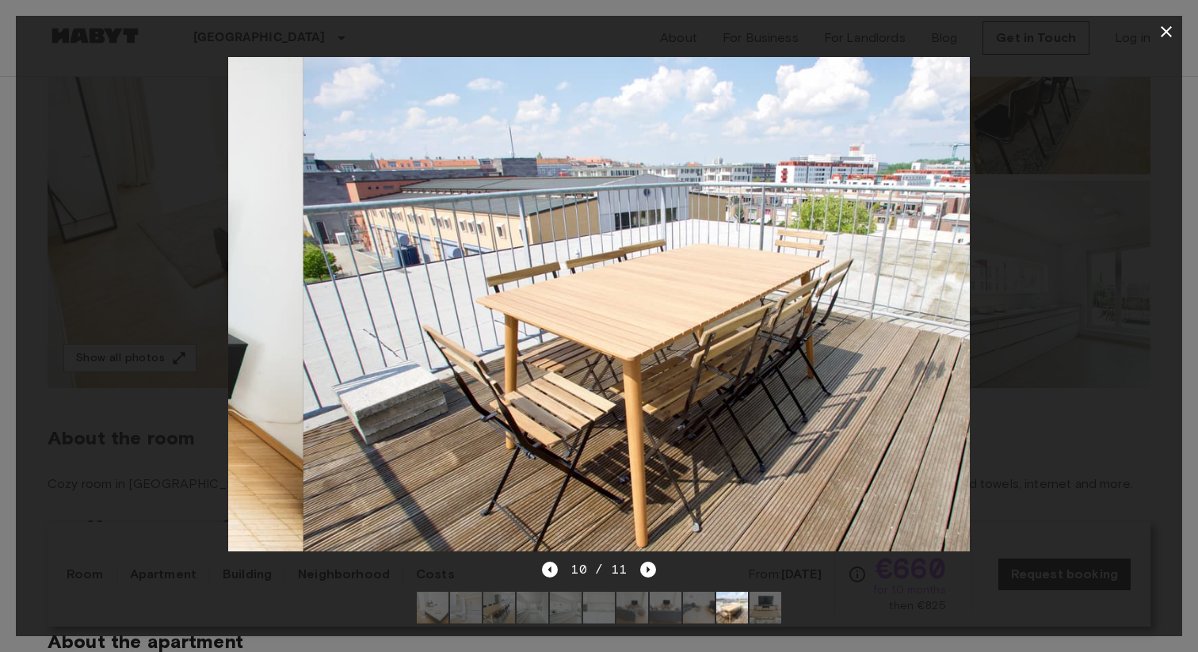
click at [638, 568] on div "10 / 11" at bounding box center [598, 569] width 113 height 19
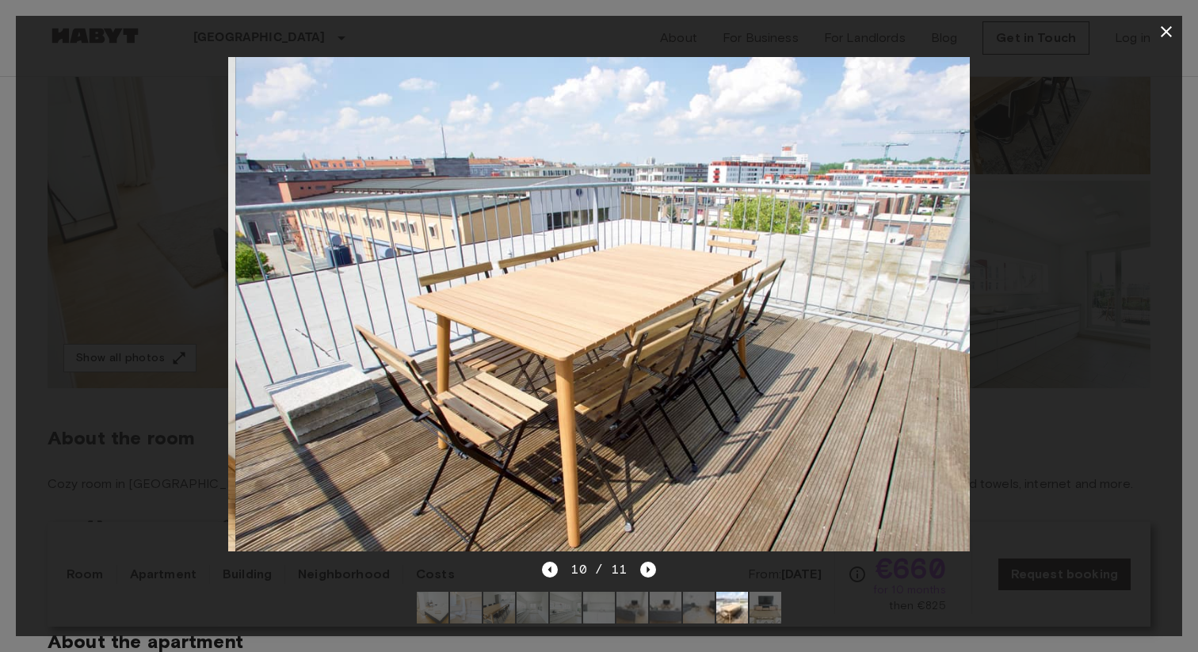
click at [638, 567] on div "10 / 11" at bounding box center [598, 569] width 113 height 19
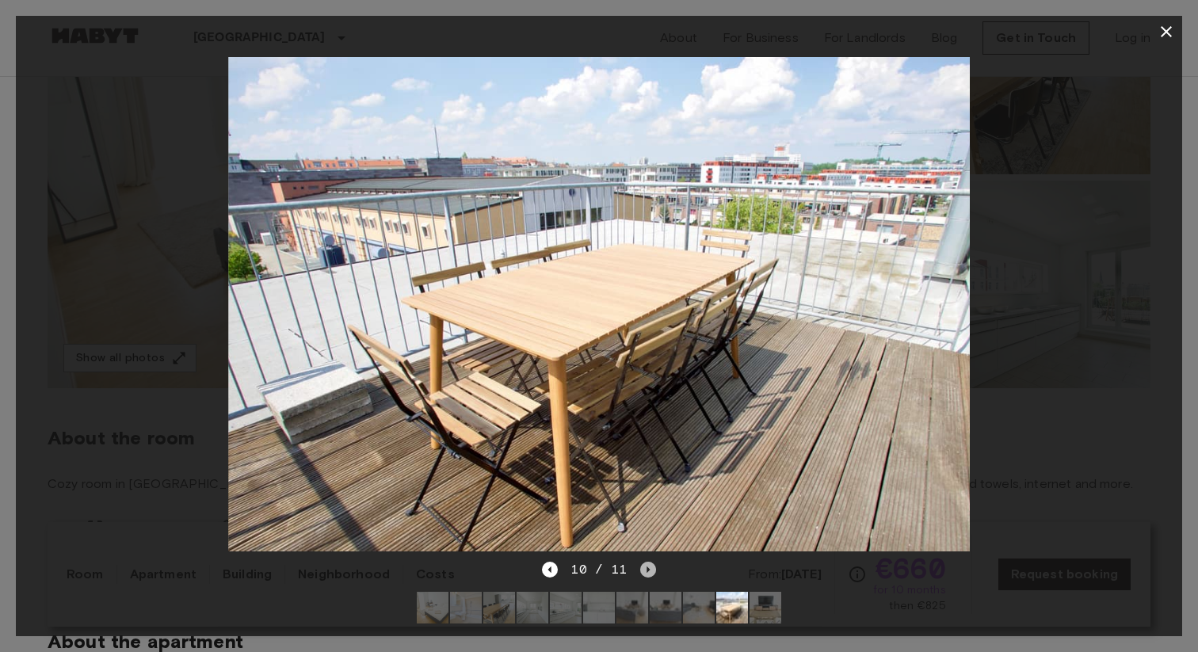
click at [643, 566] on icon "Next image" at bounding box center [648, 570] width 16 height 16
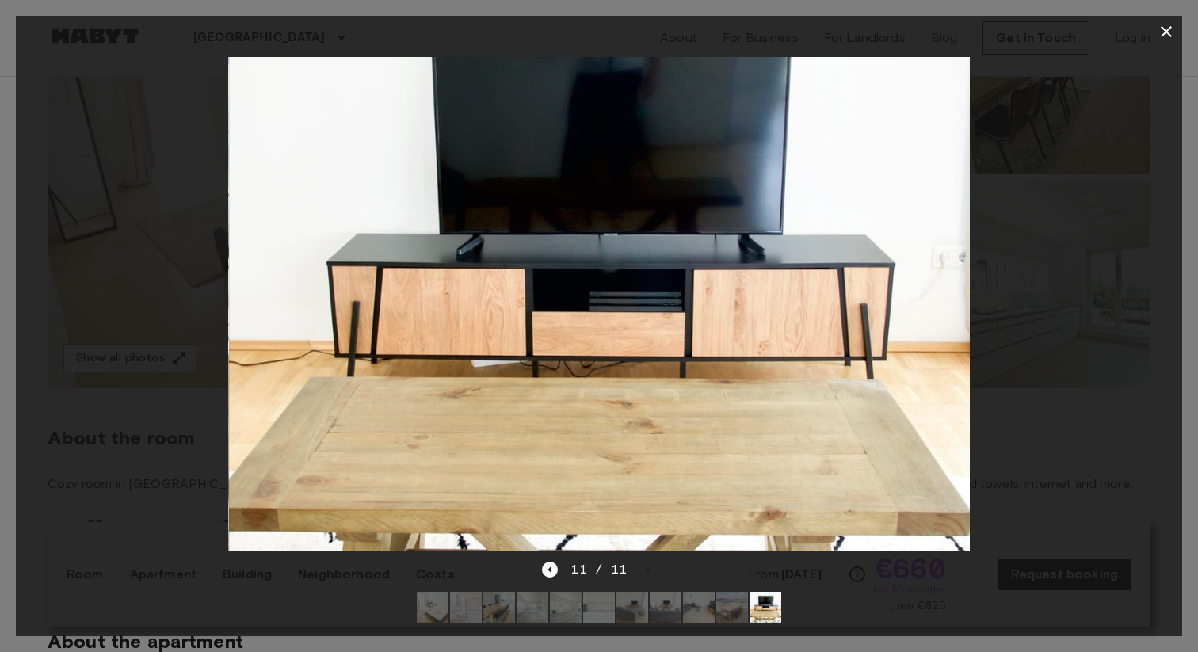
click at [528, 609] on img at bounding box center [533, 608] width 32 height 32
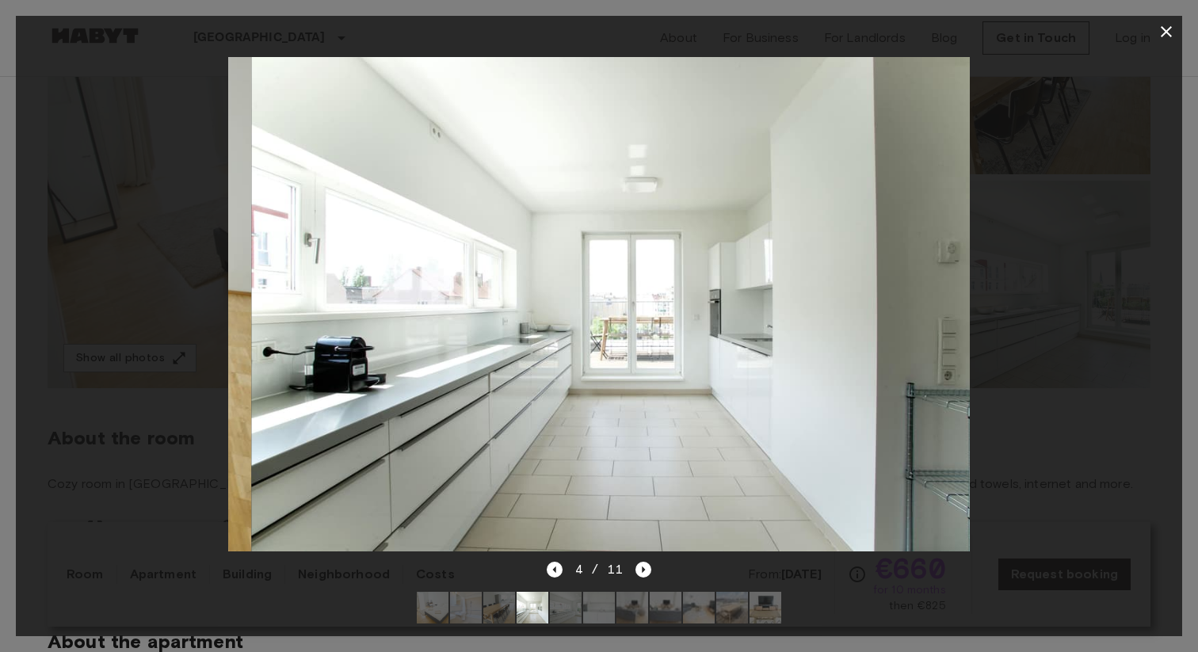
click at [456, 609] on img at bounding box center [466, 608] width 32 height 32
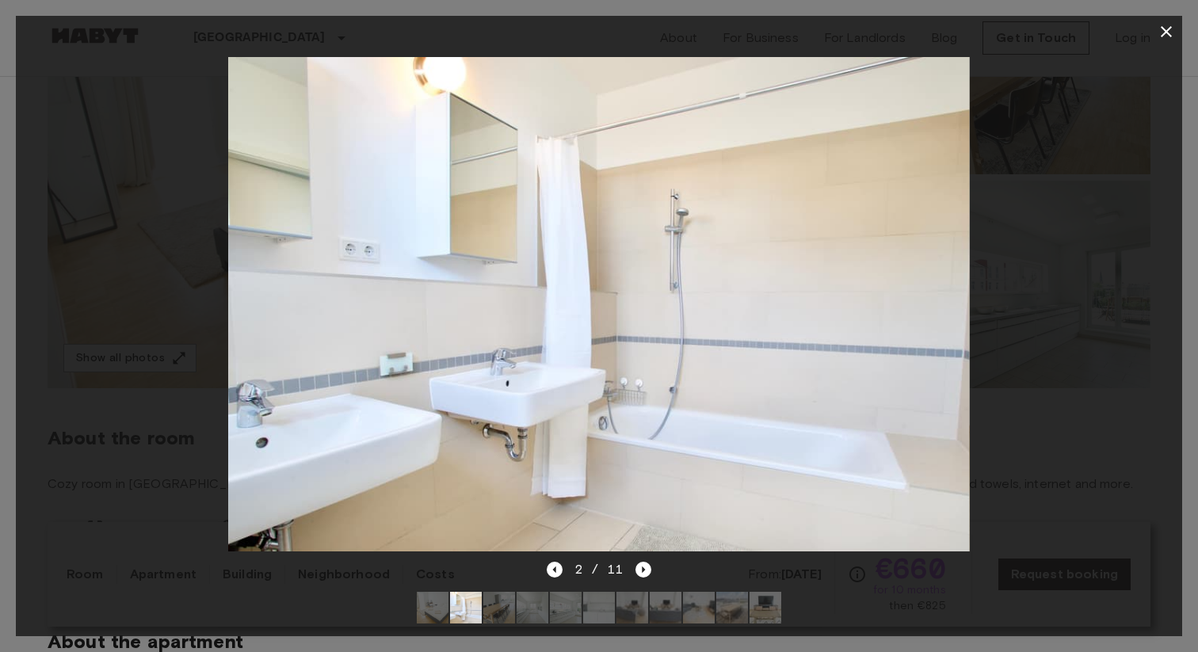
click at [64, 434] on div at bounding box center [599, 304] width 1167 height 513
click at [1159, 33] on icon "button" at bounding box center [1166, 31] width 19 height 19
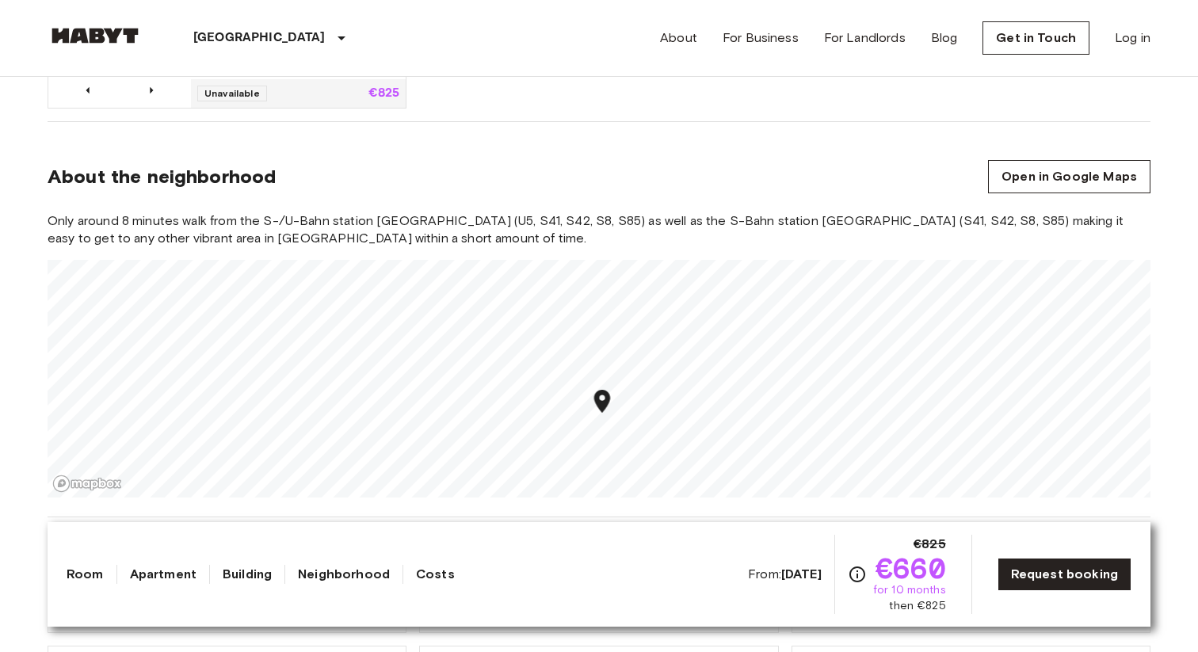
scroll to position [1407, 0]
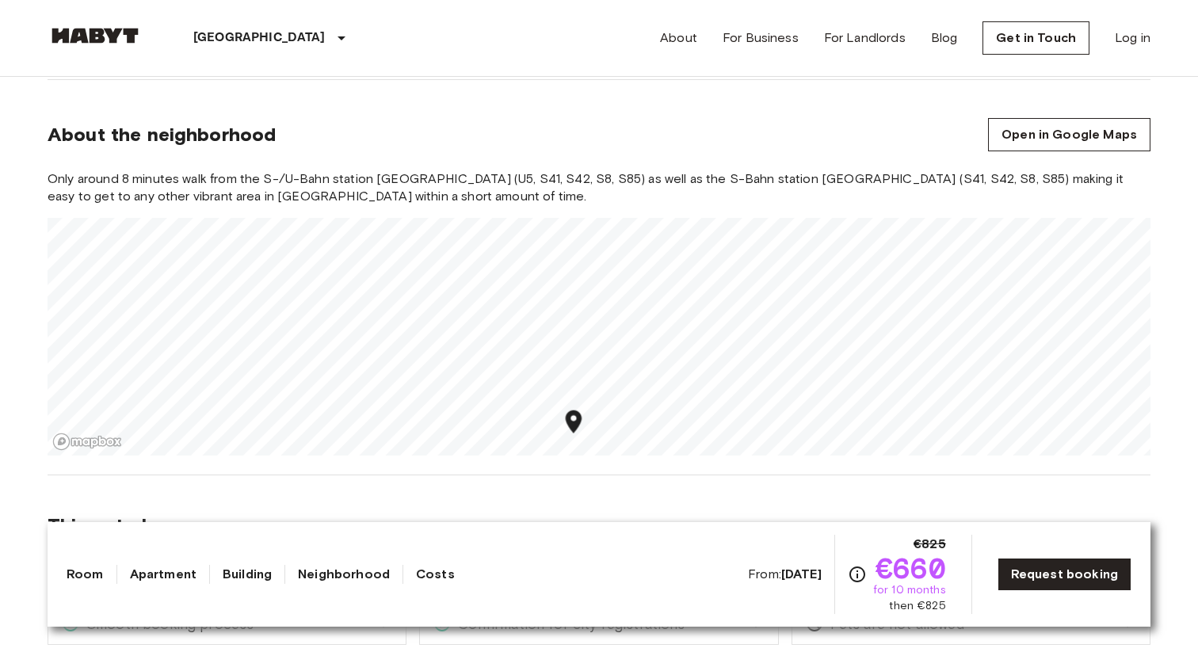
click at [486, 170] on div "Only around 8 minutes walk from the S-/U-Bahn station [GEOGRAPHIC_DATA] (U5, S4…" at bounding box center [599, 312] width 1103 height 285
